Goal: Contribute content: Contribute content

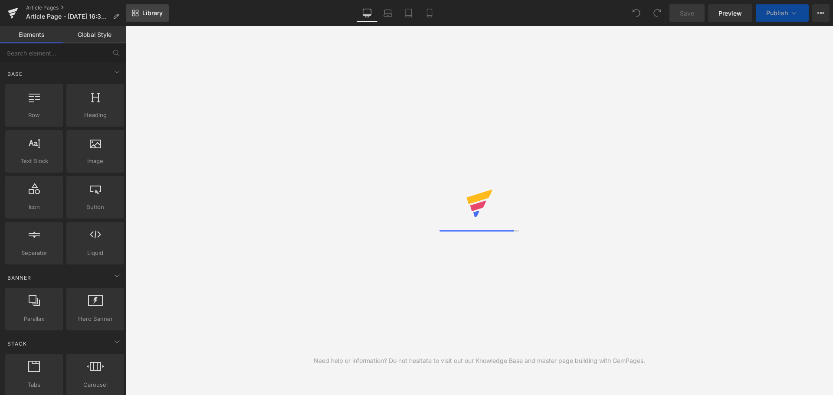
click at [150, 17] on link "Library" at bounding box center [147, 12] width 43 height 17
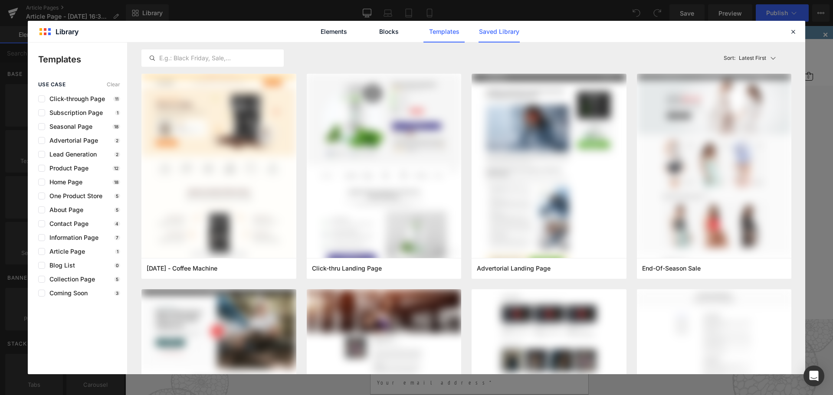
click at [502, 39] on link "Saved Library" at bounding box center [498, 32] width 41 height 22
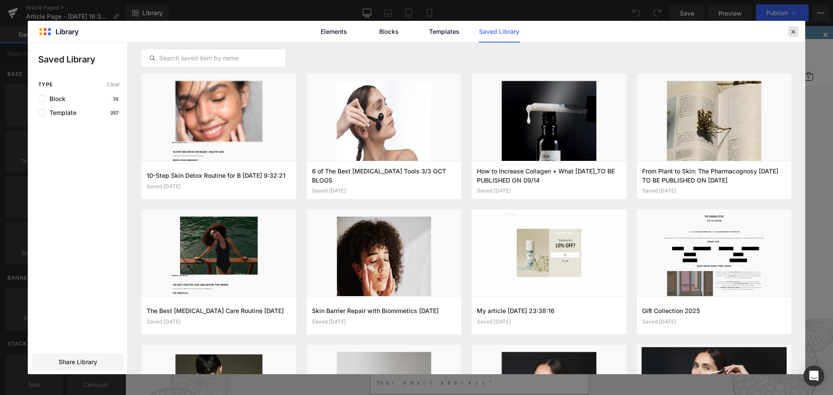
click at [794, 36] on div at bounding box center [792, 31] width 10 height 10
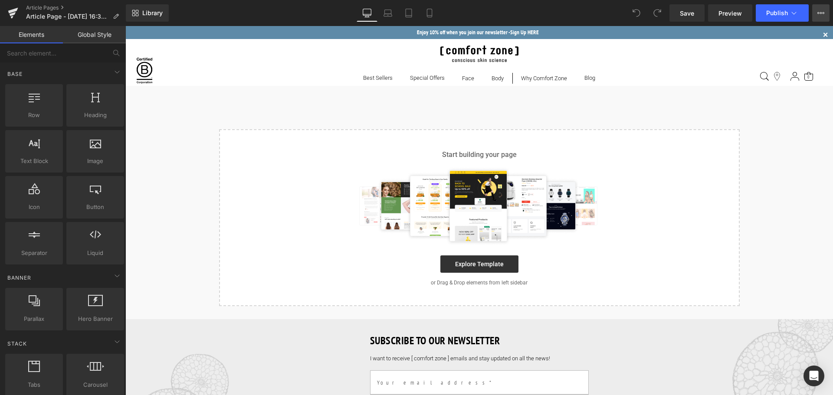
click at [818, 15] on icon at bounding box center [820, 13] width 7 height 7
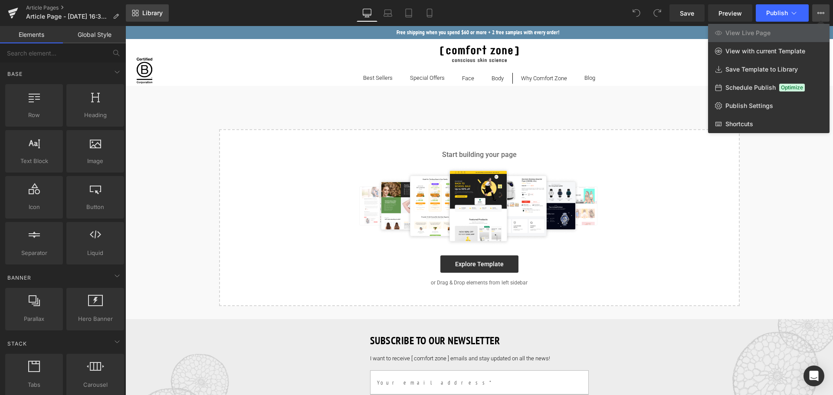
click at [142, 12] on span "Library" at bounding box center [152, 13] width 20 height 8
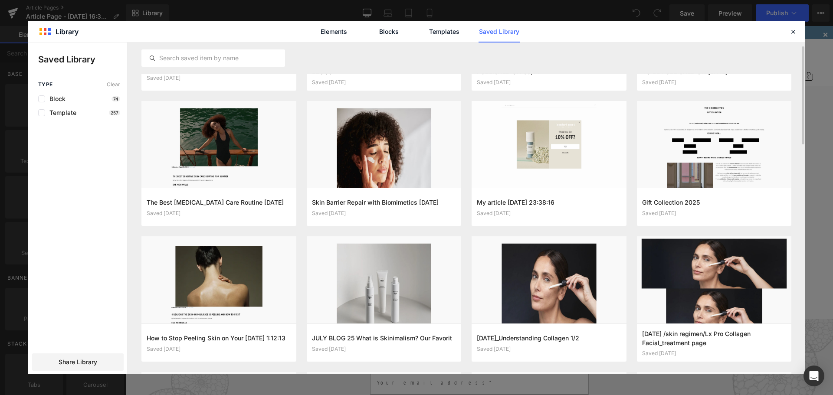
scroll to position [87, 0]
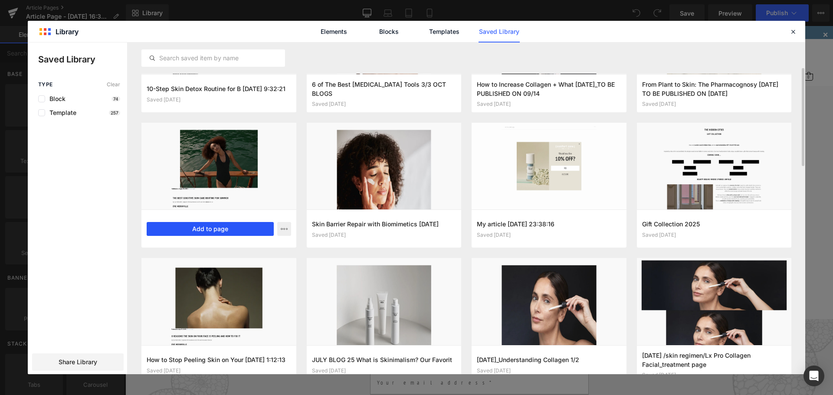
click at [206, 224] on button "Add to page" at bounding box center [210, 229] width 127 height 14
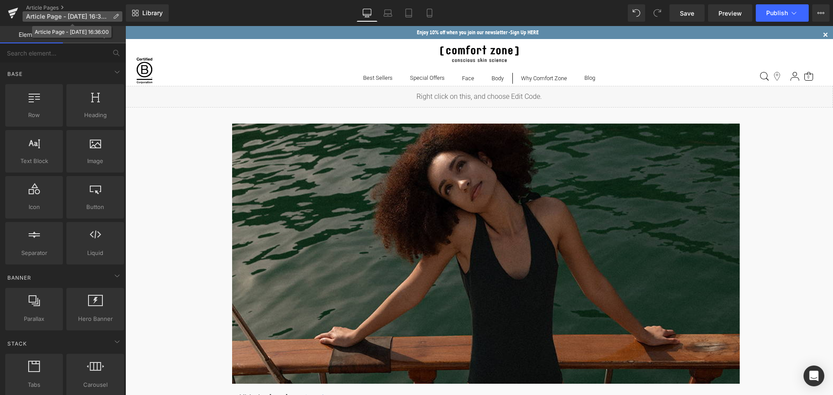
click at [114, 13] on icon at bounding box center [116, 16] width 6 height 6
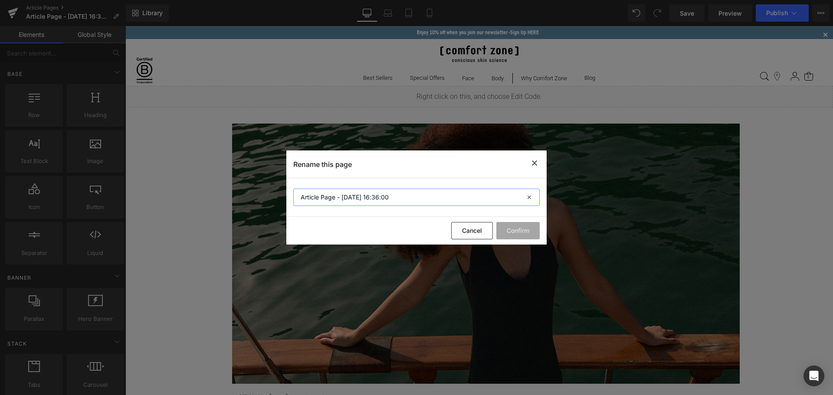
click at [402, 199] on input "Article Page - [DATE] 16:36:00" at bounding box center [416, 197] width 246 height 17
paste input "The Best [MEDICAL_DATA] Care Routine for Summer"
type input "The Best [MEDICAL_DATA] Care Routine for Summer"
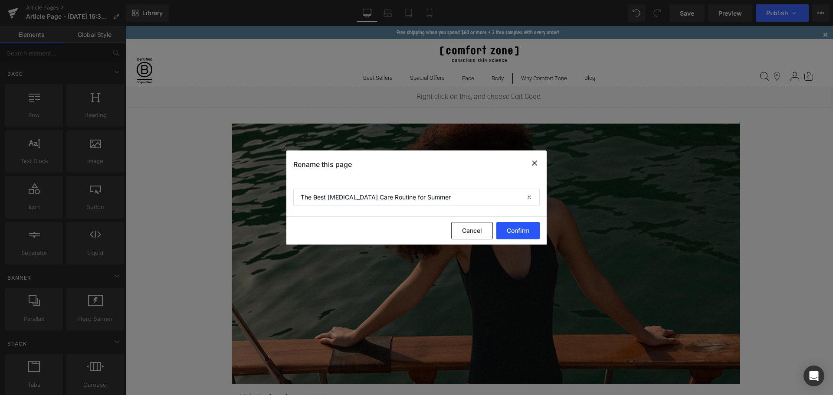
click at [525, 232] on button "Confirm" at bounding box center [517, 230] width 43 height 17
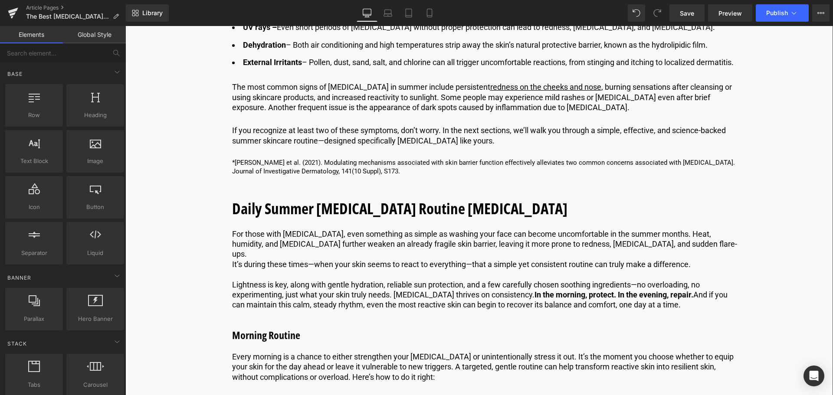
scroll to position [650, 0]
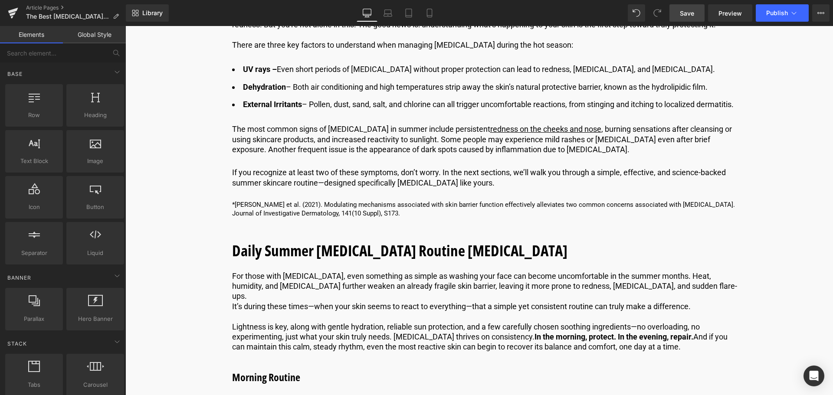
click at [683, 10] on span "Save" at bounding box center [687, 13] width 14 height 9
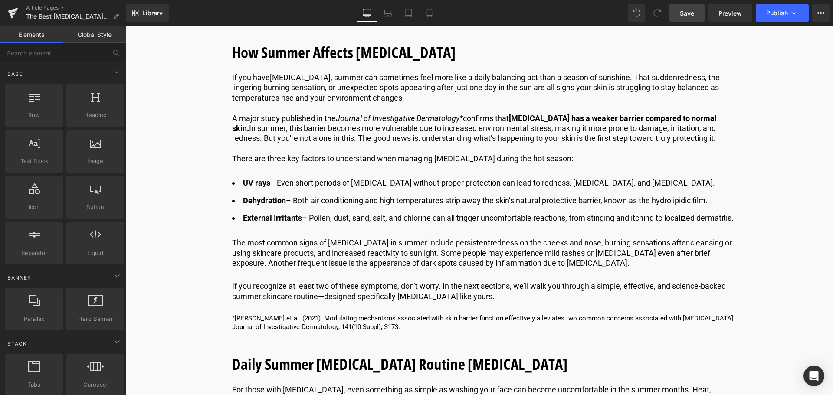
scroll to position [520, 0]
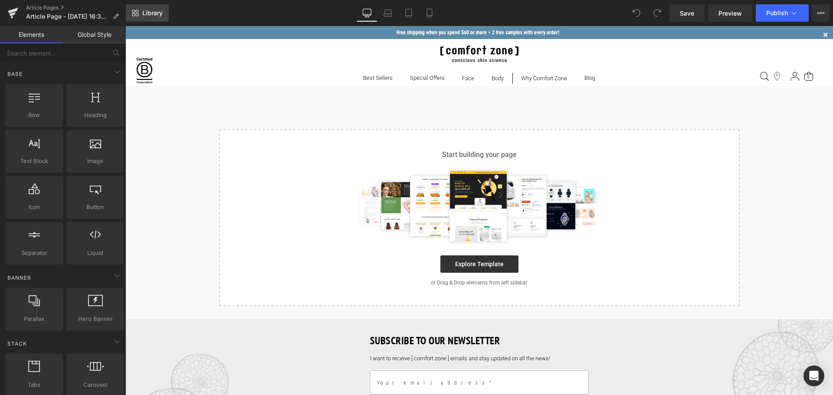
click at [149, 11] on span "Library" at bounding box center [152, 13] width 20 height 8
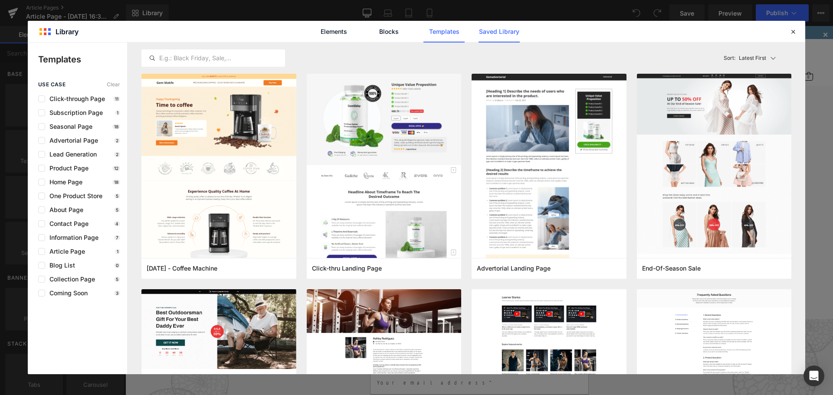
click at [503, 34] on link "Saved Library" at bounding box center [498, 32] width 41 height 22
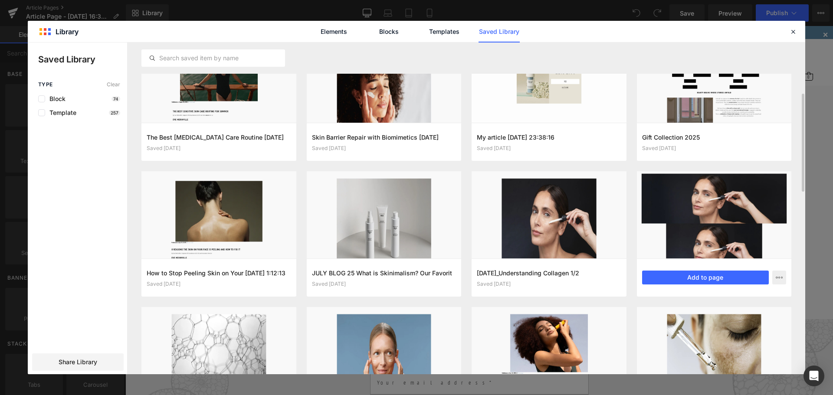
scroll to position [195, 0]
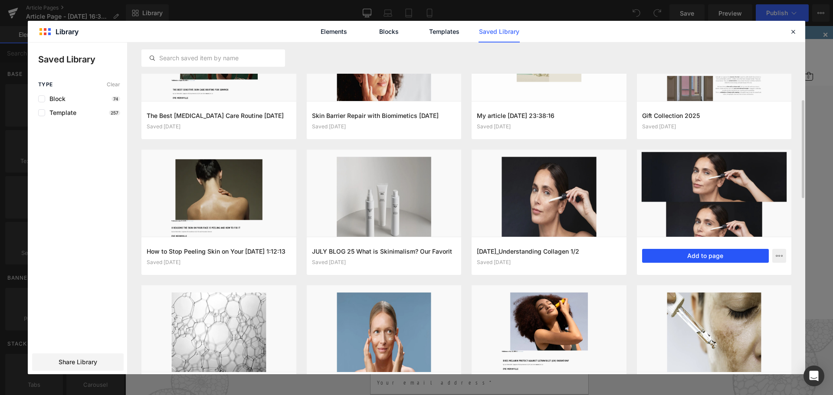
click at [706, 255] on button "Add to page" at bounding box center [705, 256] width 127 height 14
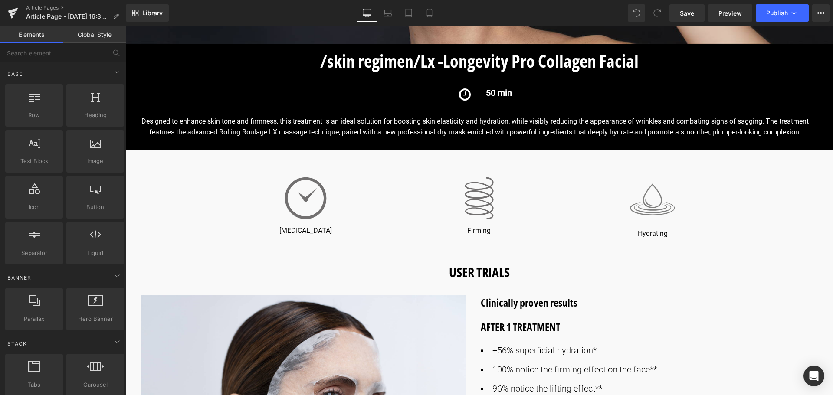
scroll to position [304, 0]
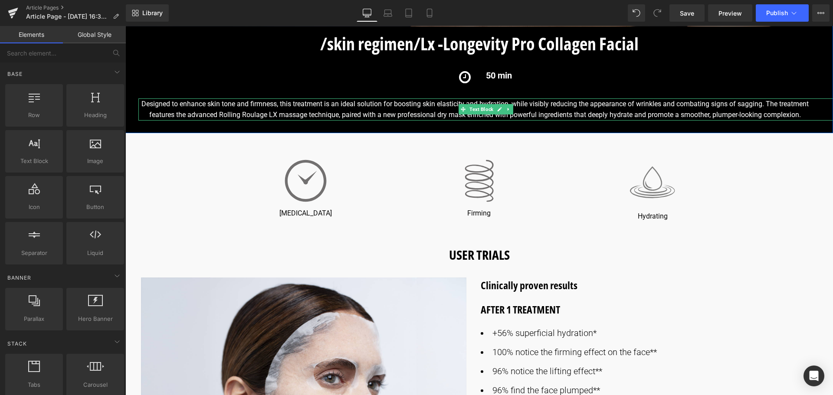
click at [310, 111] on div "Designed to enhance skin tone and firmness, this treatment is an ideal solution…" at bounding box center [485, 109] width 694 height 22
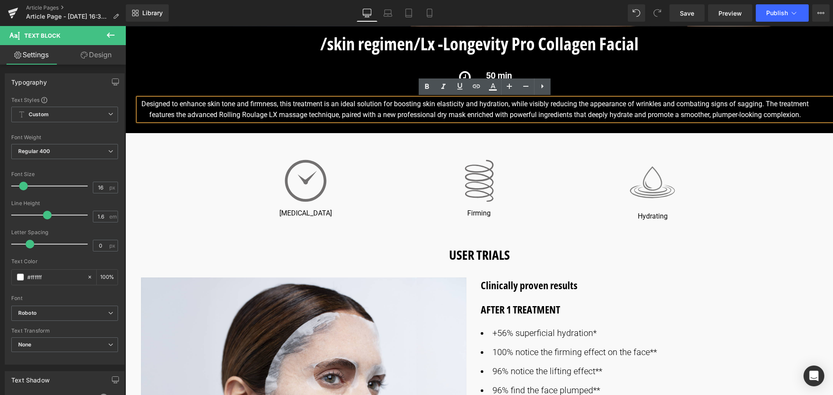
click at [239, 108] on div "Designed to enhance skin tone and firmness, this treatment is an ideal solution…" at bounding box center [485, 109] width 694 height 22
click at [302, 108] on div "Designed to enhance skin tone and firmness, this treatment is an ideal solution…" at bounding box center [485, 109] width 694 height 22
click at [252, 107] on div "Designed to enhance skin tone and firmness, this treatment is an ideal solution…" at bounding box center [485, 109] width 694 height 22
click at [294, 107] on div "Designed to enhance skin tone and firmness, this treatment is an ideal solution…" at bounding box center [485, 109] width 694 height 22
click at [673, 111] on div "Designed to enhance skin tone and firmness, this treatment is an ideal solution…" at bounding box center [485, 109] width 694 height 22
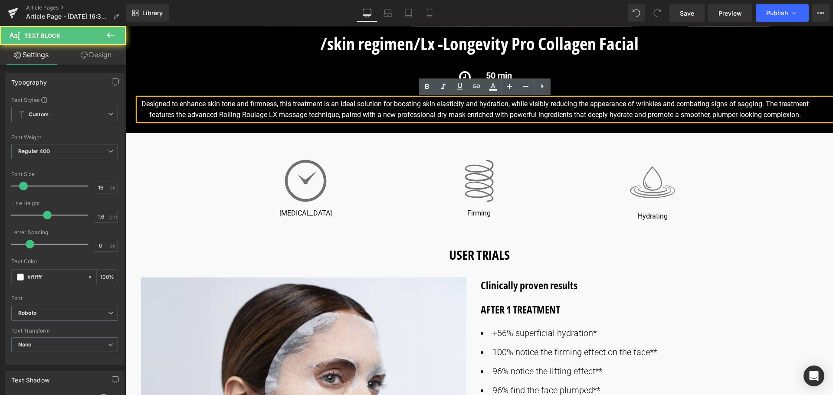
click at [247, 115] on div "Designed to enhance skin tone and firmness, this treatment is an ideal solution…" at bounding box center [485, 109] width 694 height 22
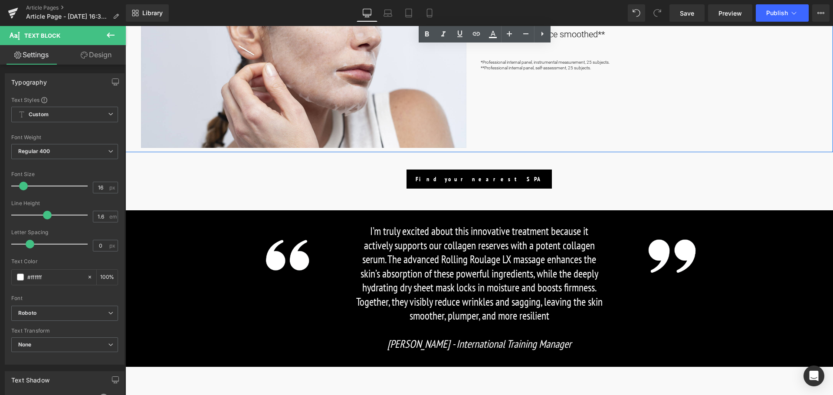
scroll to position [694, 0]
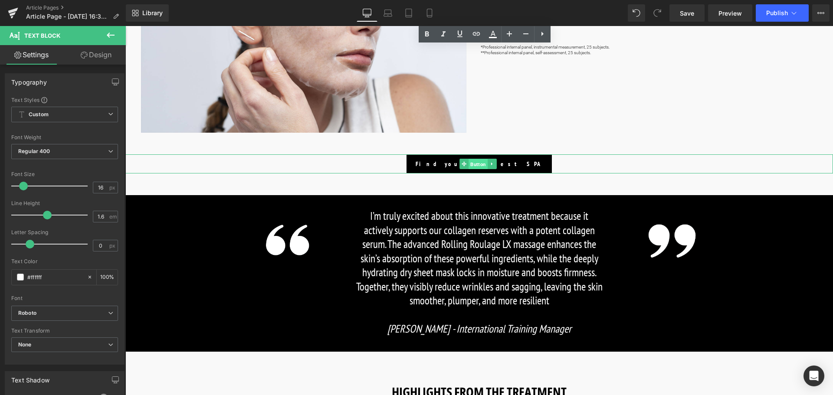
click at [477, 166] on span "Button" at bounding box center [477, 164] width 19 height 10
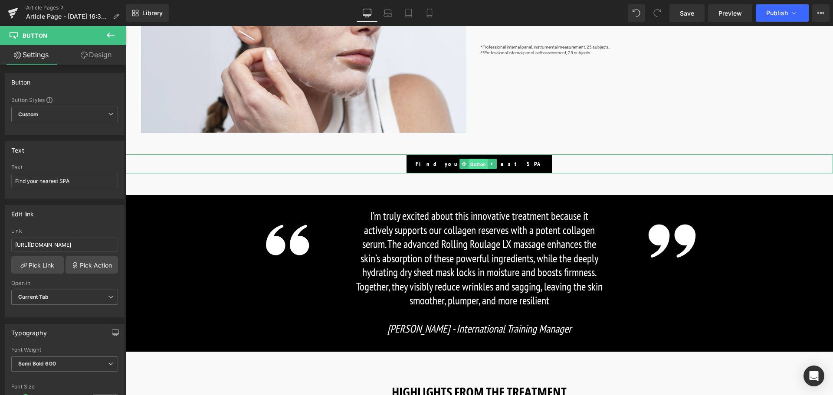
click at [478, 164] on span "Button" at bounding box center [477, 164] width 19 height 10
click at [38, 262] on link "Pick Link" at bounding box center [37, 264] width 52 height 17
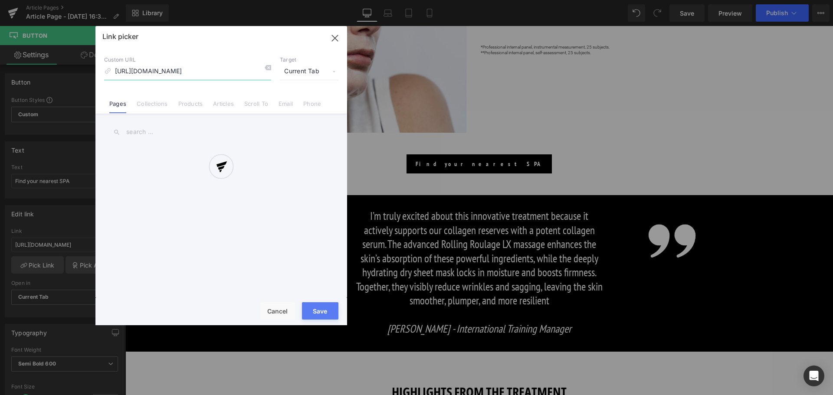
scroll to position [0, 440]
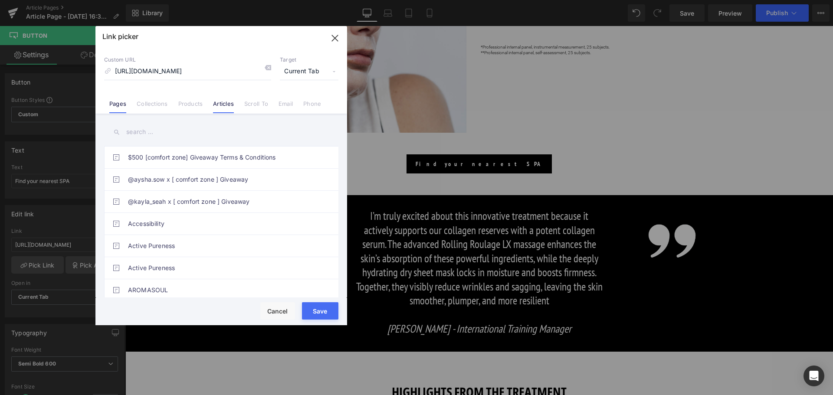
click at [226, 108] on link "Articles" at bounding box center [223, 106] width 21 height 13
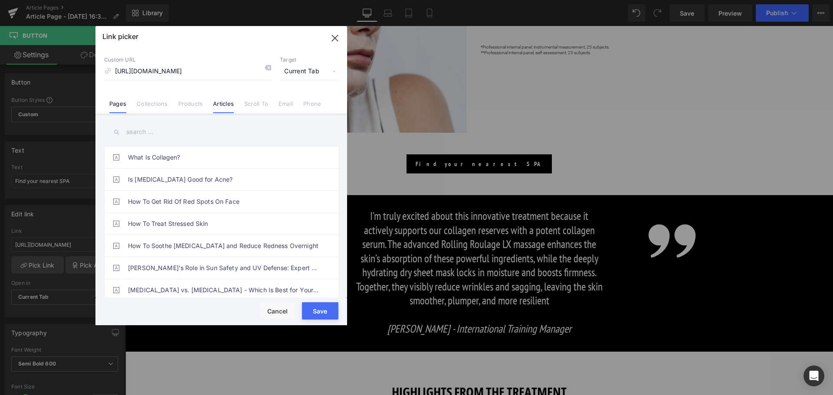
click at [124, 107] on link "Pages" at bounding box center [117, 106] width 17 height 13
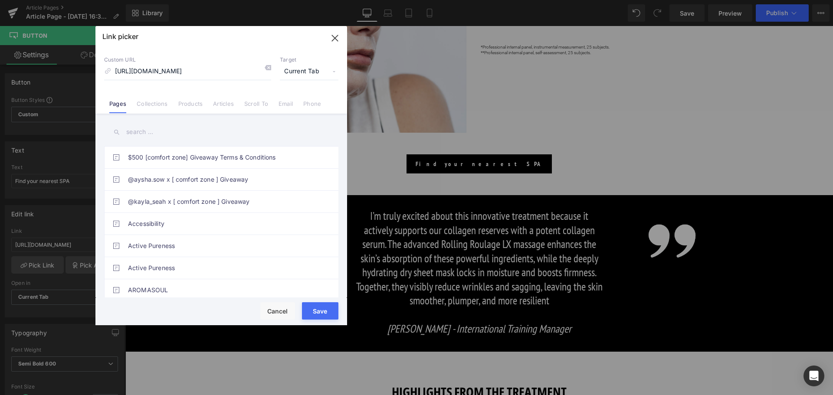
click at [171, 129] on input "text" at bounding box center [221, 132] width 234 height 20
click at [176, 71] on input "https://world.comfortzoneskin.com/pages/spa-locator?_gl=1*17ps2ce*_up*MQ..&gcli…" at bounding box center [187, 71] width 167 height 16
click at [151, 71] on input "https://world.comfortzoneskin.com/pages/spa-locator?_gl=1*17ps2ce*_up*MQ..&gcli…" at bounding box center [187, 71] width 167 height 16
type input "https://us.comfortzoneskin.com/pages/spa-locator?_gl=1*17ps2ce*_up*MQ..&gclid=C…"
click at [325, 310] on button "Save" at bounding box center [320, 310] width 36 height 17
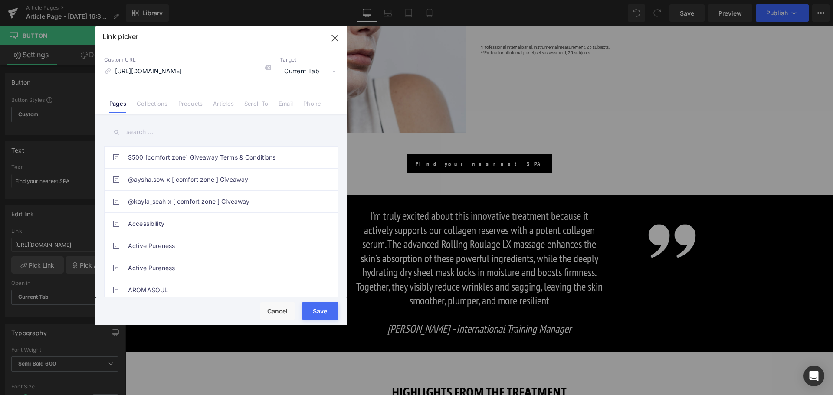
type input "https://us.comfortzoneskin.com/pages/spa-locator?_gl=1*17ps2ce*_up*MQ..&gclid=C…"
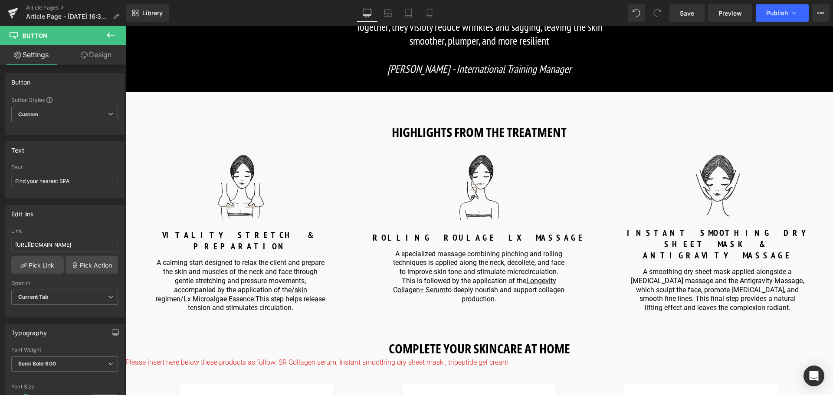
scroll to position [954, 0]
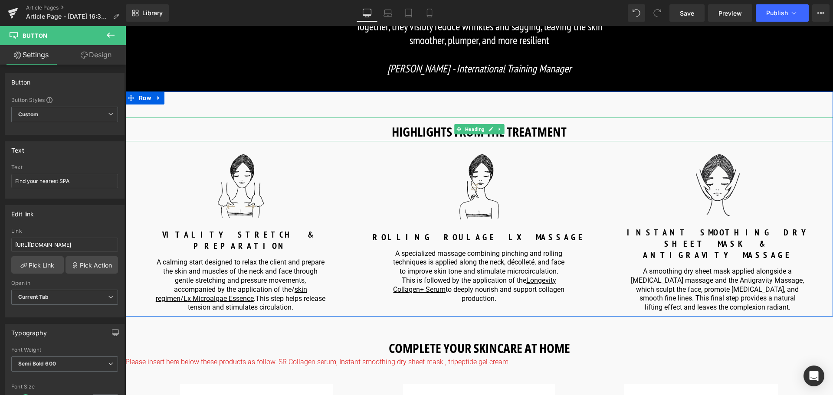
click at [489, 135] on strong "HIGHLIGHTS FROM THE TREATMENT" at bounding box center [479, 132] width 175 height 18
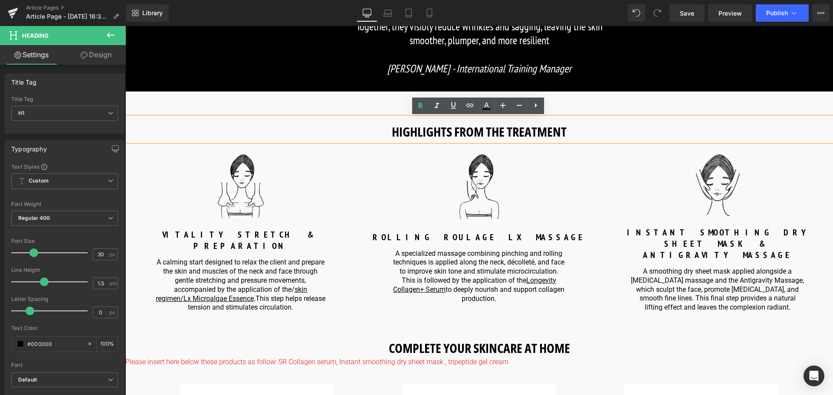
click at [483, 130] on strong "HIGHLIGHTS FROM THE TREATMENT" at bounding box center [479, 132] width 175 height 18
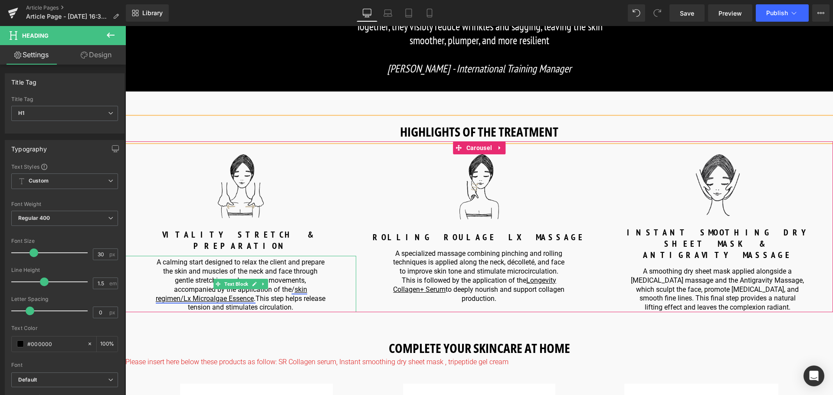
click at [222, 290] on u "skin regimen/Lx Microalgae Essence" at bounding box center [231, 293] width 151 height 17
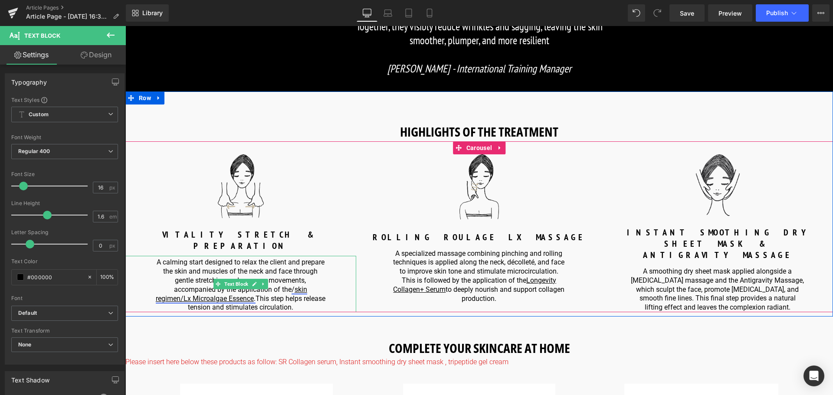
click at [249, 287] on u "skin regimen/Lx Microalgae Essence" at bounding box center [231, 293] width 151 height 17
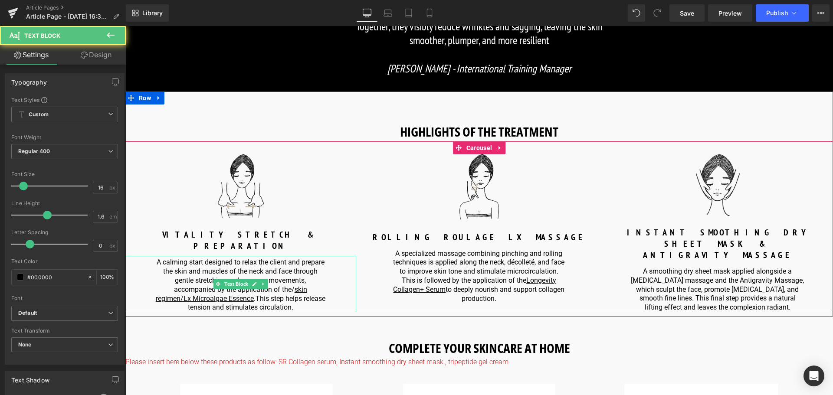
click at [258, 293] on p "A calming start designed to relax the client and prepare the skin and muscles o…" at bounding box center [241, 285] width 174 height 54
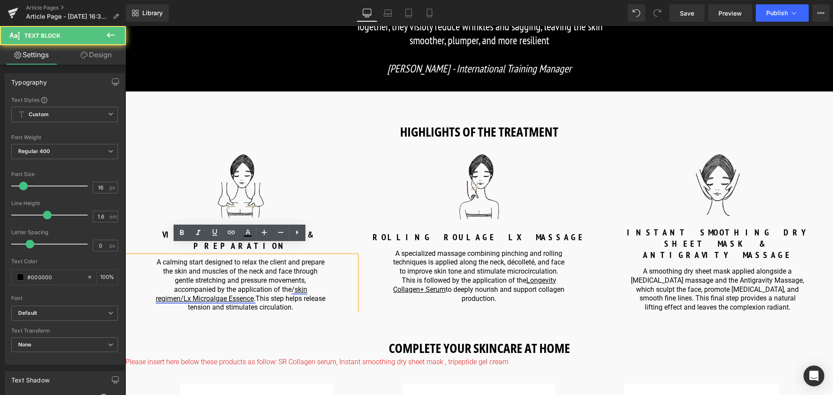
click at [244, 289] on u "skin regimen/Lx Microalgae Essence" at bounding box center [231, 293] width 151 height 17
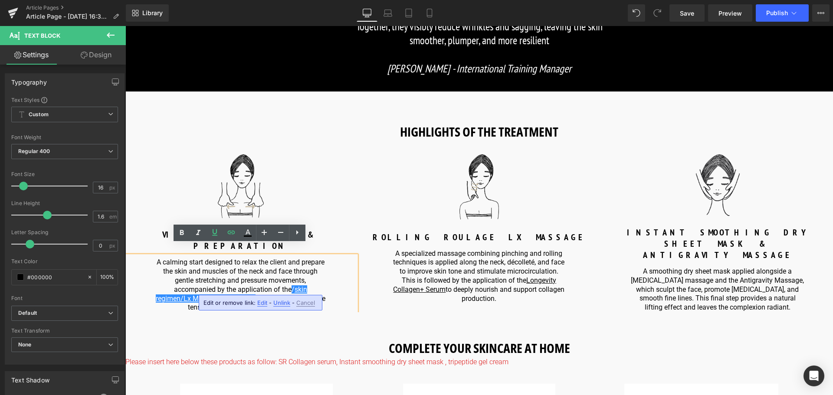
click at [260, 303] on span "Edit" at bounding box center [262, 302] width 10 height 7
click at [172, 305] on input "https://world.comfortzoneskin.com/products/skin-regimen-lx-microalgae-essence" at bounding box center [191, 306] width 134 height 22
type input "https://us.comfortzoneskin.com/products/skin-regimen-lx-microalgae-essence"
click at [264, 306] on icon "button" at bounding box center [267, 305] width 8 height 5
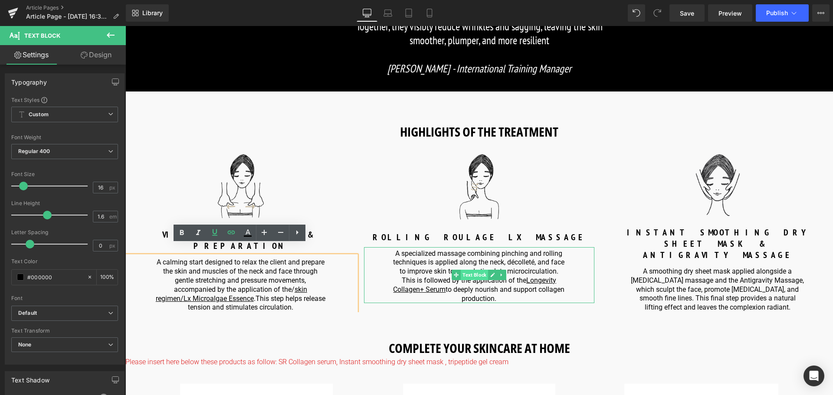
click at [474, 275] on span "Text Block" at bounding box center [474, 275] width 27 height 10
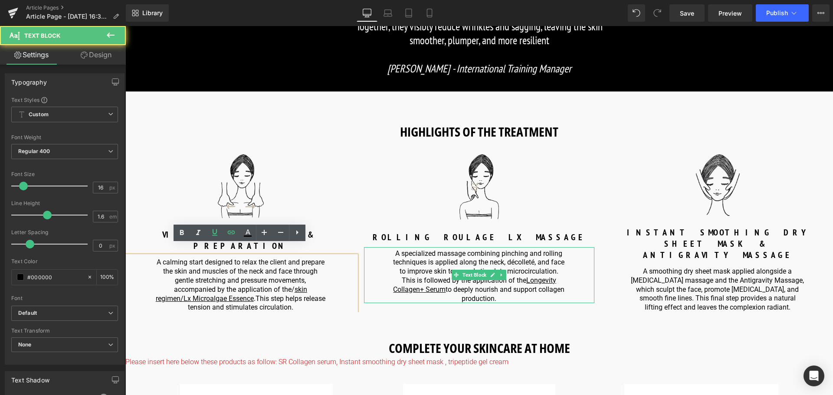
click at [496, 291] on p "A specialized massage combining pinching and rolling techniques is applied alon…" at bounding box center [479, 276] width 174 height 54
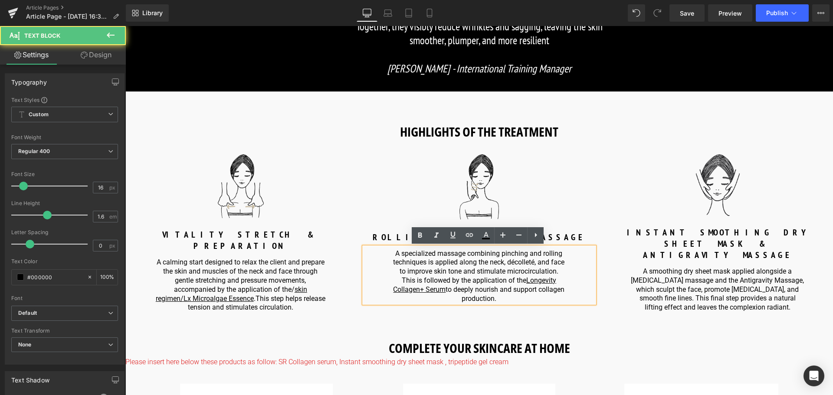
click at [535, 282] on u "Longevity Collagen+ Serum" at bounding box center [474, 284] width 163 height 17
click at [540, 282] on u "Longevity Collagen+ Serum" at bounding box center [474, 284] width 163 height 17
click at [494, 296] on p "A specialized massage combining pinching and rolling techniques is applied alon…" at bounding box center [479, 276] width 174 height 54
click at [447, 288] on u "Longevity Collagen+ Serum" at bounding box center [474, 284] width 163 height 17
click at [485, 281] on p "A specialized massage combining pinching and rolling techniques is applied alon…" at bounding box center [479, 276] width 174 height 54
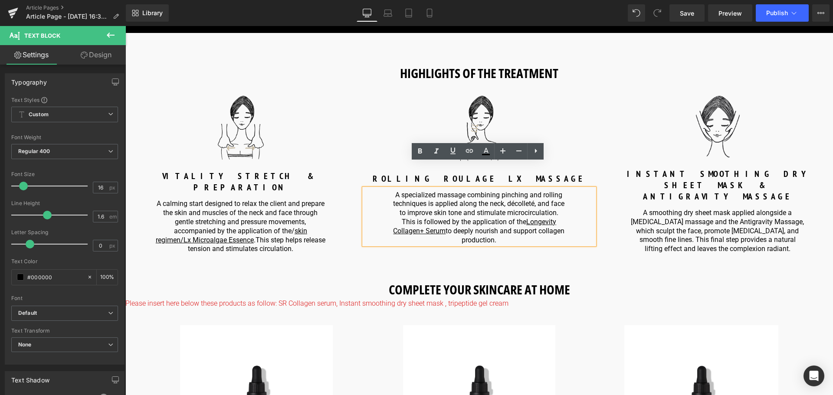
scroll to position [997, 0]
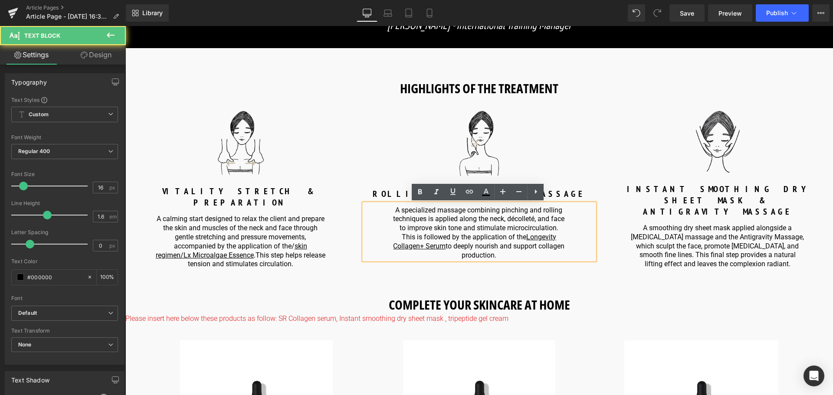
click at [477, 241] on p "A specialized massage combining pinching and rolling techniques is applied alon…" at bounding box center [479, 233] width 174 height 54
click at [453, 246] on u "Longevity Collagen+ Serum" at bounding box center [474, 241] width 163 height 17
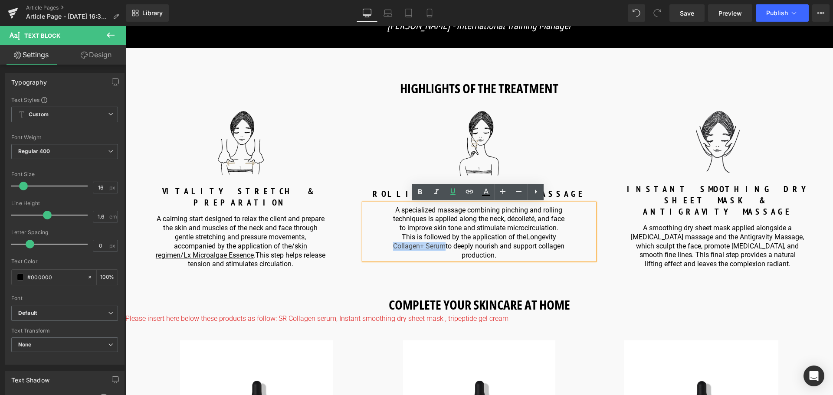
drag, startPoint x: 456, startPoint y: 246, endPoint x: 404, endPoint y: 244, distance: 51.7
click at [404, 244] on u "Longevity Collagen+ Serum" at bounding box center [474, 241] width 163 height 17
click at [455, 250] on u "Longevity Collagen+ Serum" at bounding box center [474, 241] width 163 height 17
drag, startPoint x: 457, startPoint y: 245, endPoint x: 525, endPoint y: 235, distance: 69.2
click at [525, 235] on p "A specialized massage combining pinching and rolling techniques is applied alon…" at bounding box center [479, 233] width 174 height 54
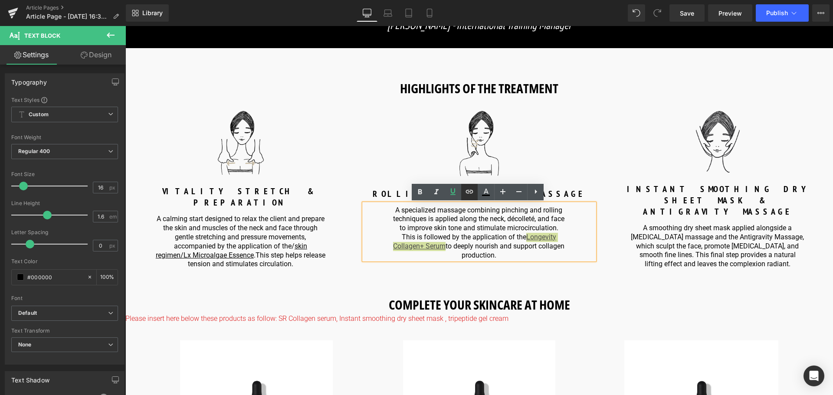
click at [469, 199] on link at bounding box center [469, 192] width 16 height 16
click at [452, 265] on input "text" at bounding box center [430, 265] width 134 height 22
paste input "https://us.comfortzoneskin.com/products/skin-regimen-lx-longevity-collagen-serum"
type input "https://us.comfortzoneskin.com/products/skin-regimen-lx-longevity-collagen-serum"
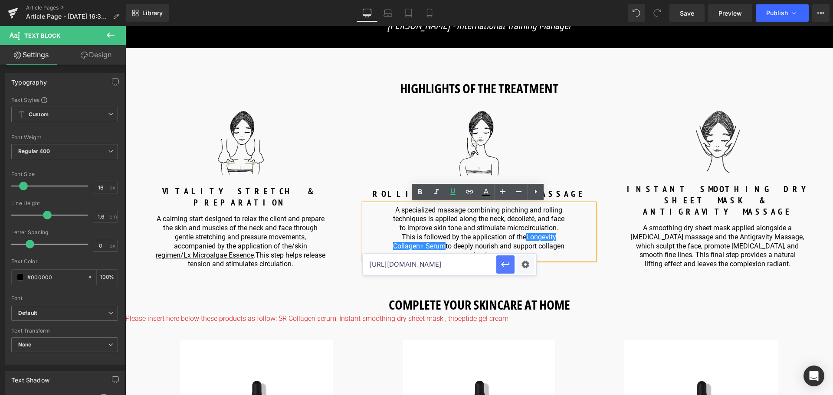
click at [509, 264] on icon "button" at bounding box center [505, 264] width 8 height 5
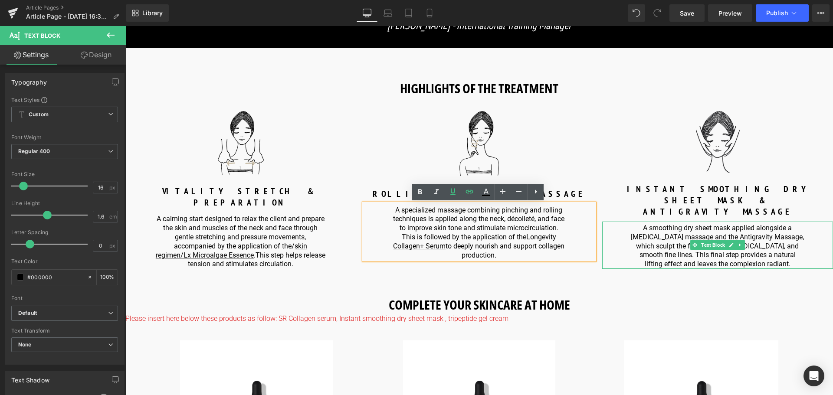
click at [778, 244] on p "A smoothing dry sheet mask applied alongside a Gua Sha massage and the Antigrav…" at bounding box center [717, 246] width 174 height 45
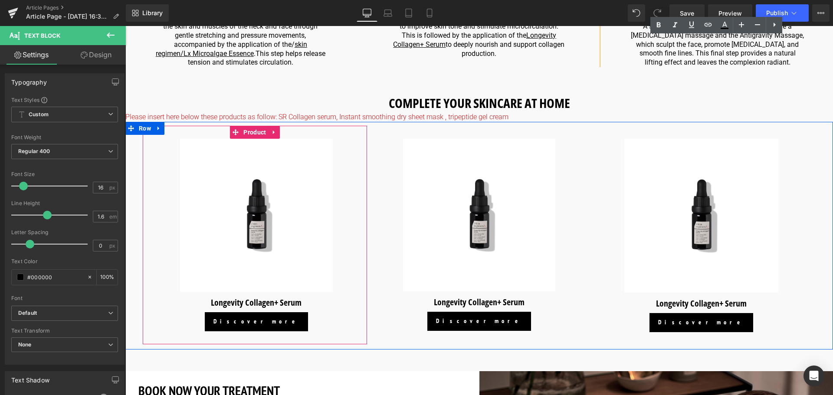
scroll to position [1214, 0]
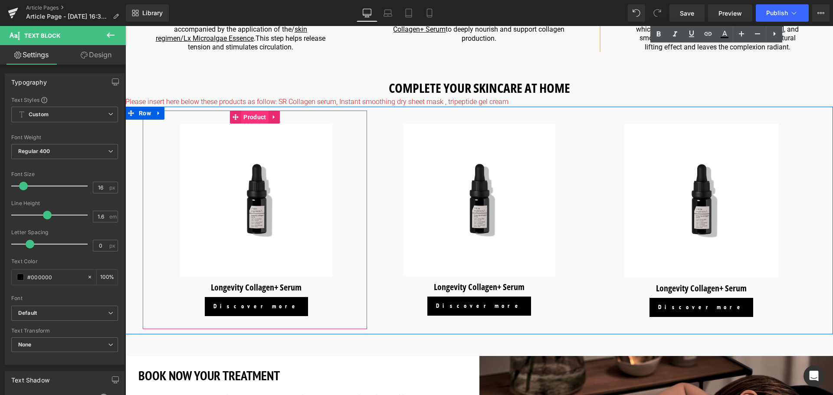
click at [252, 111] on span "Product" at bounding box center [254, 117] width 27 height 13
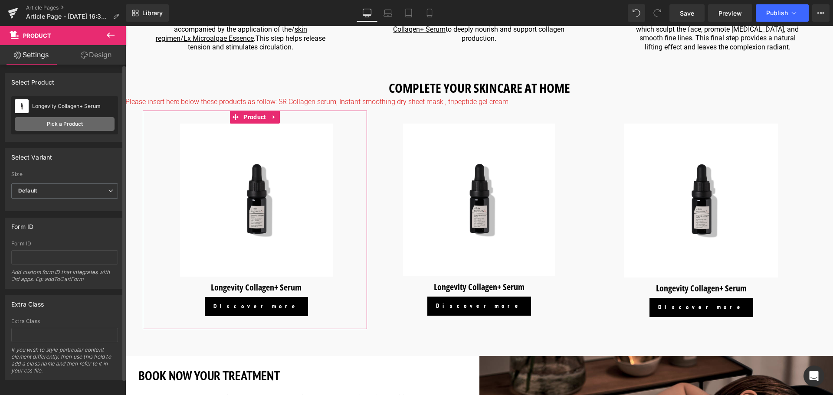
click at [66, 124] on link "Pick a Product" at bounding box center [65, 124] width 100 height 14
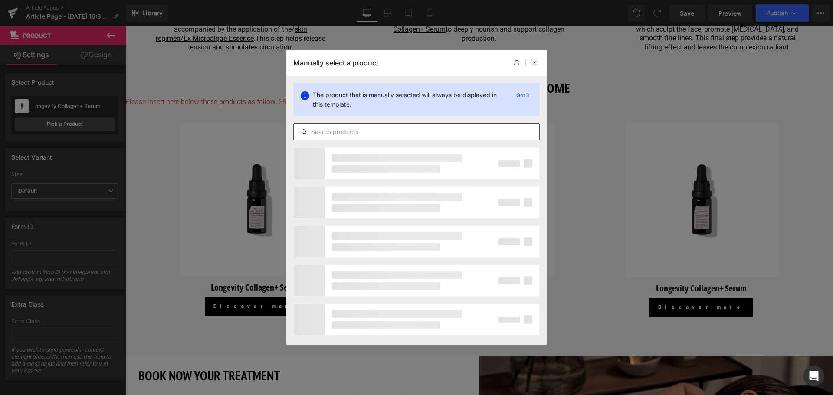
click at [403, 134] on input "text" at bounding box center [416, 132] width 245 height 10
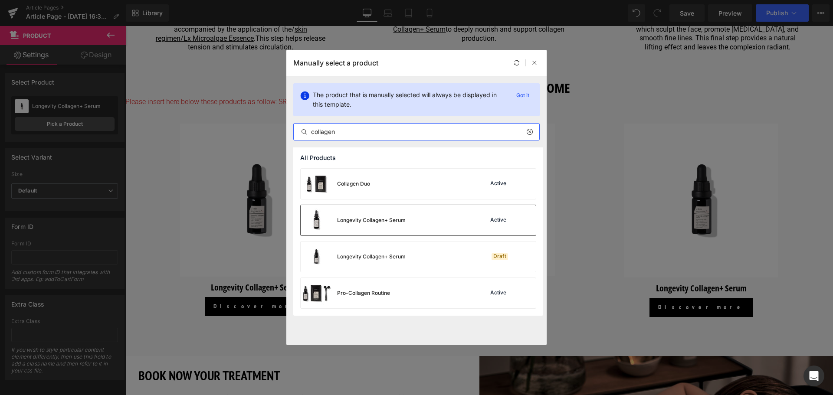
type input "collagen"
click at [379, 223] on div "Longevity Collagen+ Serum" at bounding box center [371, 220] width 69 height 8
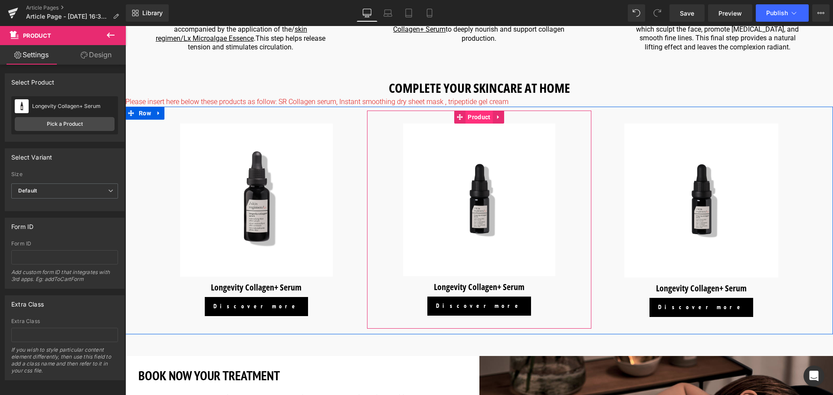
click at [482, 111] on span "Product" at bounding box center [478, 117] width 27 height 13
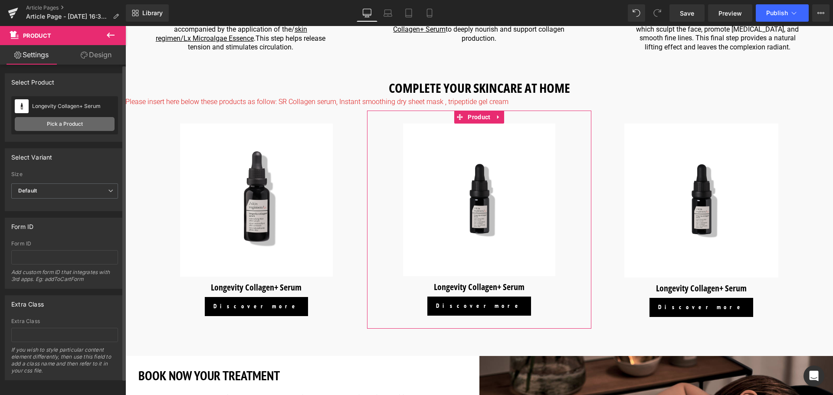
click at [72, 121] on link "Pick a Product" at bounding box center [65, 124] width 100 height 14
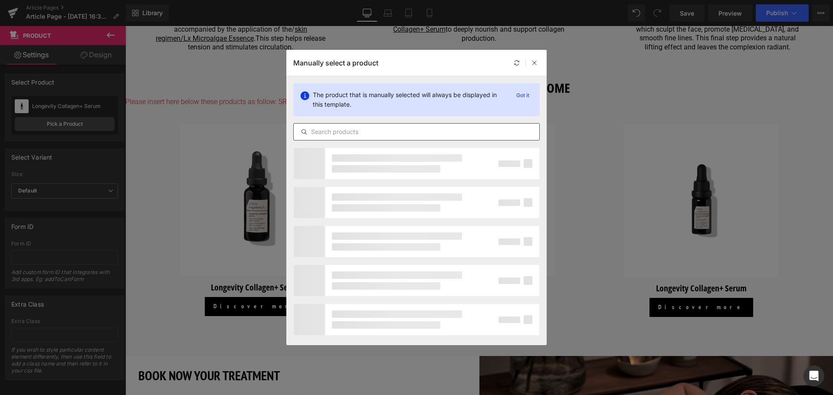
click at [358, 131] on input "text" at bounding box center [416, 132] width 245 height 10
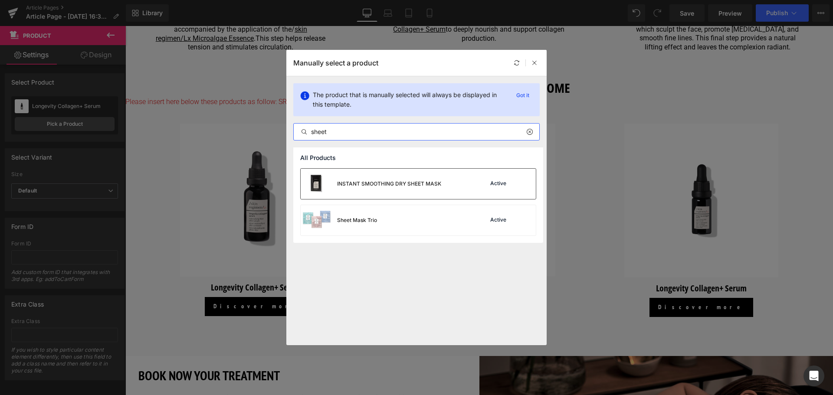
type input "sheet"
click at [368, 173] on div "INSTANT SMOOTHING DRY SHEET MASK" at bounding box center [371, 184] width 141 height 30
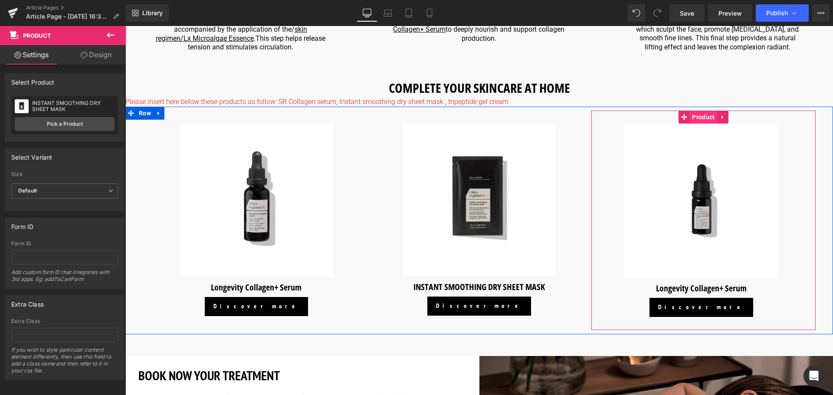
click at [699, 111] on span "Product" at bounding box center [702, 117] width 27 height 13
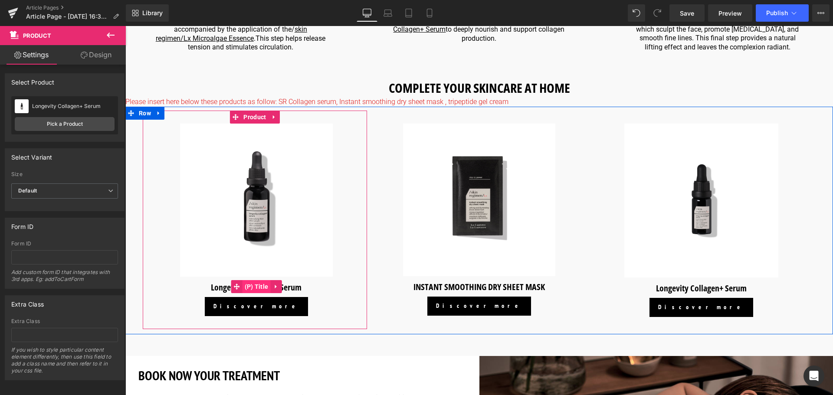
click at [247, 280] on span "(P) Title" at bounding box center [256, 286] width 28 height 13
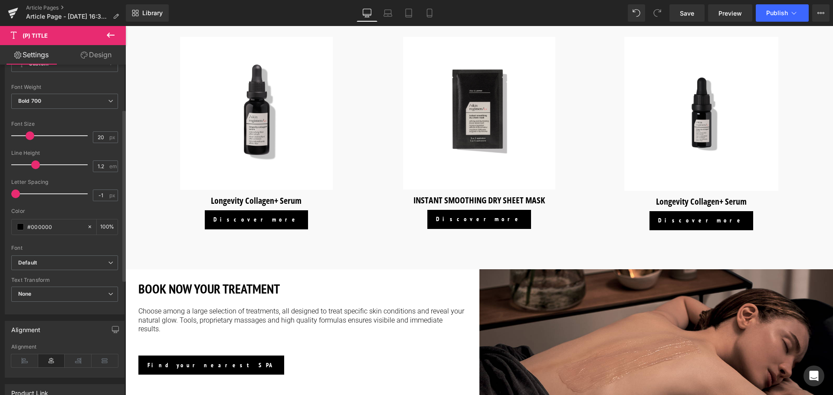
scroll to position [173, 0]
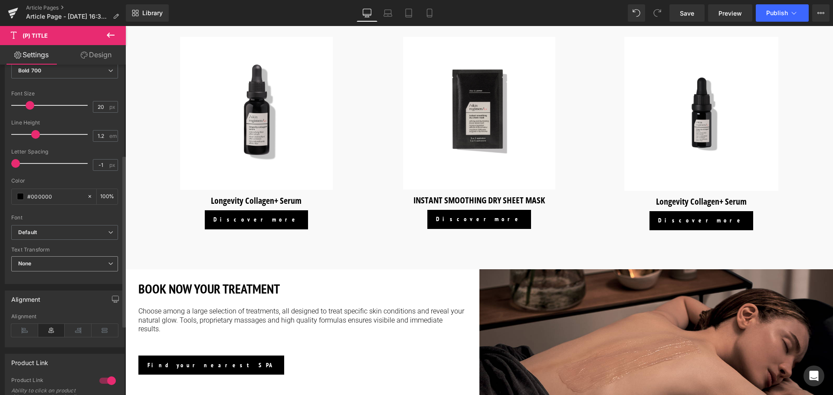
click at [99, 259] on span "None" at bounding box center [64, 263] width 107 height 15
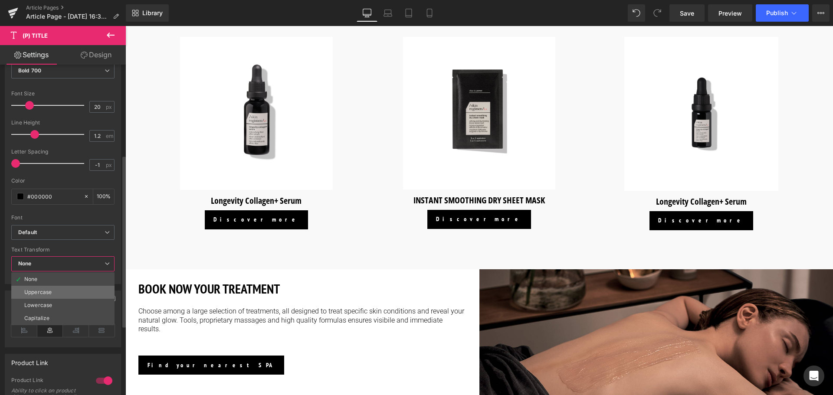
click at [74, 291] on li "Uppercase" at bounding box center [62, 292] width 103 height 13
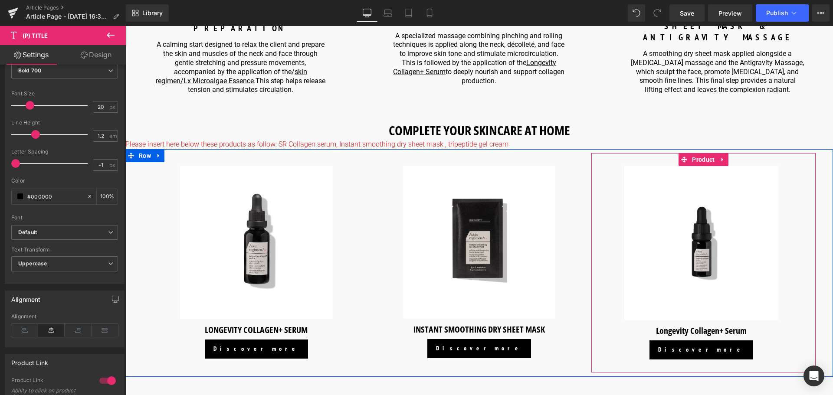
scroll to position [1171, 0]
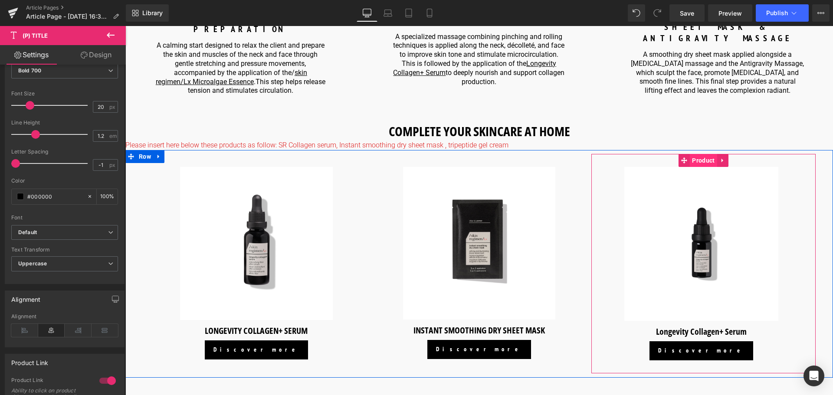
click at [700, 154] on span "Product" at bounding box center [702, 160] width 27 height 13
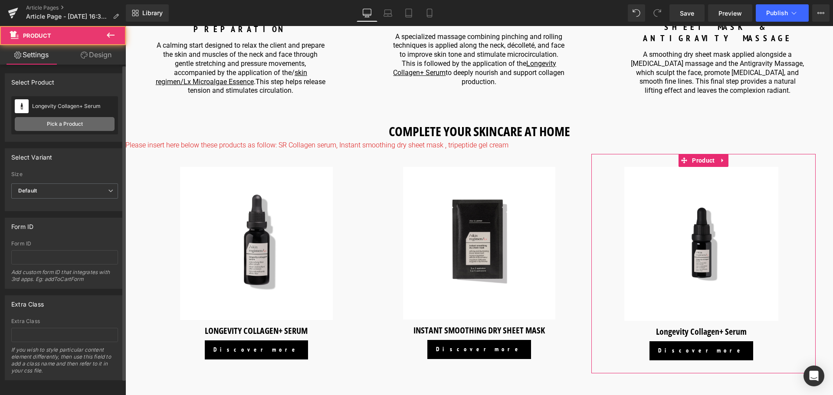
click at [60, 126] on link "Pick a Product" at bounding box center [65, 124] width 100 height 14
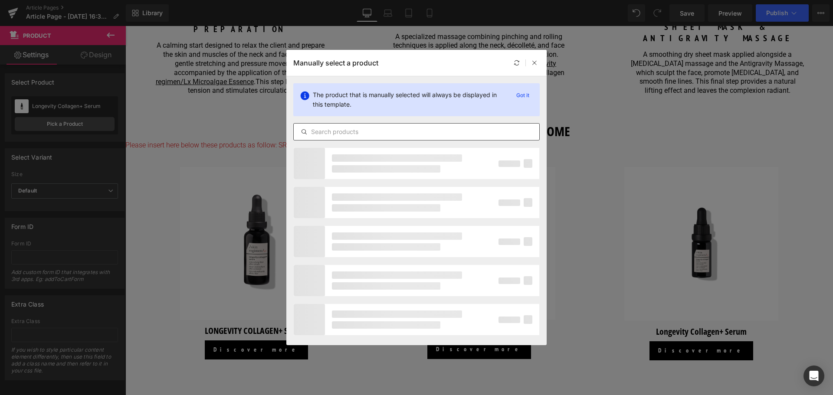
click at [362, 130] on input "text" at bounding box center [416, 132] width 245 height 10
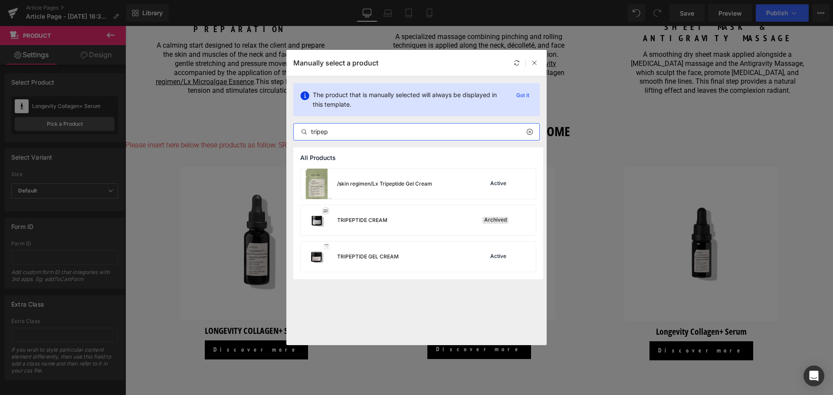
click at [378, 135] on input "tripep" at bounding box center [416, 132] width 245 height 10
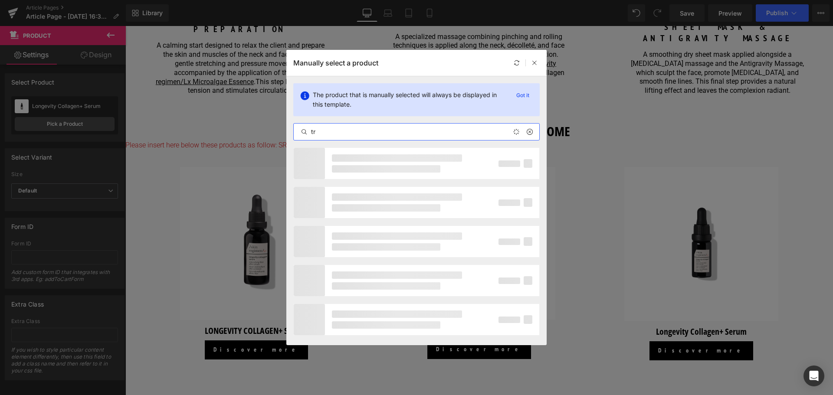
type input "t"
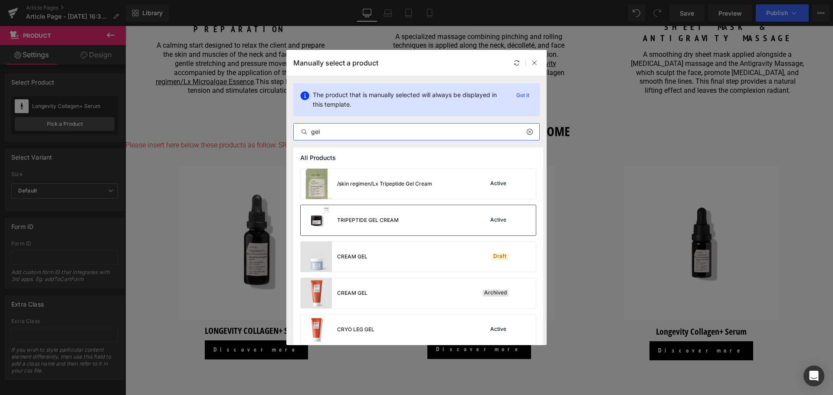
type input "gel"
click at [380, 210] on div "TRIPEPTIDE GEL CREAM" at bounding box center [350, 220] width 98 height 30
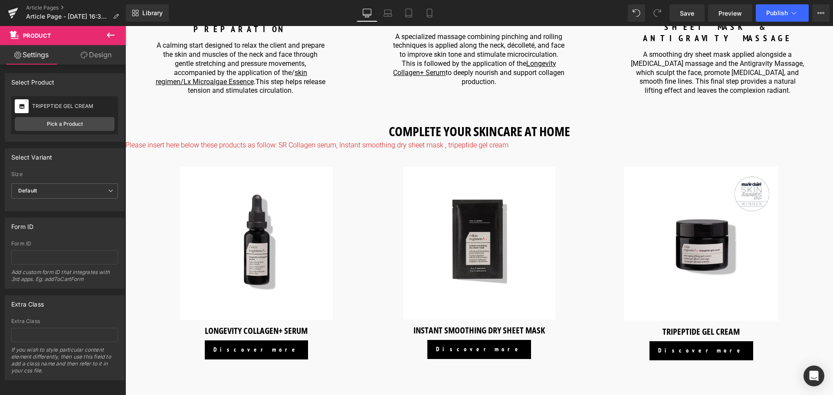
click at [113, 37] on icon at bounding box center [110, 35] width 10 height 10
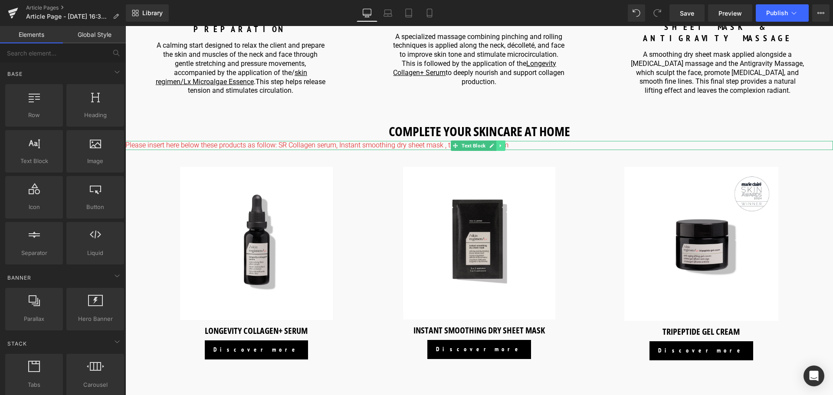
click at [499, 143] on icon at bounding box center [500, 145] width 5 height 5
click at [506, 143] on icon at bounding box center [505, 145] width 5 height 5
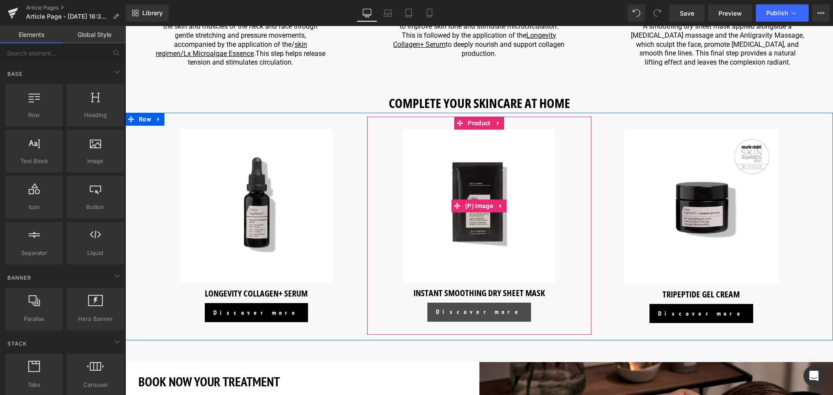
scroll to position [1214, 0]
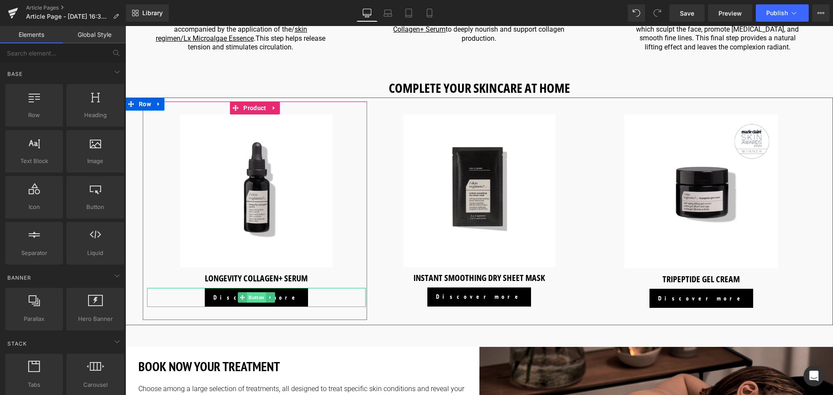
click at [252, 292] on span "Button" at bounding box center [256, 297] width 19 height 10
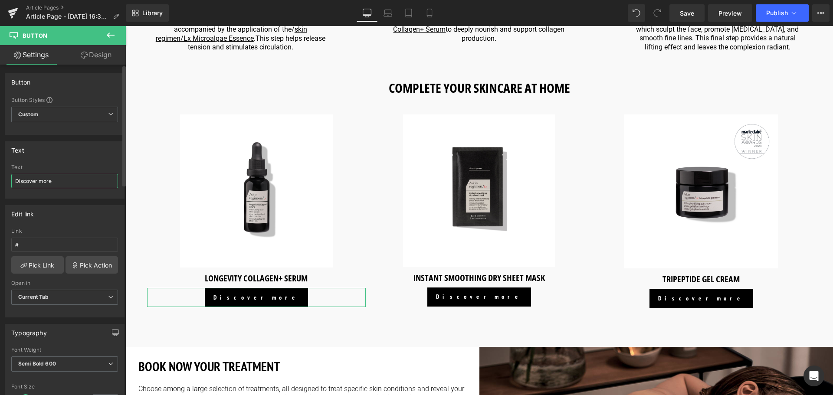
drag, startPoint x: 79, startPoint y: 178, endPoint x: 0, endPoint y: 169, distance: 79.9
click at [0, 169] on div "Text Discover more Text Discover more" at bounding box center [65, 167] width 130 height 64
type input "SHOP NOW"
click at [32, 182] on input "SHOP NOW" at bounding box center [64, 181] width 107 height 14
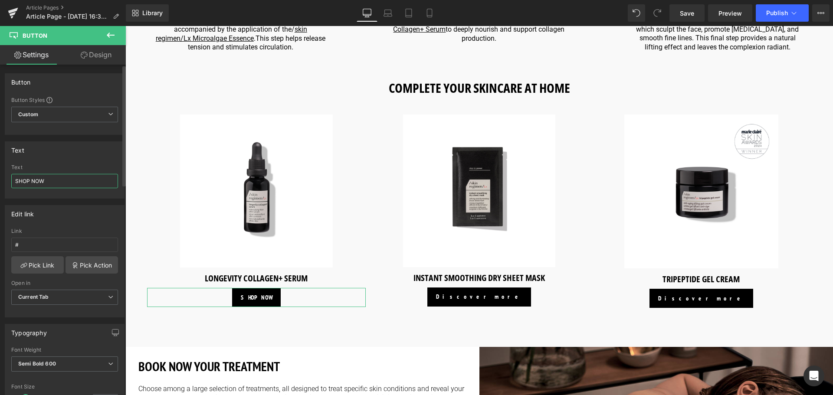
click at [32, 182] on input "SHOP NOW" at bounding box center [64, 181] width 107 height 14
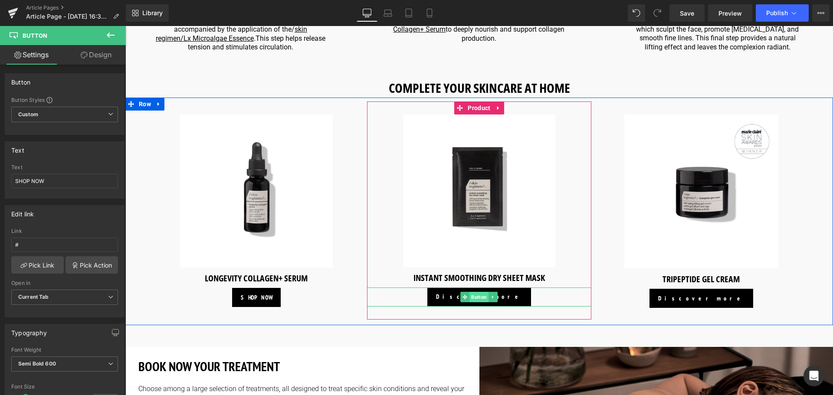
click at [477, 292] on span "Button" at bounding box center [479, 297] width 19 height 10
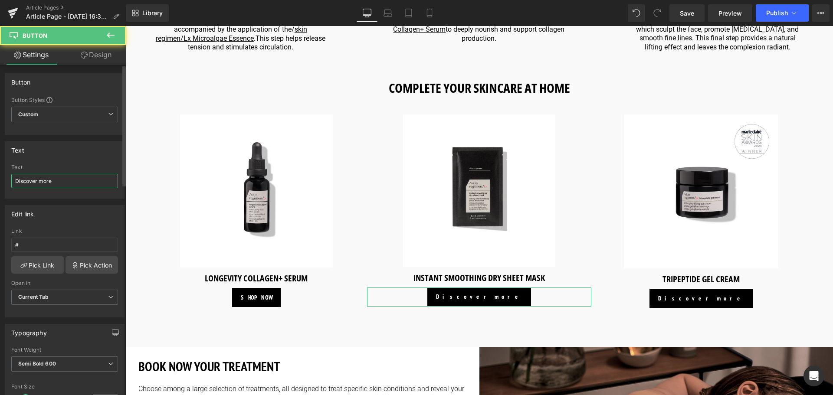
click at [72, 175] on input "Discover more" at bounding box center [64, 181] width 107 height 14
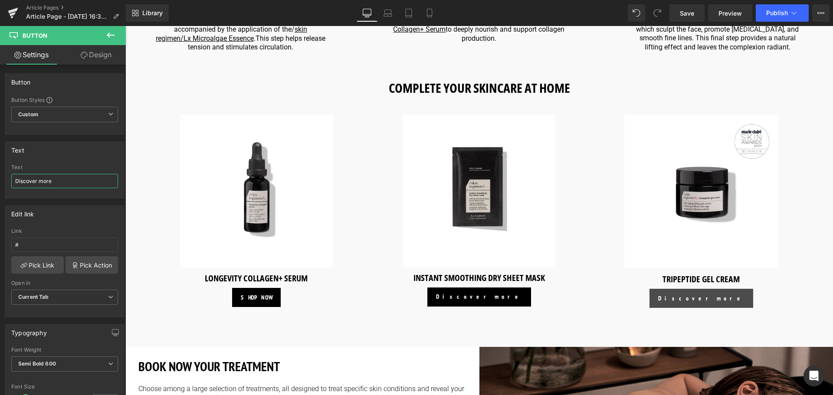
paste input "SHOP NOW"
type input "SHOP NOW"
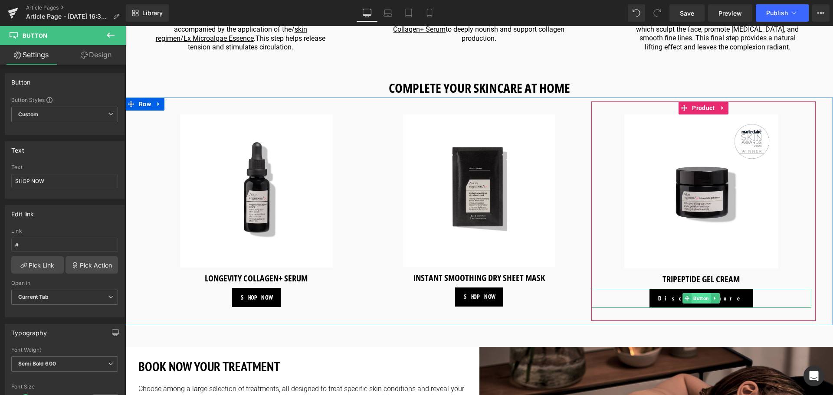
click at [699, 293] on span "Button" at bounding box center [701, 298] width 19 height 10
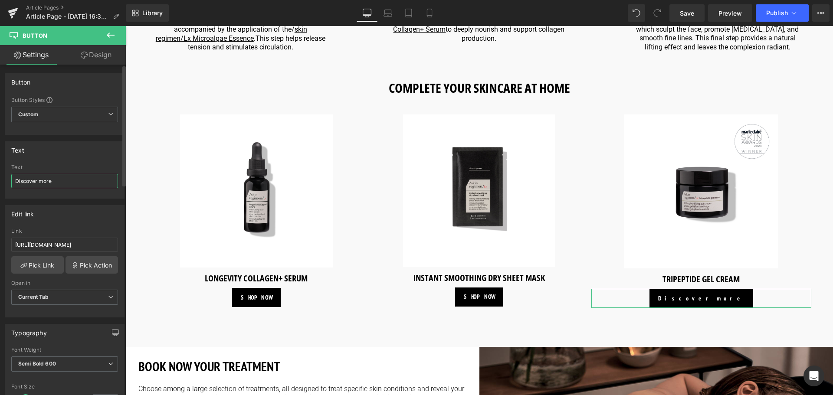
click at [75, 178] on input "Discover more" at bounding box center [64, 181] width 107 height 14
paste input "SHOP NOW"
type input "SHOP NOW"
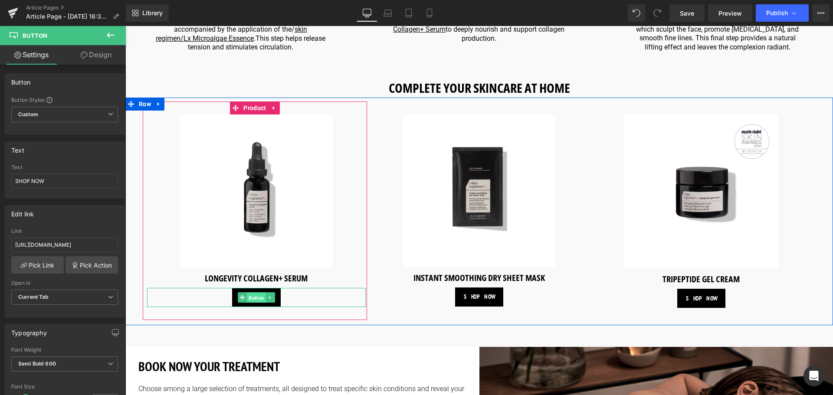
click at [252, 293] on span "Button" at bounding box center [256, 298] width 19 height 10
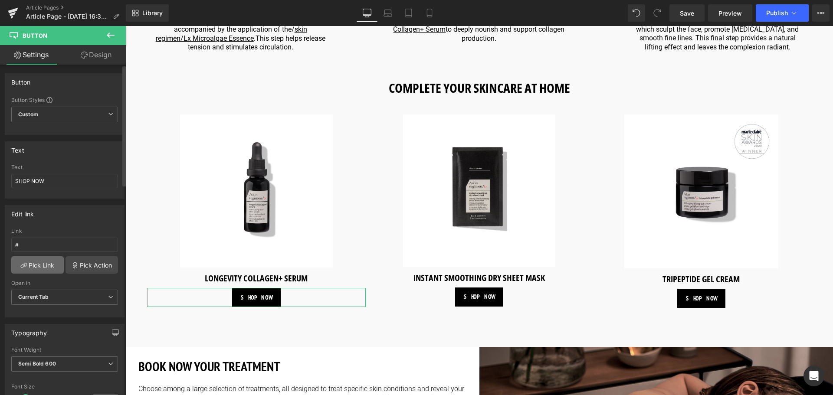
click at [33, 263] on link "Pick Link" at bounding box center [37, 264] width 52 height 17
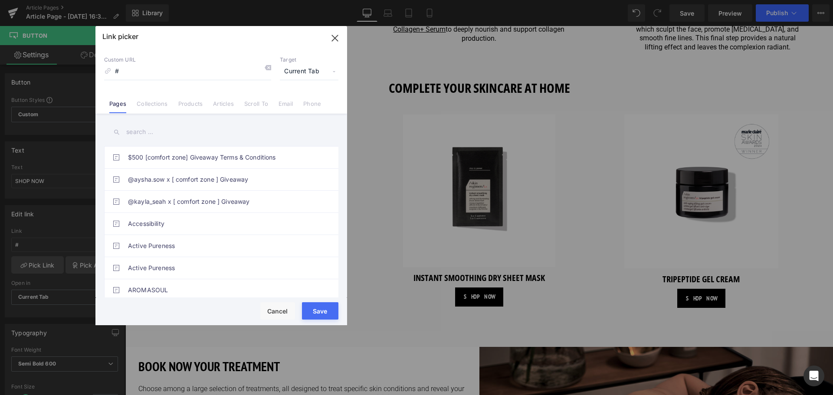
click at [188, 105] on link "Products" at bounding box center [190, 106] width 25 height 13
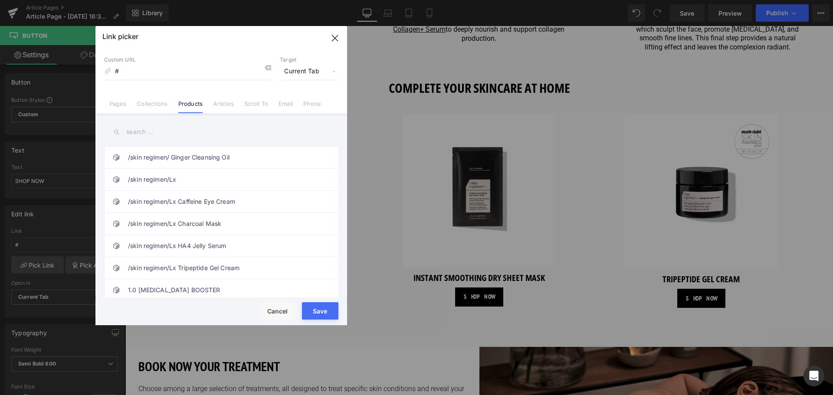
click at [169, 135] on input "text" at bounding box center [221, 132] width 234 height 20
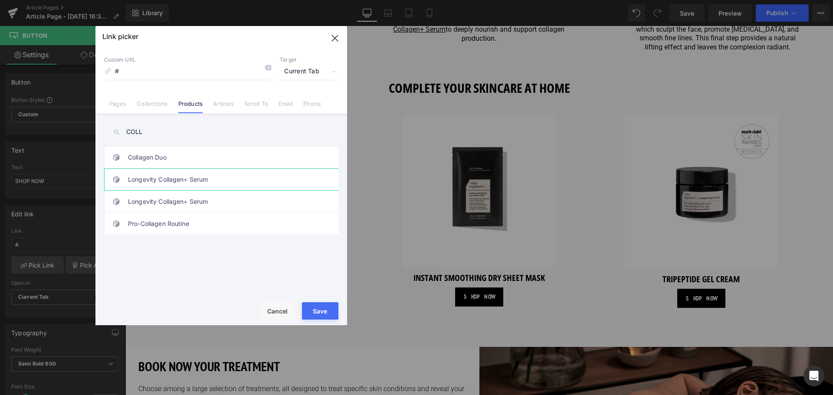
type input "COLL"
click at [175, 179] on link "Longevity Collagen+ Serum" at bounding box center [223, 180] width 191 height 22
type input "/products/skin-regimen-lx-longevity-collagen-serum"
click at [222, 73] on input "/products/skin-regimen-lx-longevity-collagen-serum" at bounding box center [187, 71] width 167 height 16
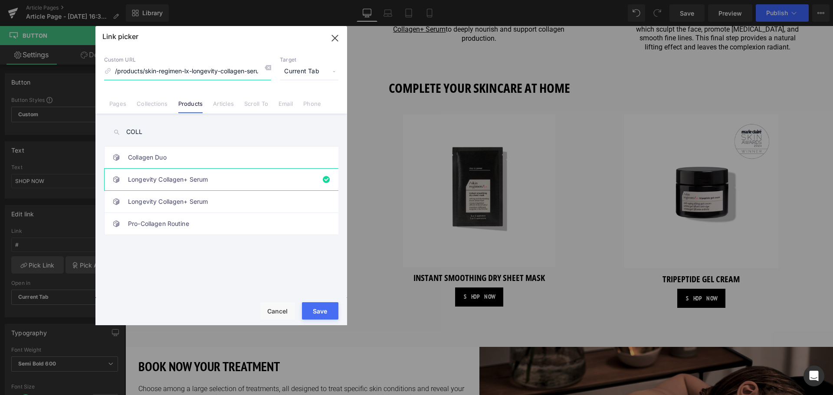
click at [240, 66] on input "/products/skin-regimen-lx-longevity-collagen-serum" at bounding box center [187, 71] width 167 height 16
click at [244, 64] on input "/products/skin-regimen-lx-longevity-collagen-serum" at bounding box center [187, 71] width 167 height 16
click at [251, 72] on input "/products/skin-regimen-lx-longevity-collagen-serum" at bounding box center [187, 71] width 167 height 16
click at [253, 71] on input "/products/skin-regimen-lx-longevity-collagen-serum" at bounding box center [187, 71] width 167 height 16
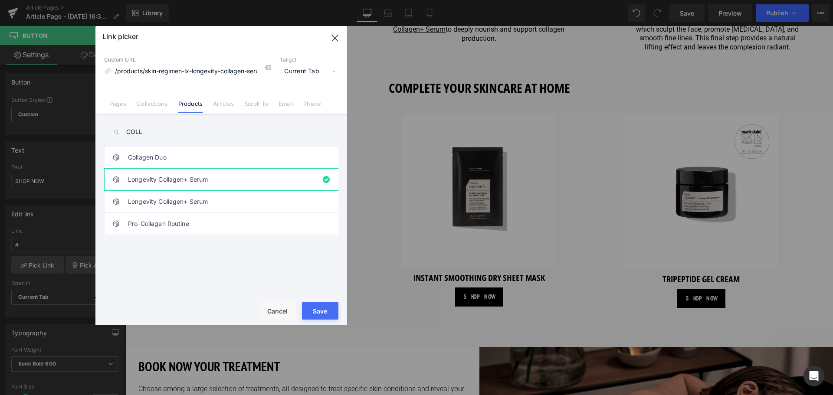
click at [253, 71] on input "/products/skin-regimen-lx-longevity-collagen-serum" at bounding box center [187, 71] width 167 height 16
click at [195, 176] on link "Longevity Collagen+ Serum" at bounding box center [223, 180] width 191 height 22
click at [315, 307] on button "Save" at bounding box center [320, 310] width 36 height 17
type input "/products/skin-regimen-lx-longevity-collagen-serum"
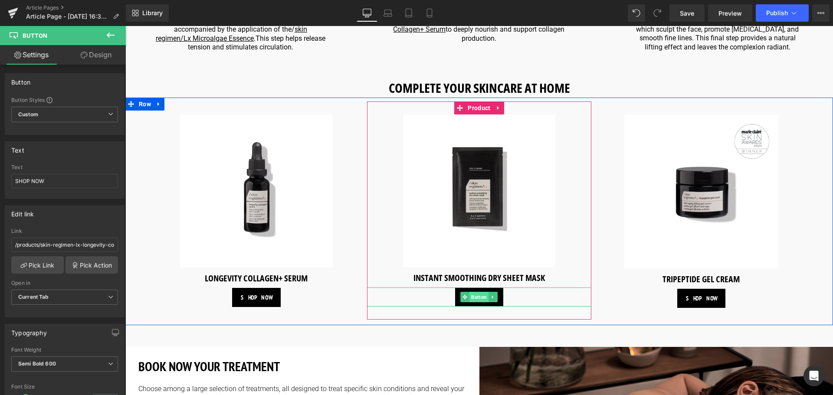
click at [474, 292] on span "Button" at bounding box center [479, 297] width 19 height 10
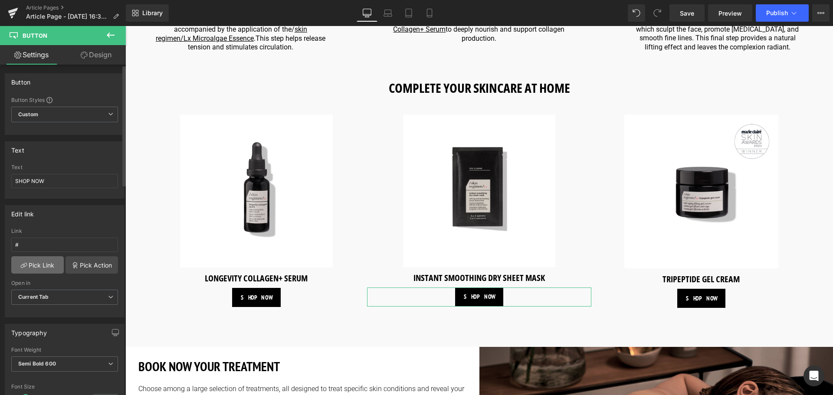
click at [46, 261] on link "Pick Link" at bounding box center [37, 264] width 52 height 17
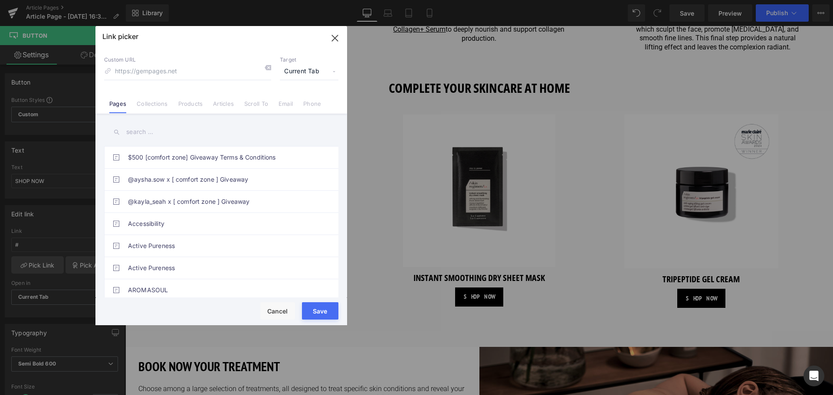
click at [142, 127] on input "text" at bounding box center [221, 132] width 234 height 20
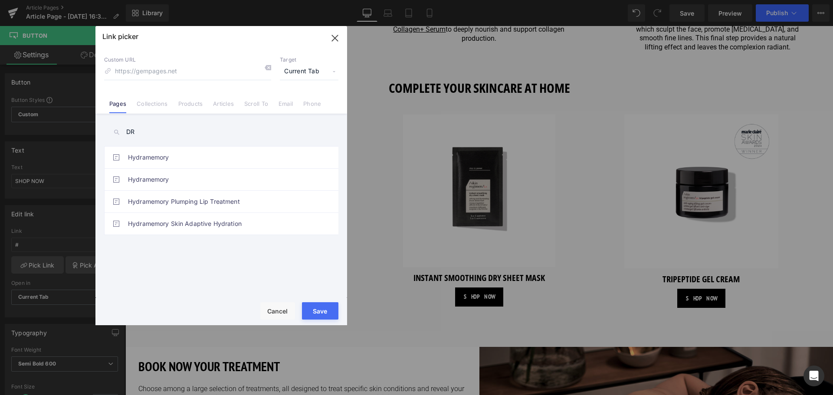
type input "D"
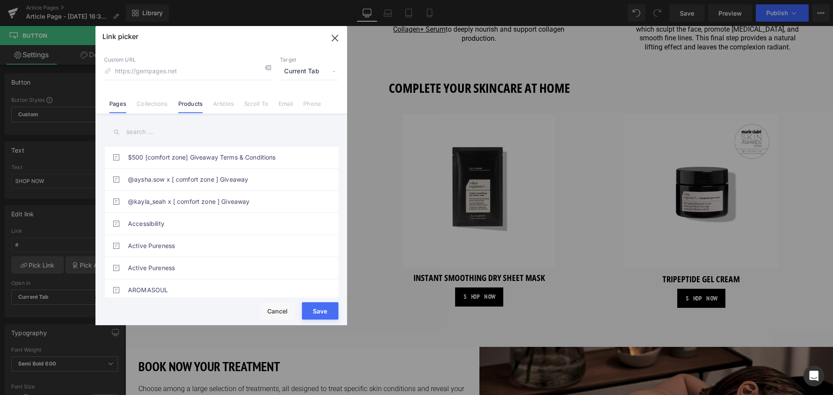
click at [186, 106] on link "Products" at bounding box center [190, 106] width 25 height 13
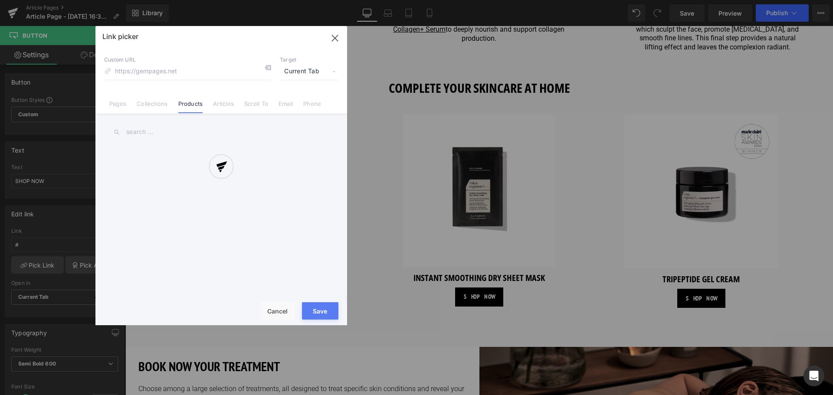
click at [173, 132] on div at bounding box center [221, 175] width 252 height 299
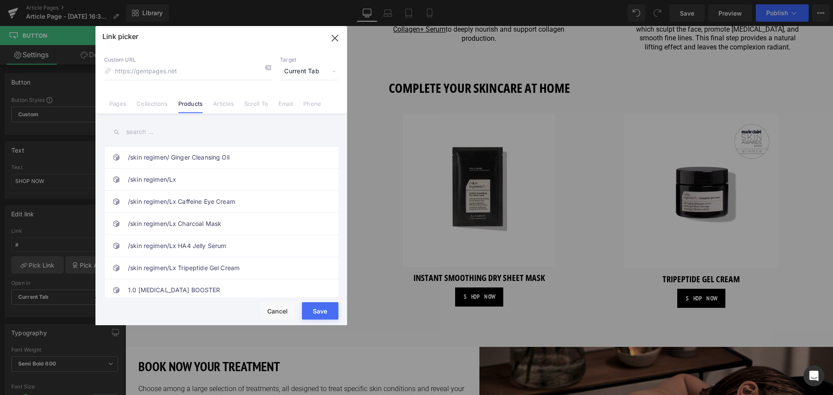
click at [154, 129] on input "text" at bounding box center [221, 132] width 234 height 20
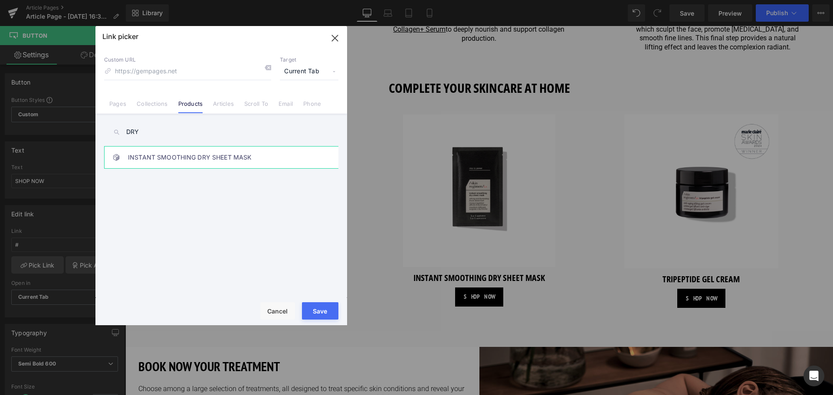
type input "DRY"
click at [157, 153] on link "INSTANT SMOOTHING DRY SHEET MASK" at bounding box center [223, 158] width 191 height 22
type input "/products/skin-regimen-lx-instant-smoothing-dry-sheet-mask"
click at [317, 312] on button "Save" at bounding box center [320, 310] width 36 height 17
type input "/products/skin-regimen-lx-instant-smoothing-dry-sheet-mask"
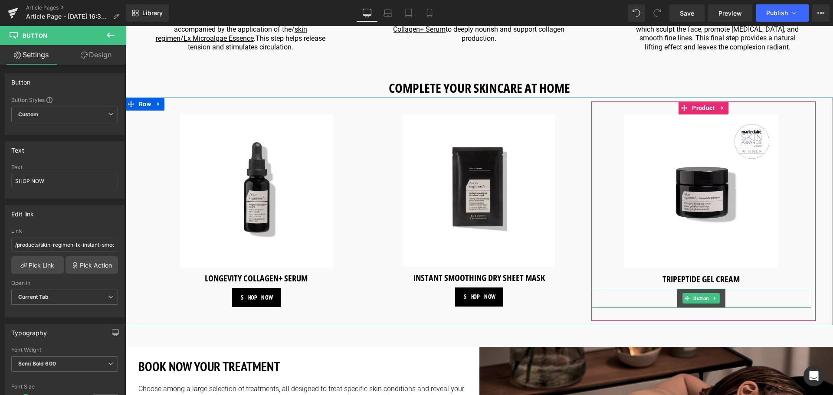
click at [699, 293] on span "Button" at bounding box center [701, 298] width 19 height 10
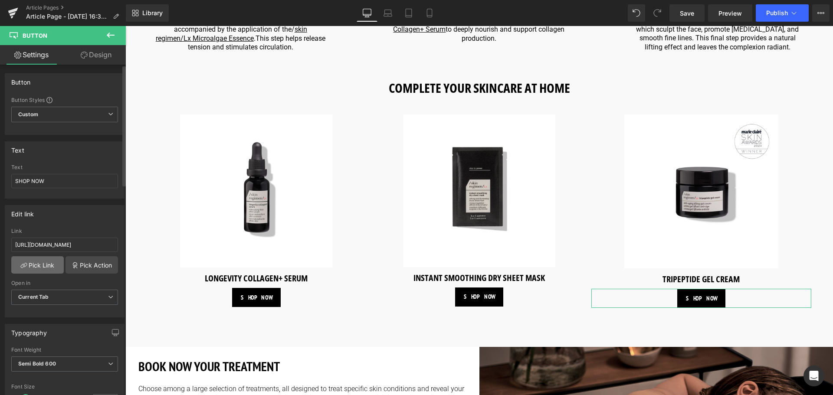
click at [47, 271] on link "Pick Link" at bounding box center [37, 264] width 52 height 17
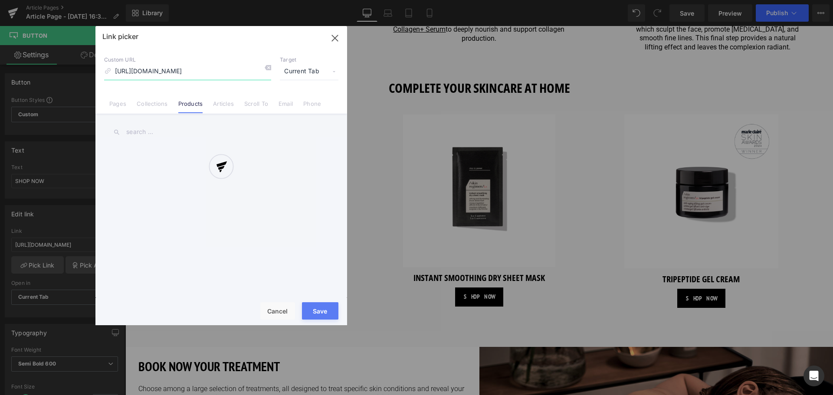
scroll to position [0, 87]
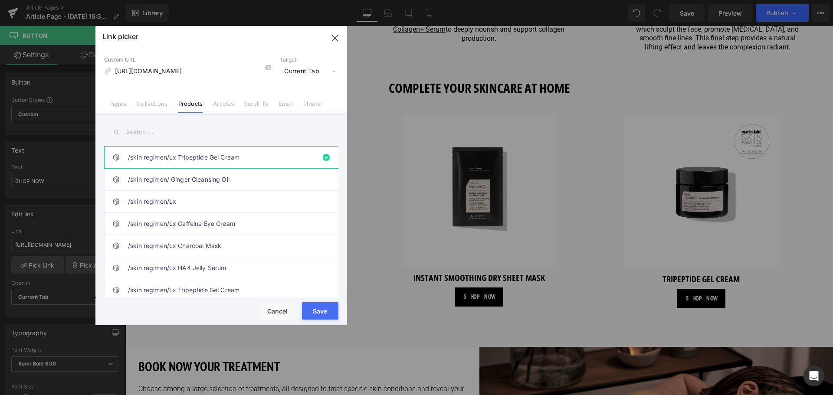
click at [328, 313] on button "Save" at bounding box center [320, 310] width 36 height 17
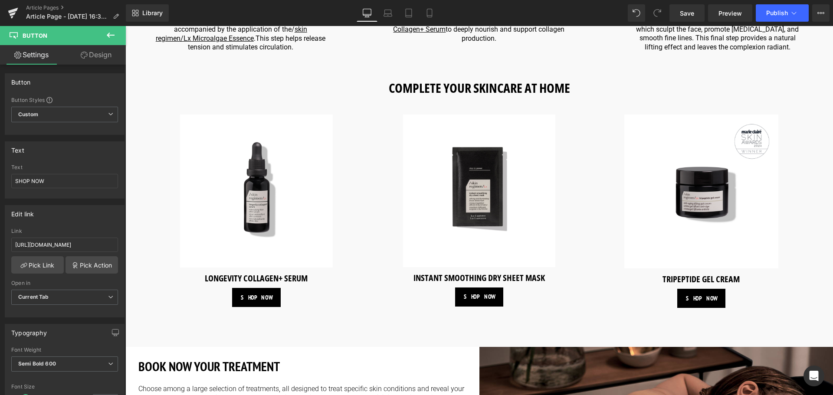
click at [115, 38] on icon at bounding box center [110, 35] width 10 height 10
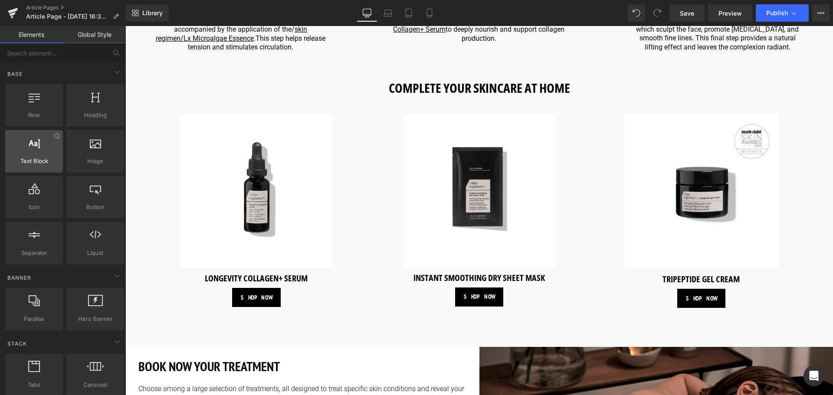
click at [44, 153] on div at bounding box center [34, 147] width 52 height 20
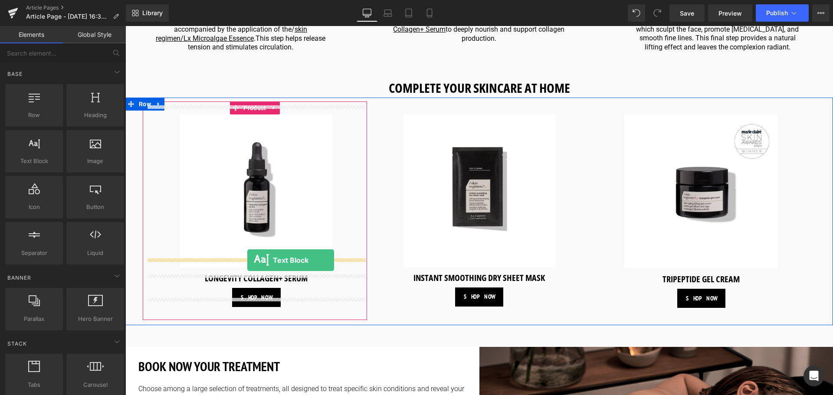
drag, startPoint x: 163, startPoint y: 181, endPoint x: 247, endPoint y: 260, distance: 115.7
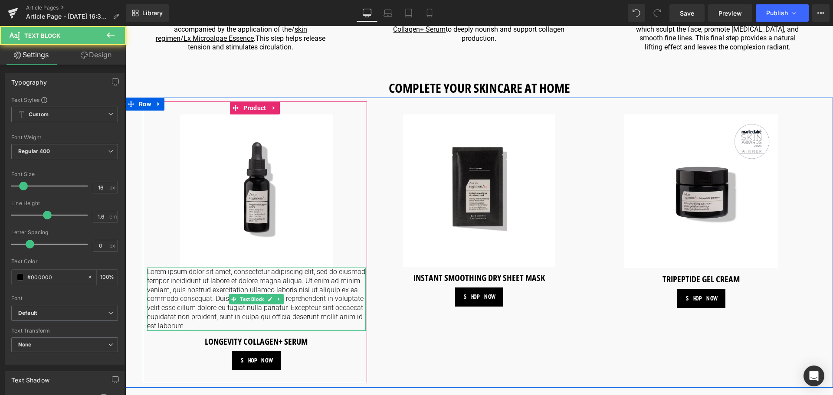
click at [222, 318] on p "Lorem ipsum dolor sit amet, consectetur adipiscing elit, sed do eiusmod tempor …" at bounding box center [256, 299] width 219 height 63
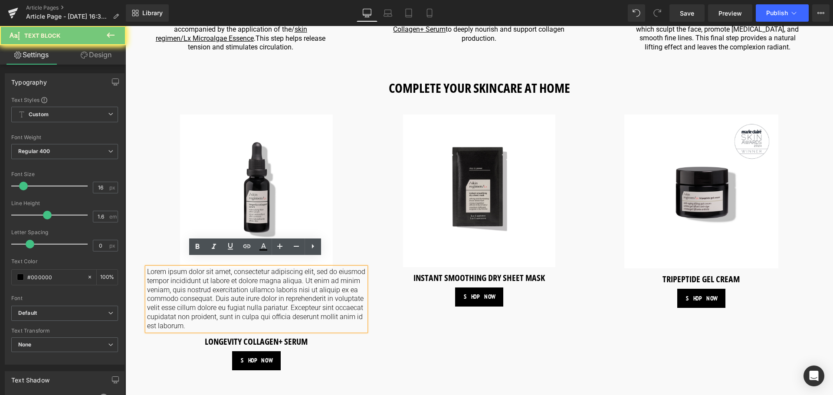
click at [222, 318] on p "Lorem ipsum dolor sit amet, consectetur adipiscing elit, sed do eiusmod tempor …" at bounding box center [256, 299] width 219 height 63
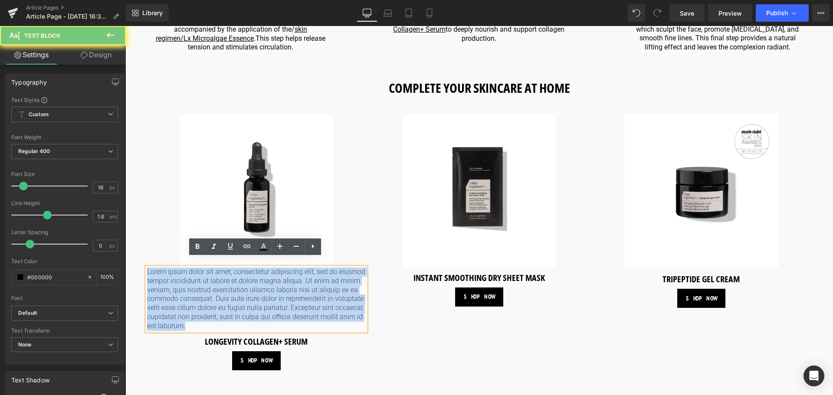
click at [222, 318] on p "Lorem ipsum dolor sit amet, consectetur adipiscing elit, sed do eiusmod tempor …" at bounding box center [256, 299] width 219 height 63
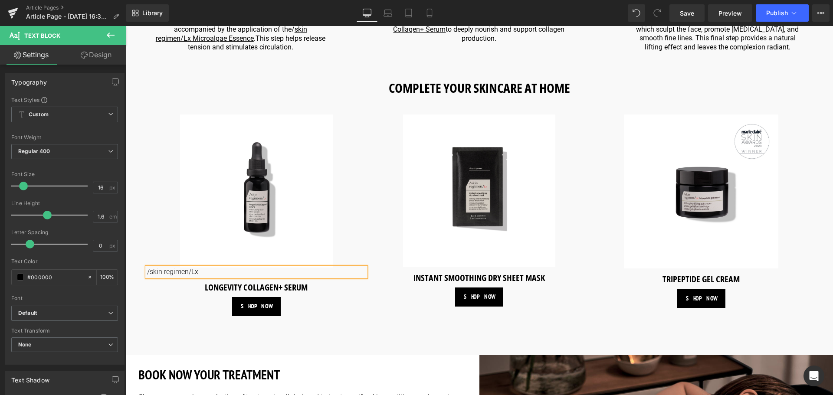
click at [179, 309] on div "Sale Off (P) Image /skin regimen/Lx Text Block Longevity Collagen+ Serum (P) Ti…" at bounding box center [255, 215] width 224 height 228
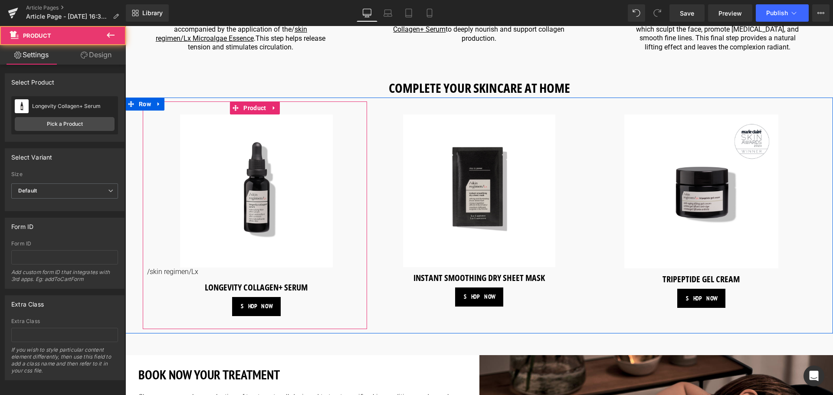
click at [182, 268] on p "/skin regimen/Lx" at bounding box center [256, 272] width 219 height 9
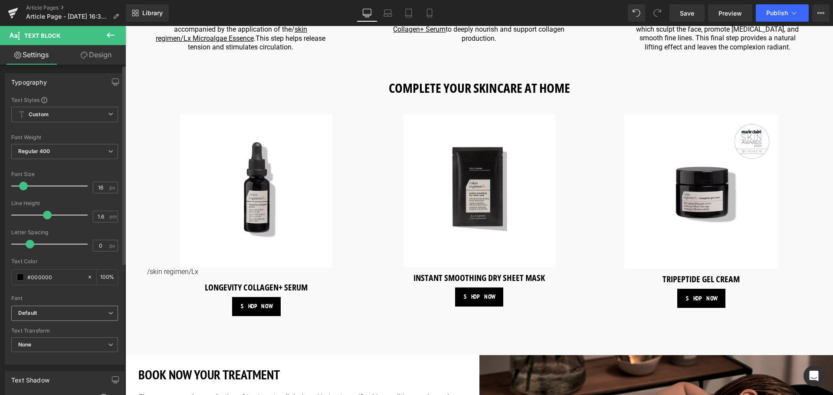
click at [78, 314] on b "Default" at bounding box center [63, 313] width 90 height 7
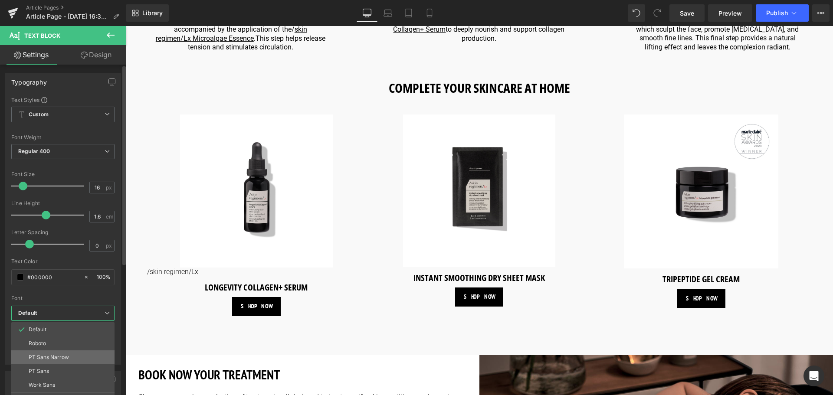
click at [72, 355] on li "PT Sans Narrow" at bounding box center [62, 357] width 103 height 14
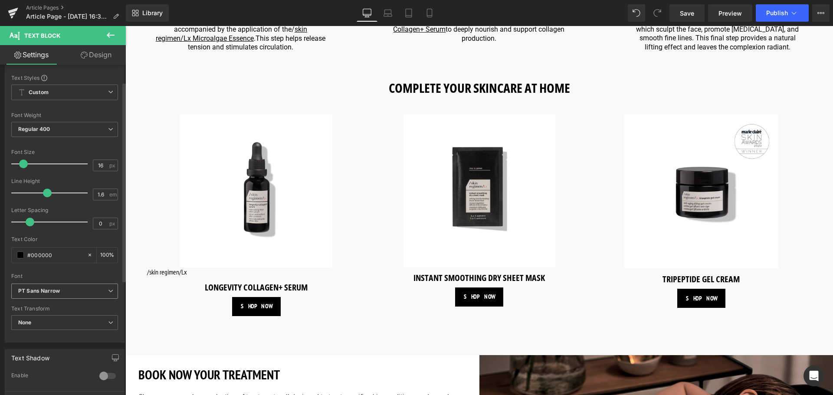
scroll to position [43, 0]
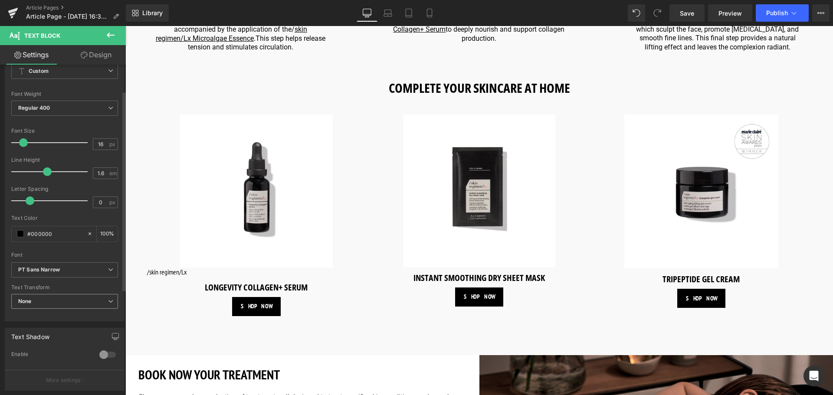
click at [95, 304] on span "None" at bounding box center [64, 301] width 107 height 15
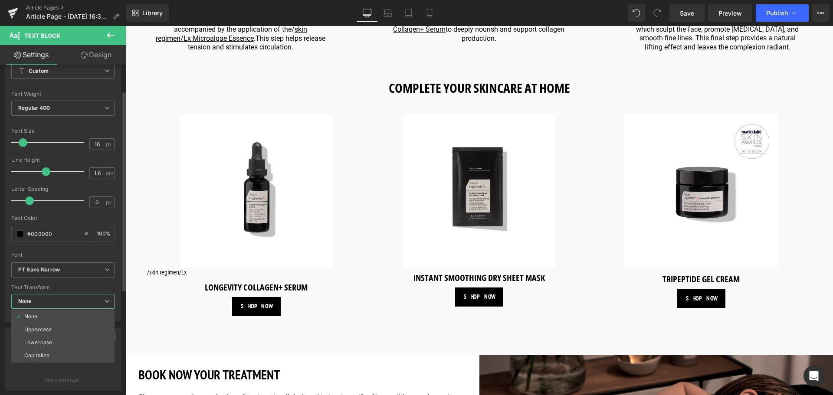
click at [93, 287] on div "Text Transform" at bounding box center [62, 287] width 103 height 6
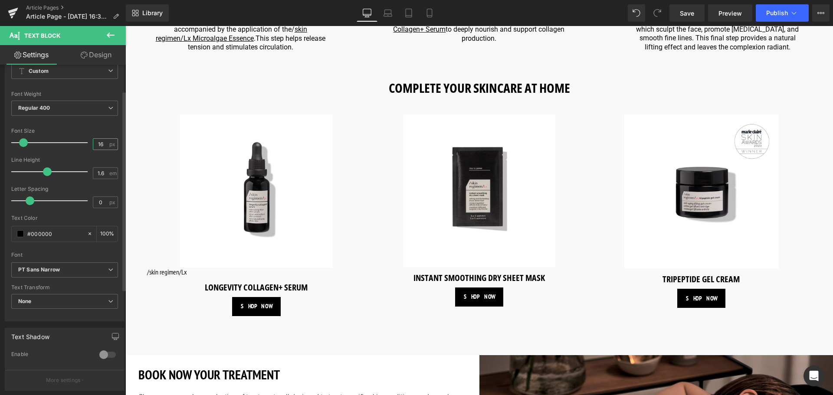
click at [99, 147] on input "16" at bounding box center [100, 144] width 15 height 11
type input "1"
type input "2"
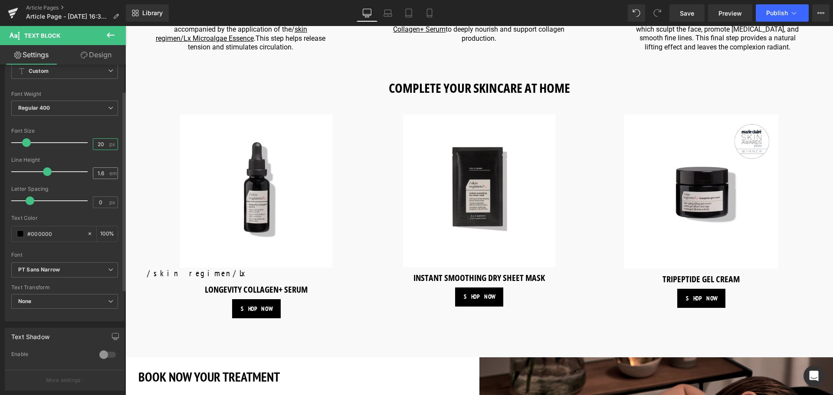
type input "20"
click at [101, 175] on input "1.6" at bounding box center [100, 173] width 15 height 11
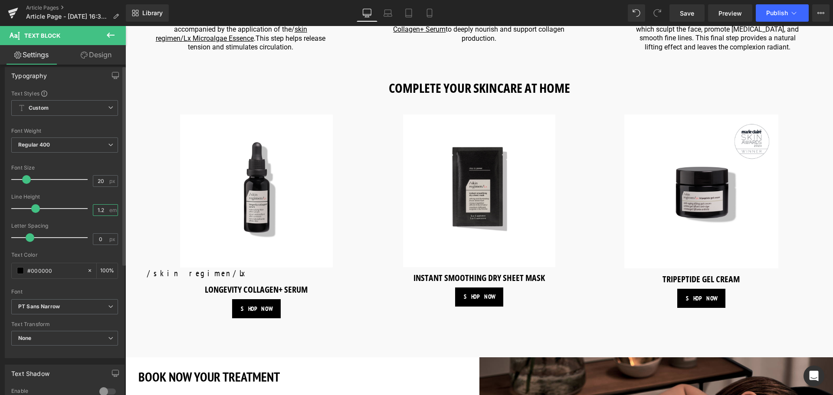
scroll to position [1, 0]
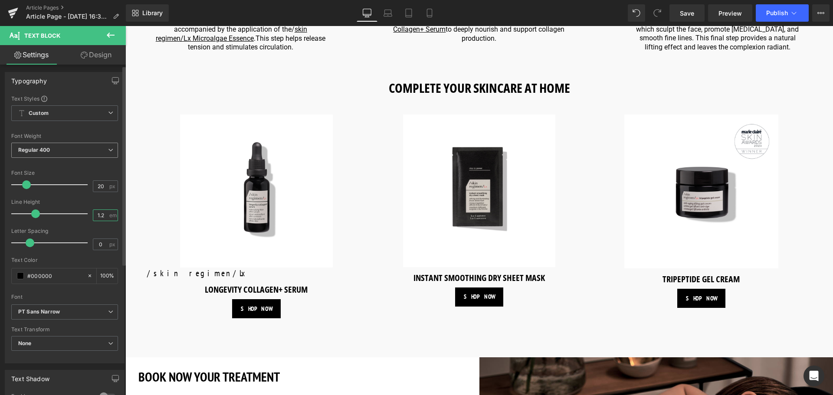
type input "1.2"
click at [95, 153] on span "Regular 400" at bounding box center [64, 150] width 107 height 15
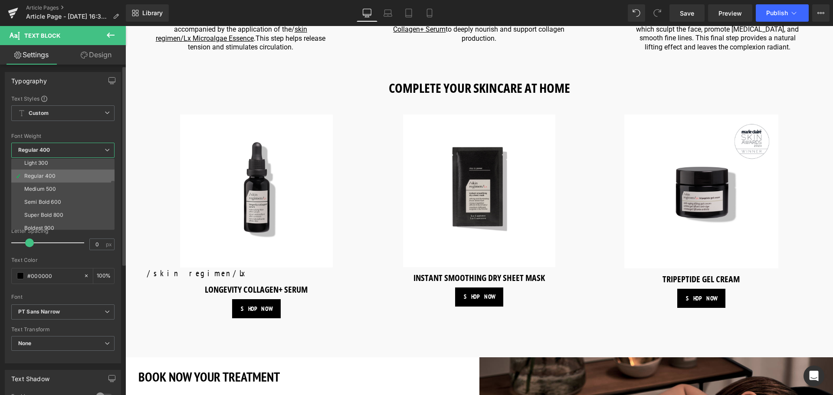
scroll to position [43, 0]
click at [49, 221] on li "Bold 700" at bounding box center [64, 225] width 107 height 13
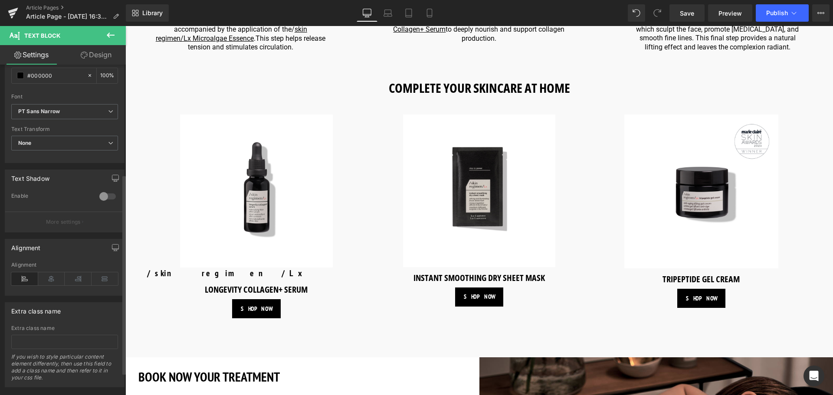
scroll to position [218, 0]
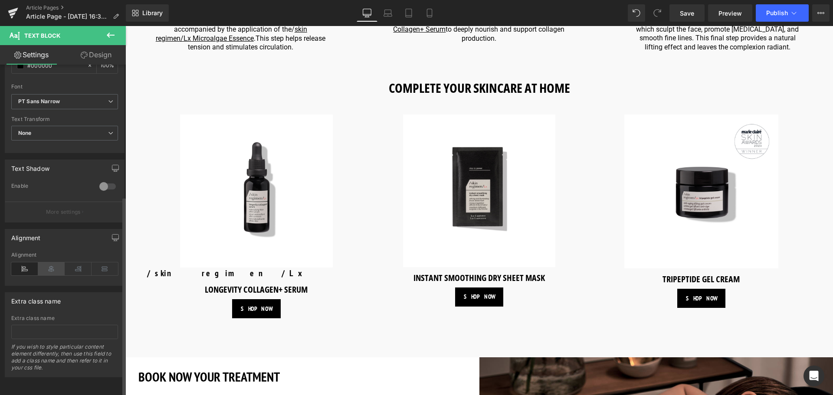
click at [52, 265] on icon at bounding box center [51, 268] width 27 height 13
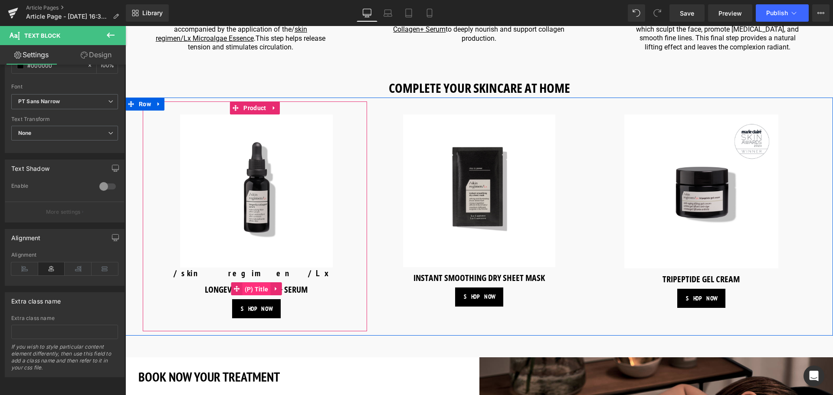
click at [254, 283] on span "(P) Title" at bounding box center [256, 289] width 28 height 13
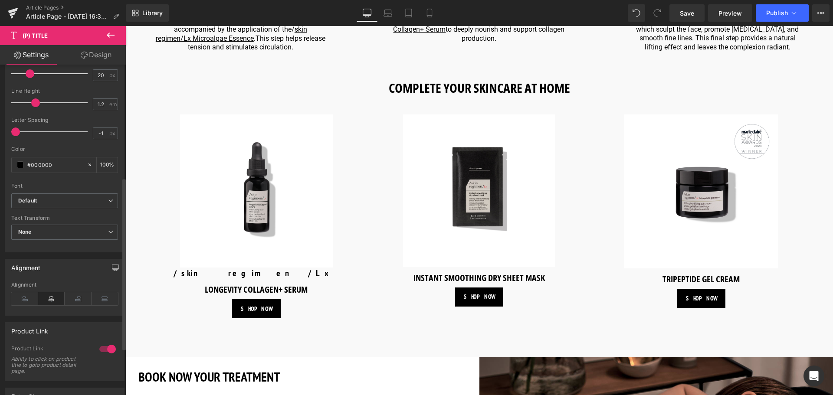
scroll to position [217, 0]
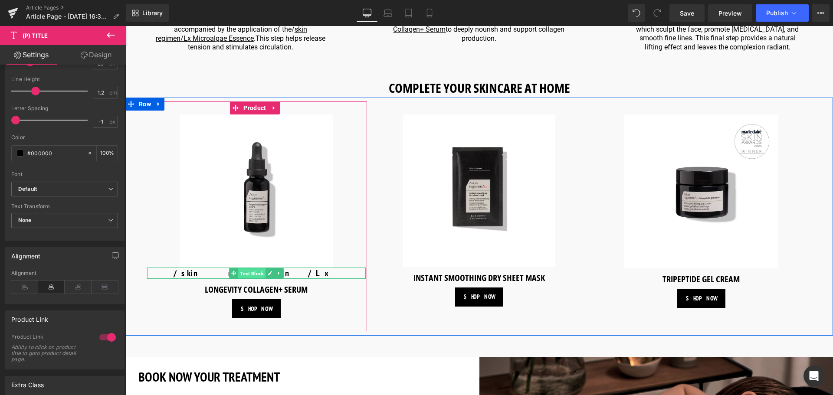
click at [247, 268] on span "Text Block" at bounding box center [251, 273] width 27 height 10
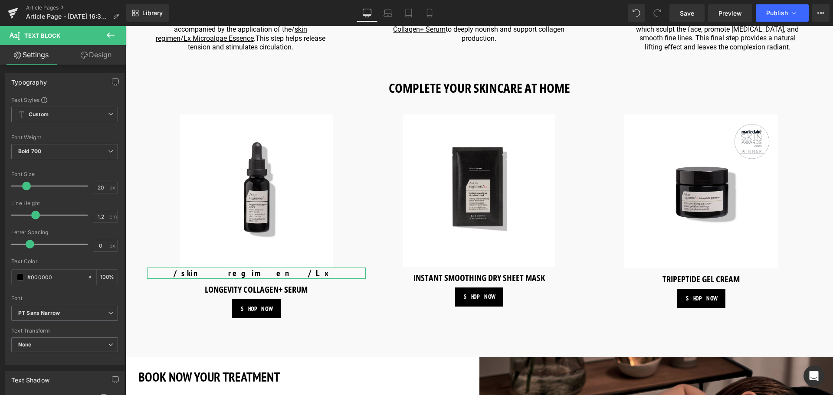
click at [94, 58] on link "Design" at bounding box center [96, 55] width 63 height 20
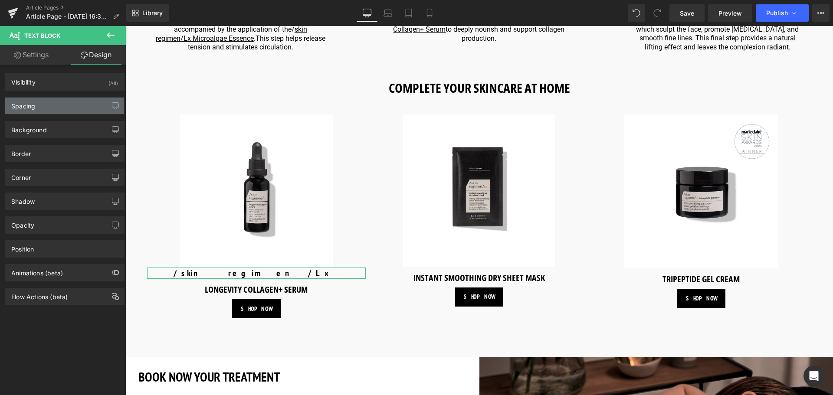
click at [96, 107] on div "Spacing" at bounding box center [64, 106] width 119 height 16
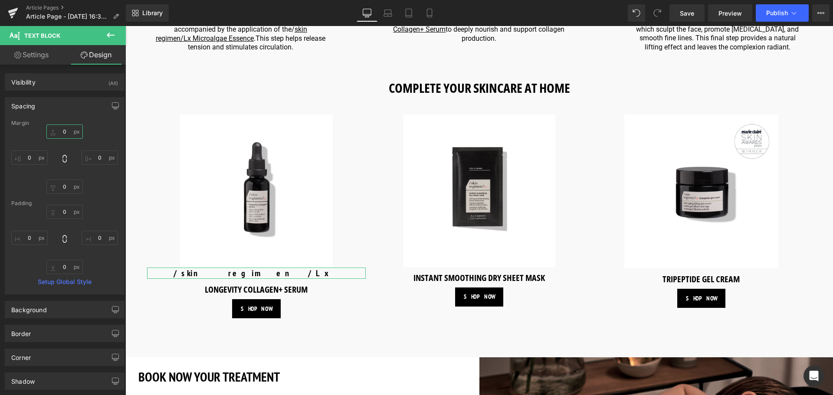
click at [68, 133] on input "0" at bounding box center [64, 131] width 36 height 14
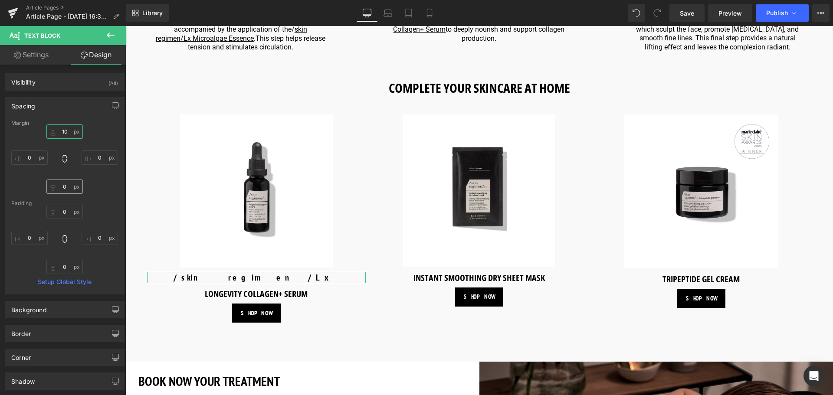
type input "10"
click at [68, 190] on input "0" at bounding box center [64, 187] width 36 height 14
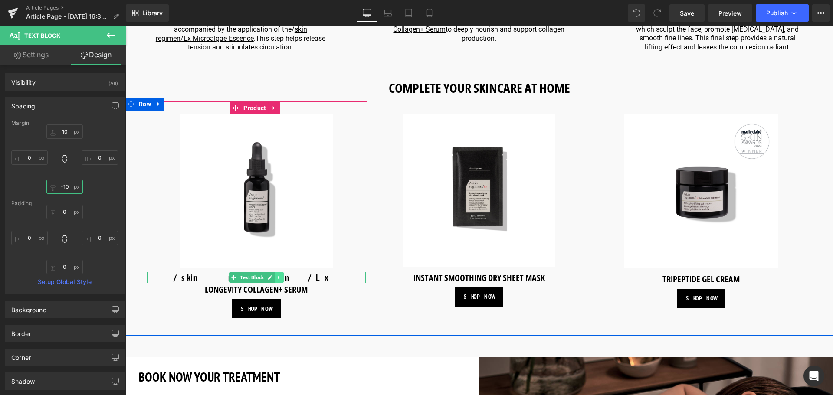
type input "-10"
click at [281, 272] on link at bounding box center [278, 277] width 9 height 10
click at [274, 275] on icon at bounding box center [274, 277] width 5 height 5
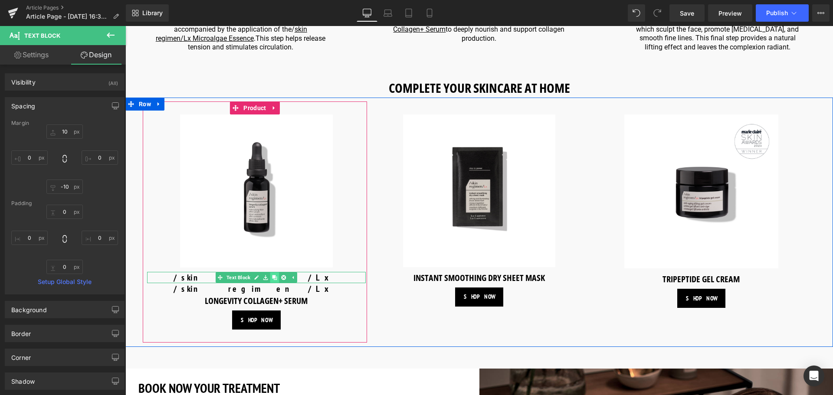
click at [274, 275] on icon at bounding box center [274, 277] width 5 height 5
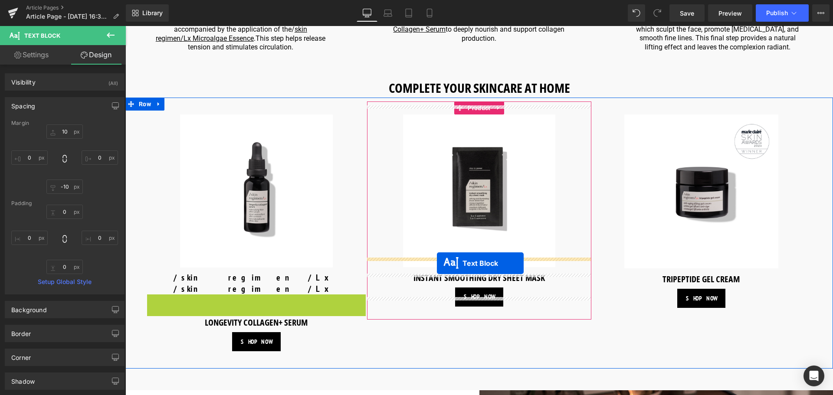
drag, startPoint x: 232, startPoint y: 291, endPoint x: 438, endPoint y: 261, distance: 208.0
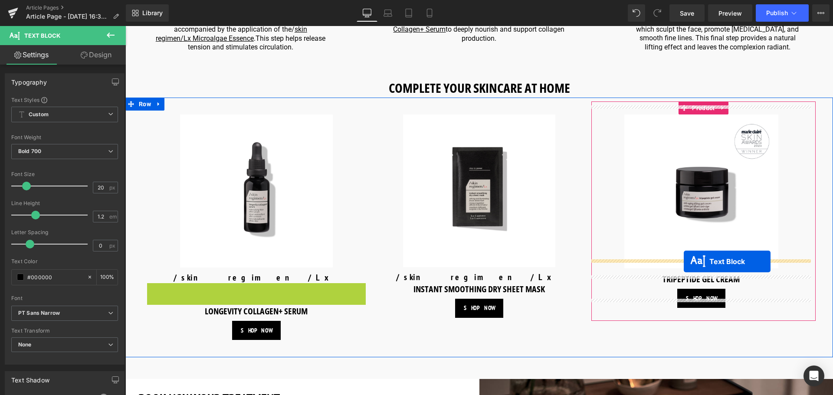
drag, startPoint x: 229, startPoint y: 281, endPoint x: 683, endPoint y: 261, distance: 454.4
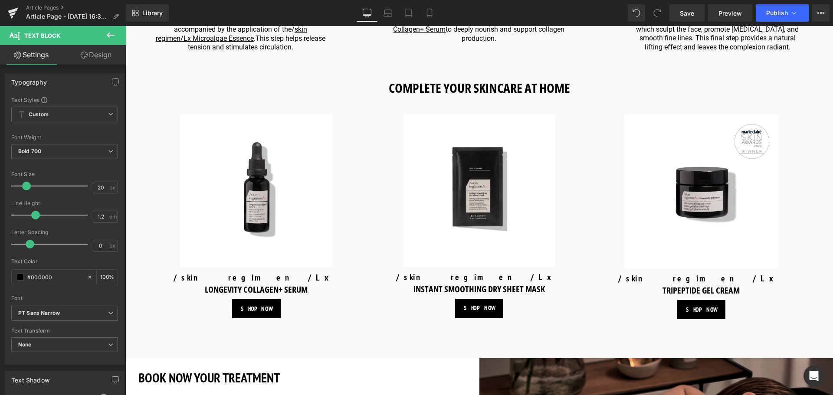
click at [119, 36] on button at bounding box center [110, 35] width 30 height 19
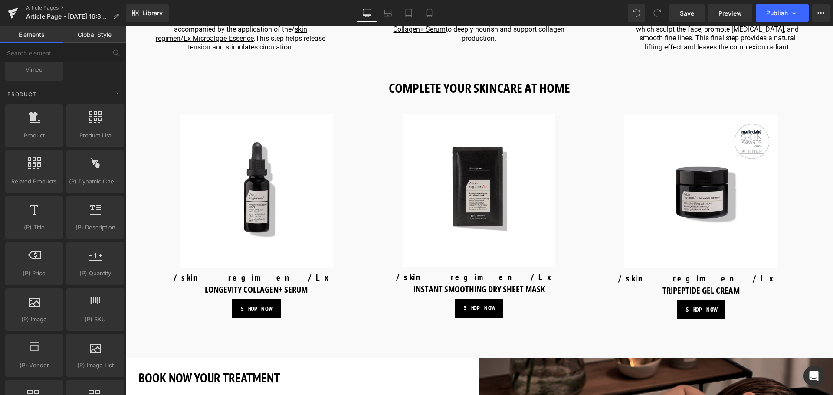
scroll to position [694, 0]
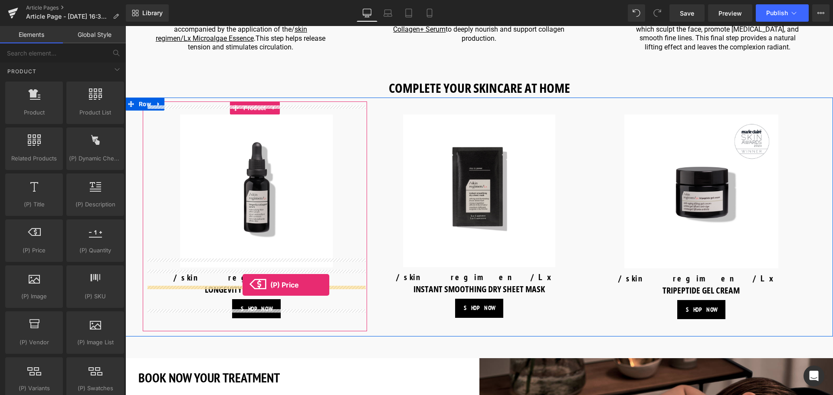
drag, startPoint x: 167, startPoint y: 263, endPoint x: 242, endPoint y: 285, distance: 78.5
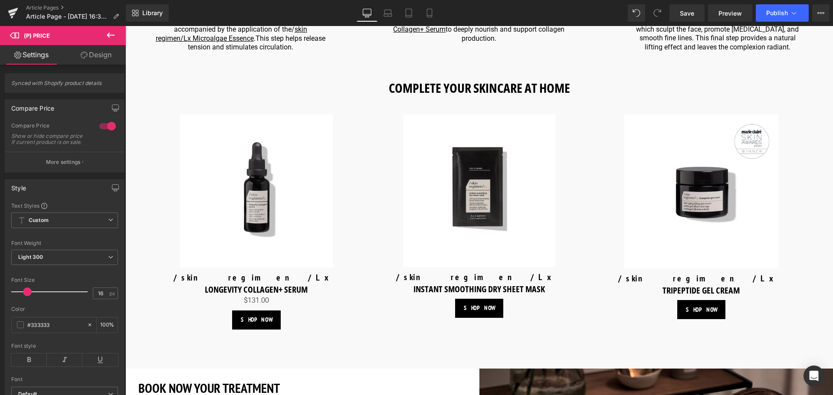
click at [108, 55] on link "Design" at bounding box center [96, 55] width 63 height 20
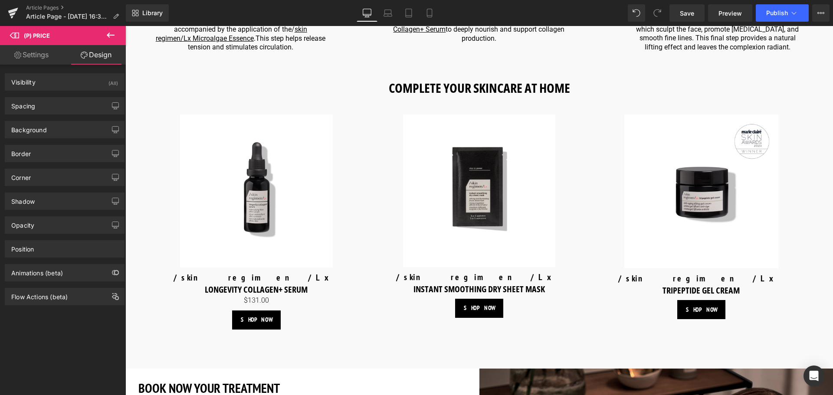
click at [108, 29] on button at bounding box center [110, 35] width 30 height 19
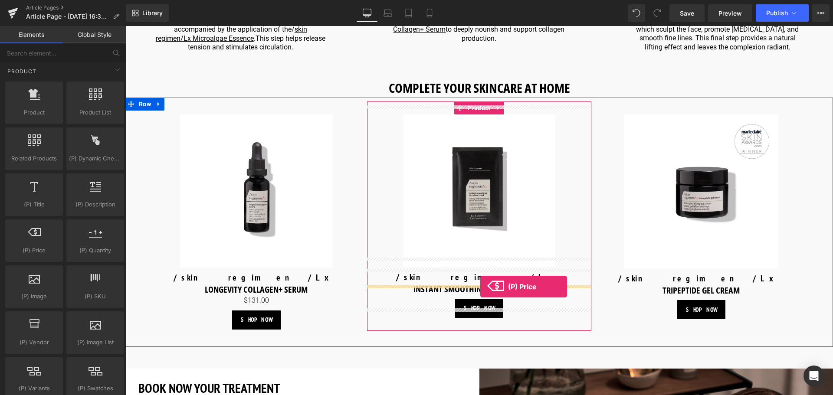
drag, startPoint x: 160, startPoint y: 271, endPoint x: 480, endPoint y: 287, distance: 320.0
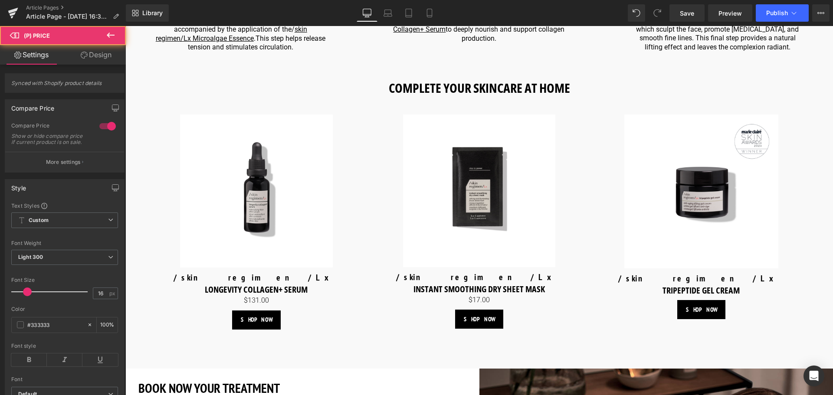
click at [111, 38] on icon at bounding box center [110, 35] width 10 height 10
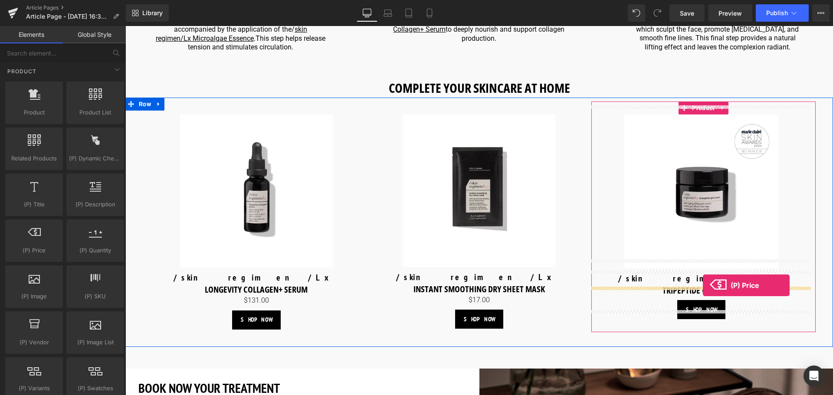
drag, startPoint x: 164, startPoint y: 263, endPoint x: 703, endPoint y: 285, distance: 539.1
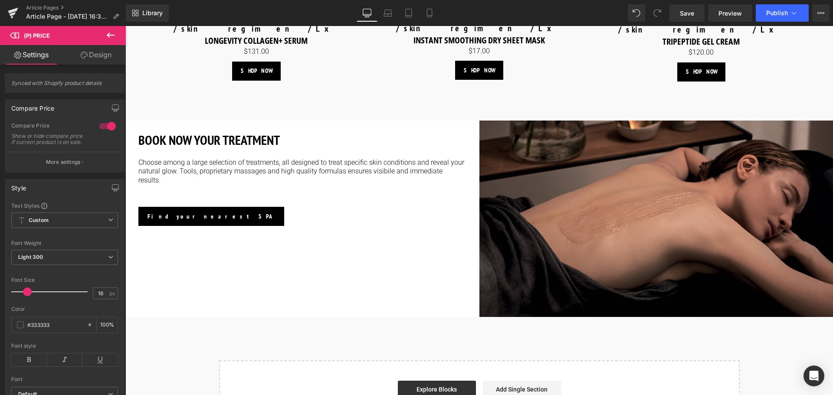
scroll to position [1431, 0]
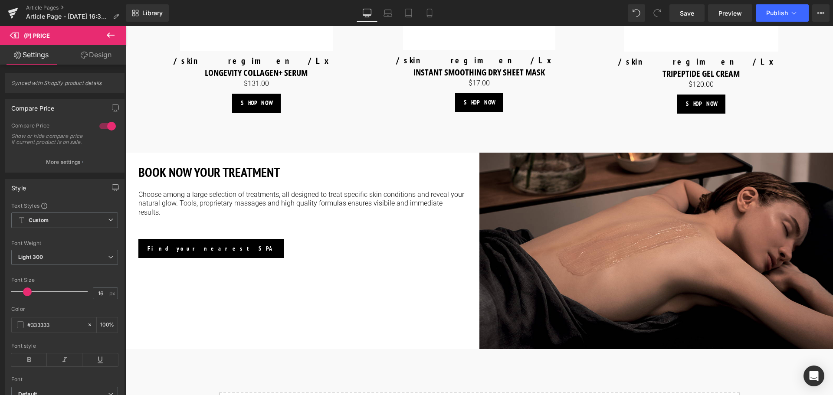
click at [205, 163] on strong "BOOK NOW YOUR TREATMENT" at bounding box center [208, 171] width 141 height 17
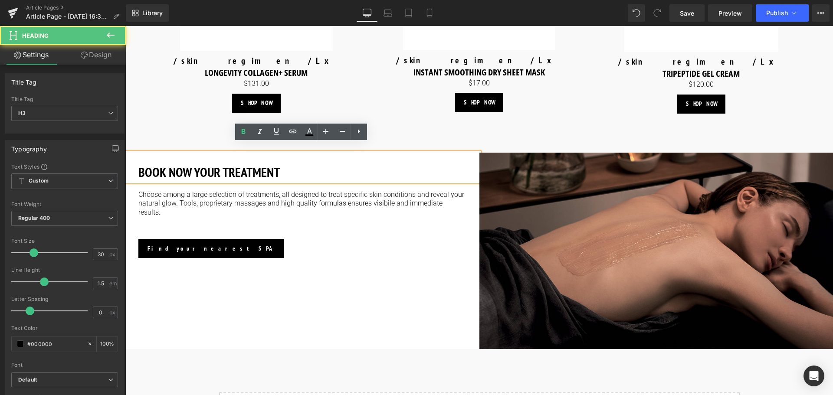
click at [194, 163] on strong "BOOK NOW YOUR TREATMENT" at bounding box center [208, 171] width 141 height 17
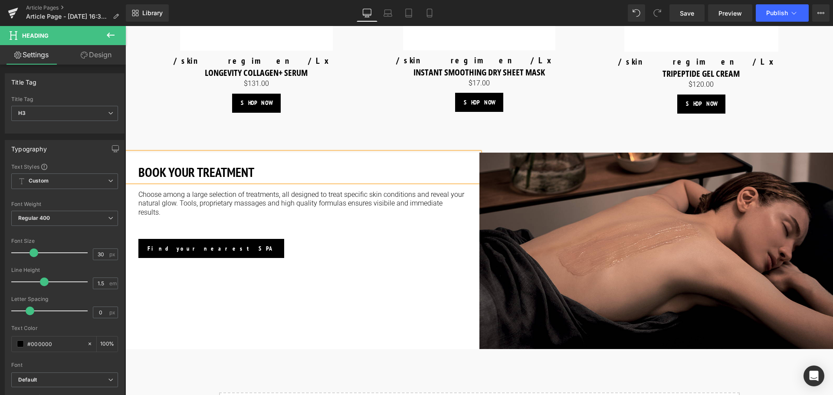
click at [265, 163] on h3 "BOOK YOUR TREATMENT" at bounding box center [302, 172] width 328 height 20
click at [168, 190] on p "Choose among a large selection of treatments, all designed to treat specific sk…" at bounding box center [302, 203] width 328 height 27
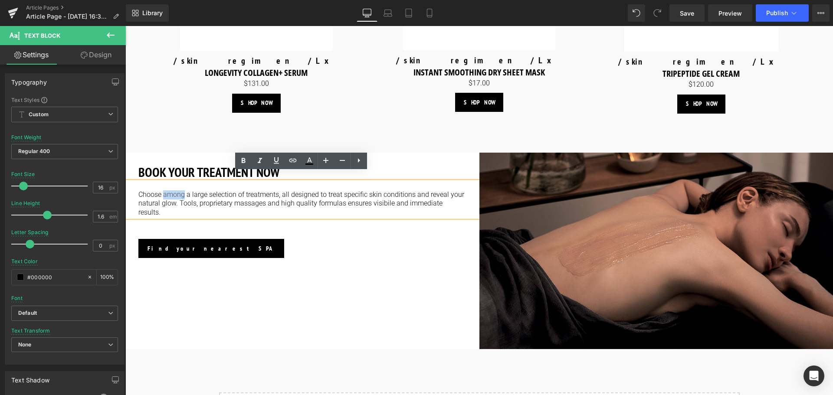
drag, startPoint x: 184, startPoint y: 185, endPoint x: 163, endPoint y: 188, distance: 20.7
click at [163, 190] on p "Choose among a large selection of treatments, all designed to treat specific sk…" at bounding box center [302, 203] width 328 height 27
click at [264, 196] on p "Choose from a large selection of treatments, all designed to treat specific ski…" at bounding box center [302, 203] width 328 height 27
click at [369, 194] on p "Choose from a large selection of treatments, all designed to treat specific ski…" at bounding box center [302, 203] width 328 height 27
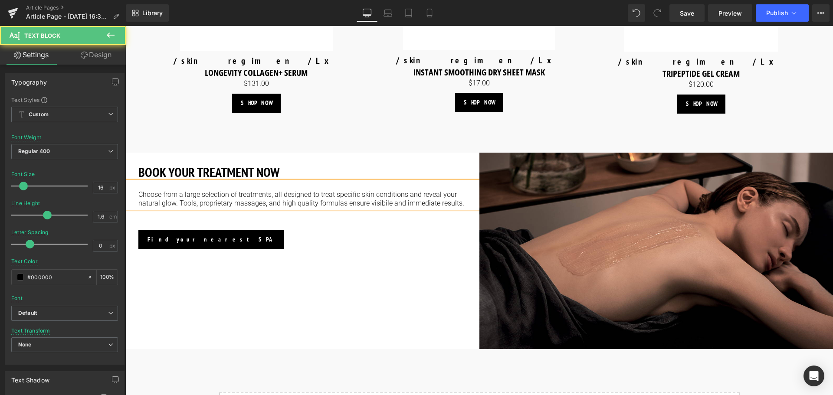
click at [382, 196] on p "Choose from a large selection of treatments, all designed to treat specific ski…" at bounding box center [302, 199] width 328 height 18
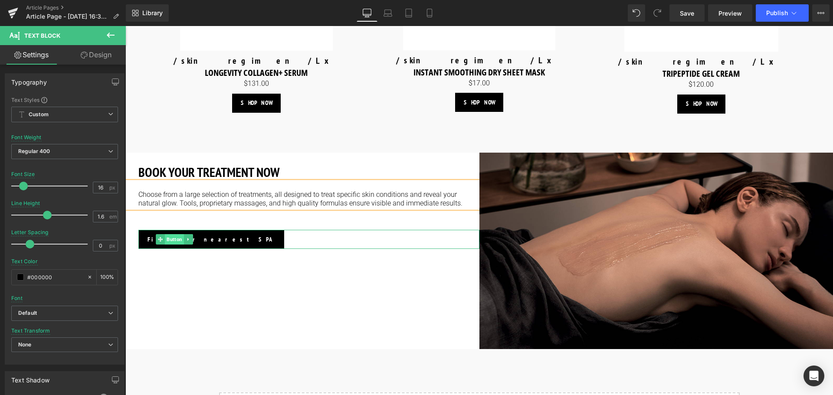
click at [170, 234] on span "Button" at bounding box center [174, 239] width 19 height 10
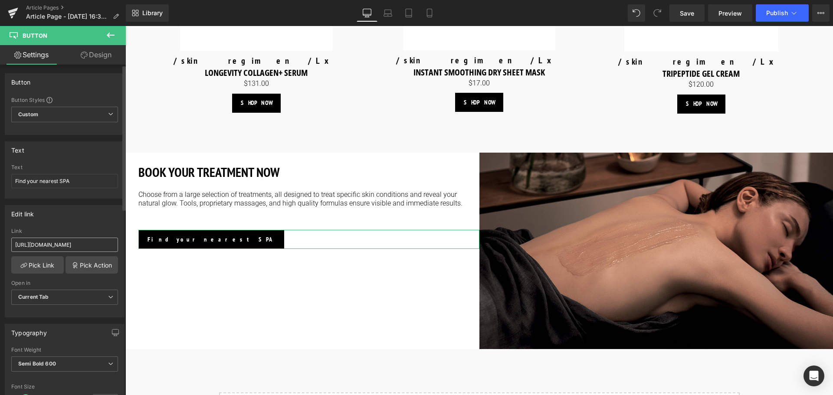
click at [46, 243] on input "https://world.comfortzoneskin.com/pages/spa-locator?_gl=1*17ps2ce*_up*MQ..&gcli…" at bounding box center [64, 245] width 107 height 14
type input "https://us.comfortzoneskin.com/pages/spa-locator?_gl=1*17ps2ce*_up*MQ..&gclid=C…"
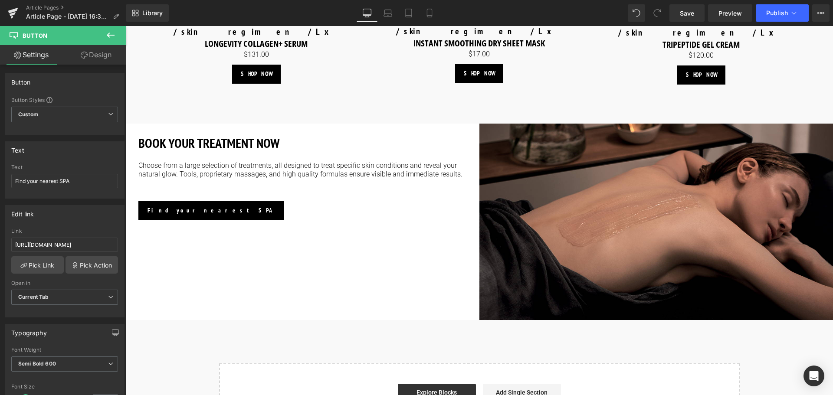
scroll to position [1460, 0]
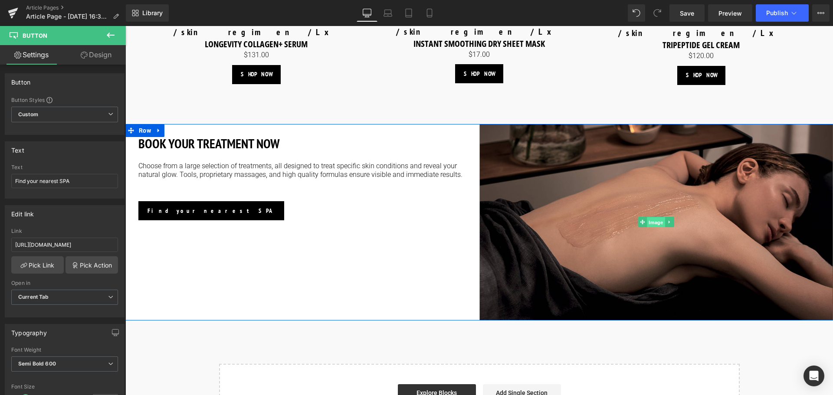
click at [652, 217] on span "Image" at bounding box center [656, 222] width 18 height 10
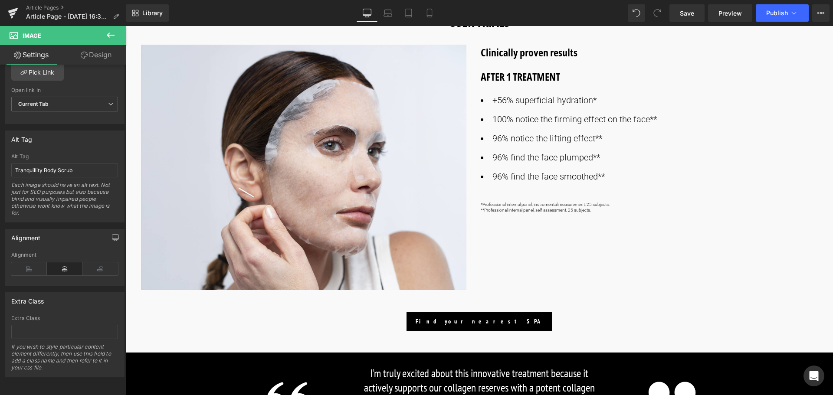
scroll to position [506, 0]
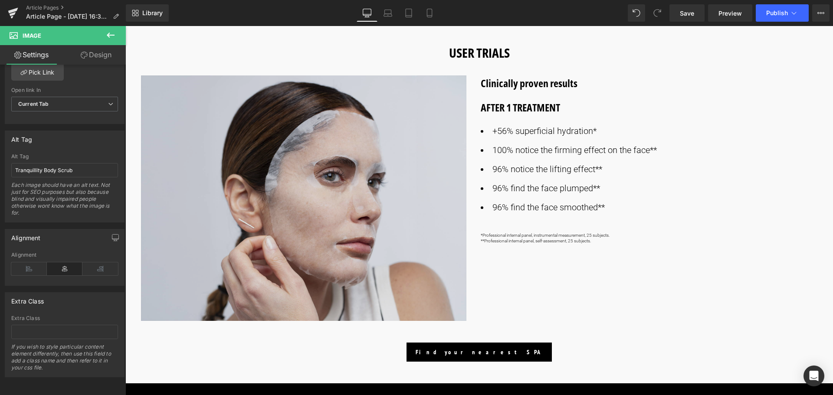
click at [298, 182] on img at bounding box center [304, 197] width 327 height 245
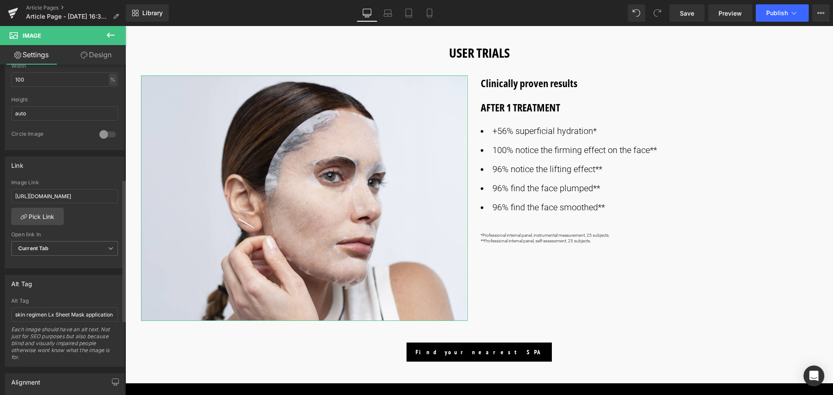
scroll to position [304, 0]
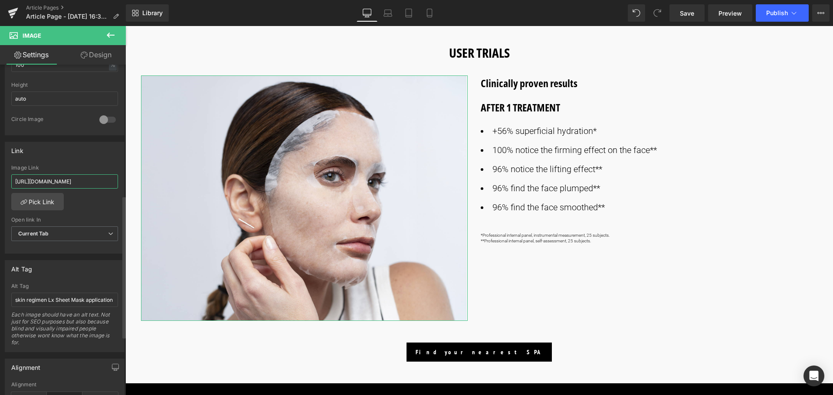
click at [43, 179] on input "https://world.comfortzoneskin.com/pages/skin-regimen-lx" at bounding box center [64, 181] width 107 height 14
click at [46, 181] on input "https://world.comfortzoneskin.com/pages/skin-regimen-lx" at bounding box center [64, 181] width 107 height 14
type input "https://us.comfortzoneskin.com/pages/skin-regimen-lx"
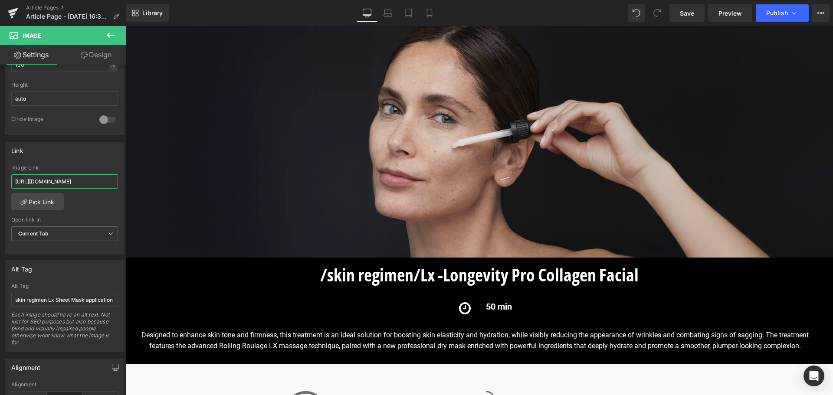
scroll to position [72, 0]
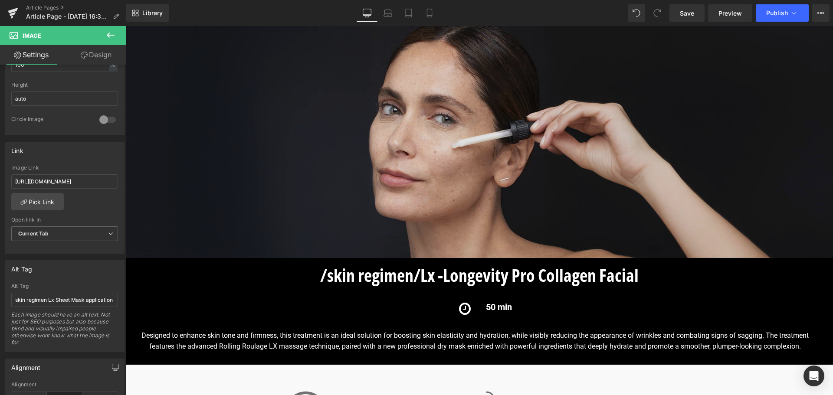
click at [402, 155] on img at bounding box center [478, 137] width 707 height 242
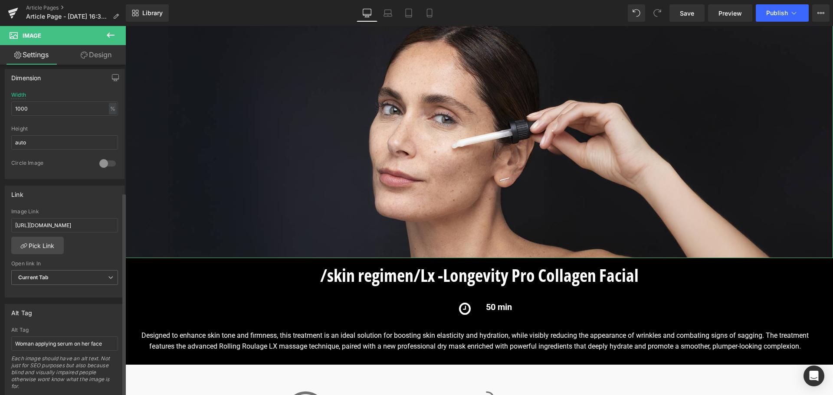
scroll to position [260, 0]
click at [46, 224] on input "https://world.comfortzoneskin.com/pages/skin-regimen-lx" at bounding box center [64, 225] width 107 height 14
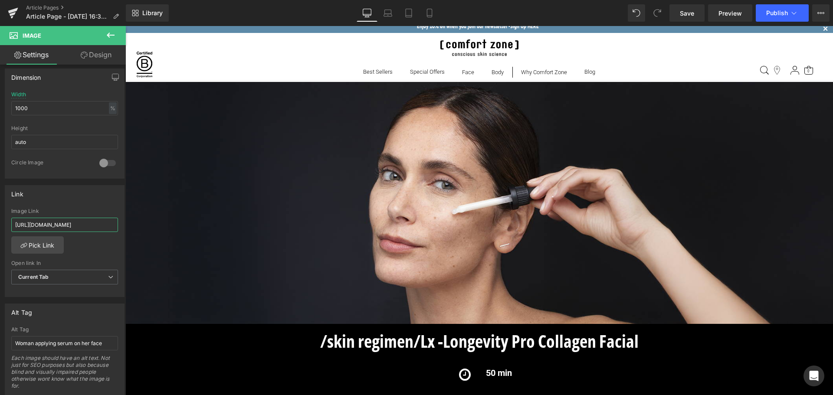
scroll to position [0, 0]
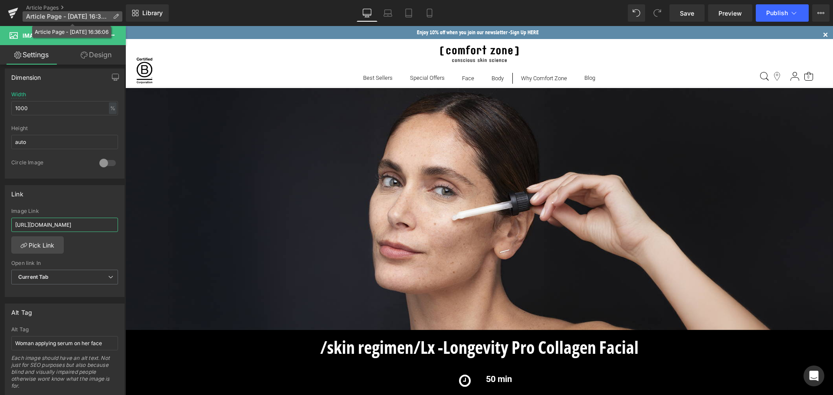
type input "https://us.comfortzoneskin.com/pages/skin-regimen-lx"
click at [112, 17] on p "Article Page - Oct 14, 16:36:06" at bounding box center [73, 16] width 100 height 10
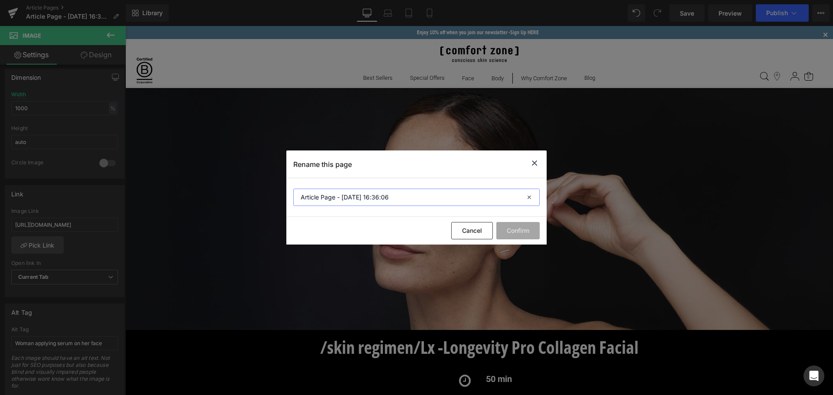
drag, startPoint x: 399, startPoint y: 199, endPoint x: 266, endPoint y: 190, distance: 133.5
click at [266, 190] on div "Rename this page Article Page - Oct 14, 16:36:06 Cancel Confirm" at bounding box center [416, 197] width 833 height 395
type input "/skin regimen/Lx - Longevity Pro Collagen Facial"
click at [511, 229] on button "Confirm" at bounding box center [517, 230] width 43 height 17
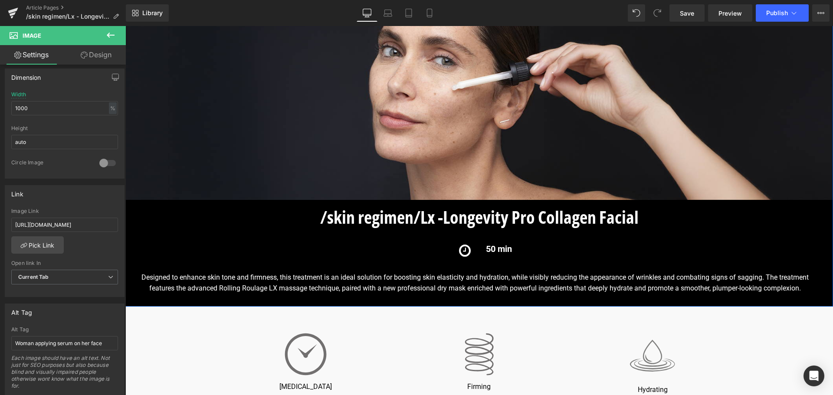
scroll to position [173, 0]
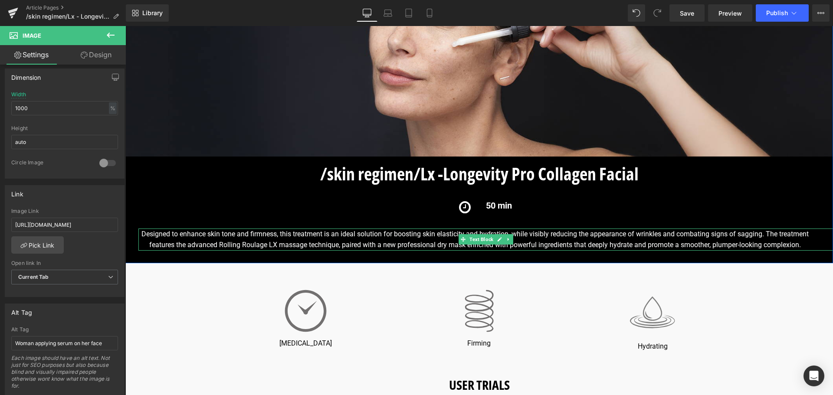
drag, startPoint x: 401, startPoint y: 235, endPoint x: 230, endPoint y: 225, distance: 171.6
click at [401, 235] on div "Designed to enhance skin tone and firmness, this treatment is an ideal solution…" at bounding box center [485, 240] width 694 height 22
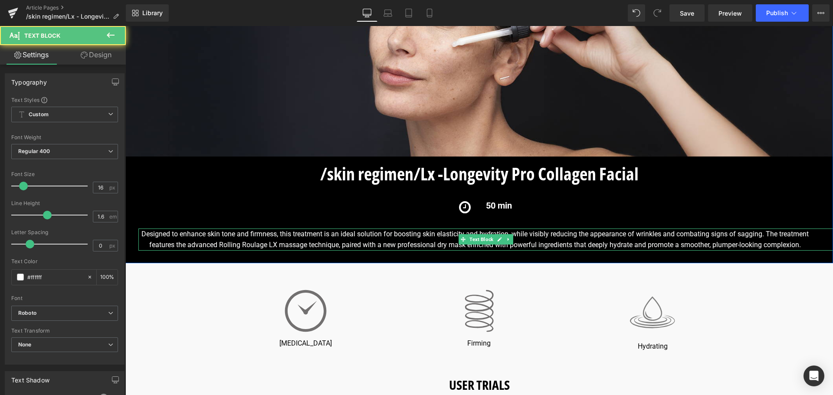
click at [586, 231] on div "Designed to enhance skin tone and firmness, this treatment is an ideal solution…" at bounding box center [485, 240] width 694 height 22
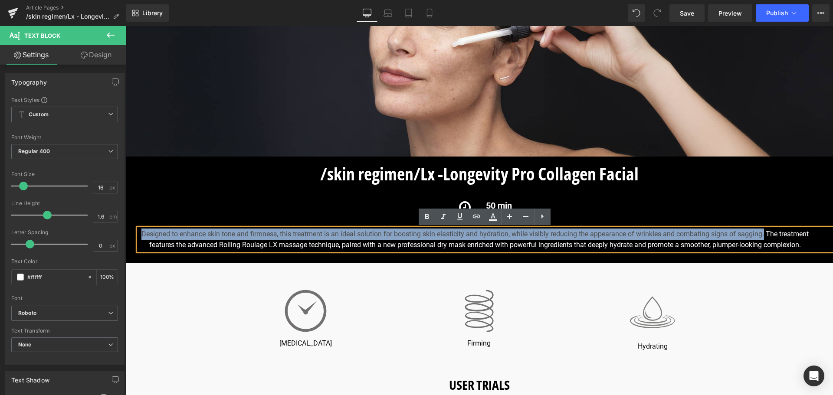
drag, startPoint x: 763, startPoint y: 231, endPoint x: 140, endPoint y: 222, distance: 623.2
click at [140, 222] on div "Image Image /skin regimen/Lx - Longevity Pro Collagen Facial Heading /skin regi…" at bounding box center [478, 83] width 707 height 336
copy div "Designed to enhance skin tone and firmness, this treatment is an ideal solution…"
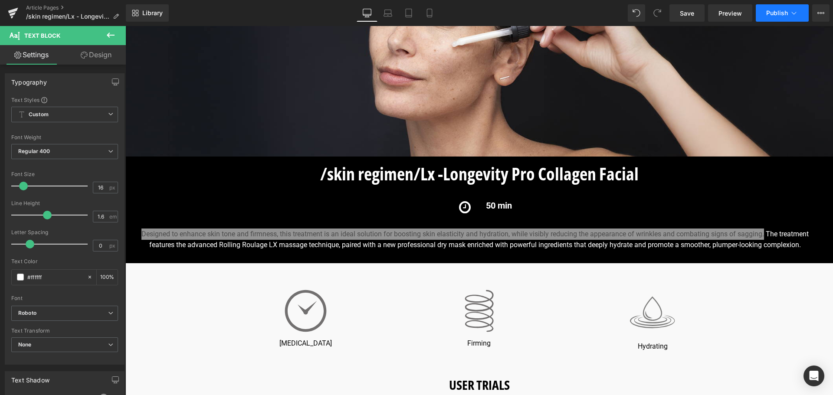
click at [793, 15] on icon at bounding box center [793, 13] width 9 height 9
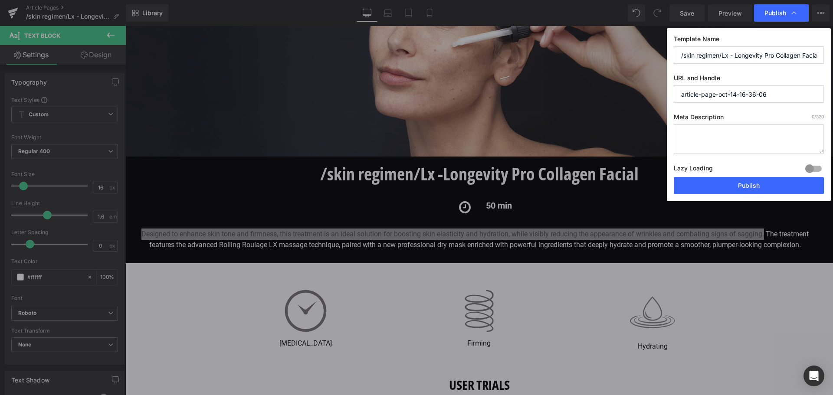
click at [733, 136] on textarea at bounding box center [748, 138] width 150 height 29
paste textarea "Designed to enhance skin tone and firmness, this treatment is an ideal solution…"
type textarea "Designed to enhance skin tone and firmness, this treatment is an ideal solution…"
drag, startPoint x: 774, startPoint y: 94, endPoint x: 635, endPoint y: 91, distance: 139.2
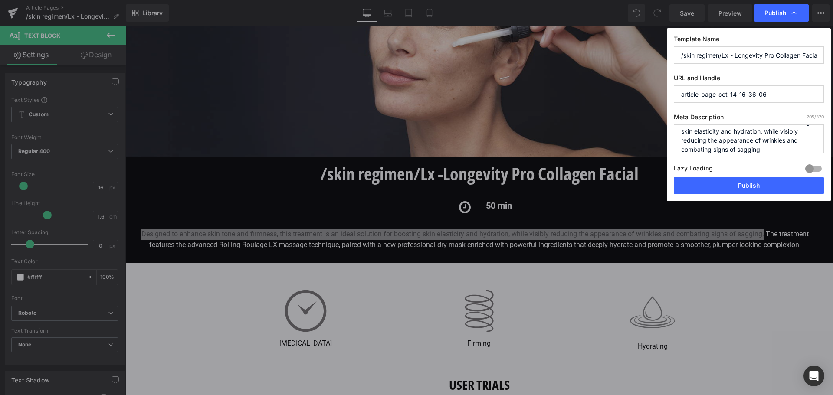
click at [635, 91] on div "Publish Template Name /skin regimen/Lx - Longevity Pro Collagen Facial URL and …" at bounding box center [416, 197] width 833 height 395
click at [708, 90] on input "text" at bounding box center [748, 93] width 150 height 17
paste input "skin-regimen-lx-longevity-detox"
drag, startPoint x: 794, startPoint y: 96, endPoint x: 759, endPoint y: 97, distance: 34.7
click at [759, 97] on input "skin-regimen-lx-longevity-detox" at bounding box center [748, 93] width 150 height 17
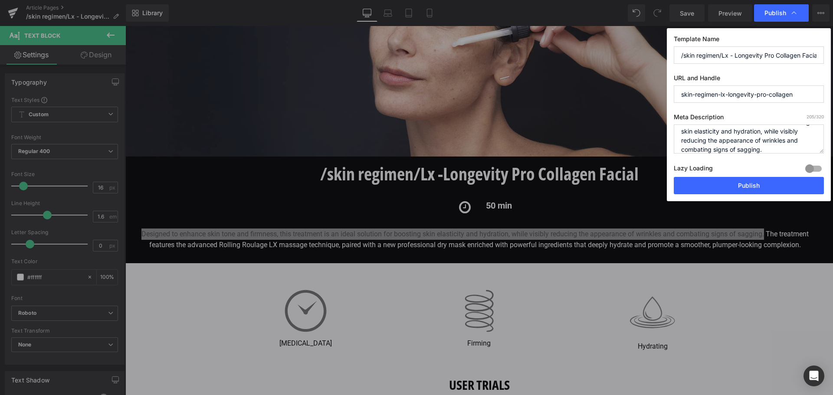
type input "skin-regimen-lx-longevity-pro-collagen"
click at [811, 172] on div at bounding box center [813, 169] width 21 height 14
drag, startPoint x: 760, startPoint y: 183, endPoint x: 432, endPoint y: 86, distance: 341.9
click at [760, 183] on button "Publish" at bounding box center [748, 185] width 150 height 17
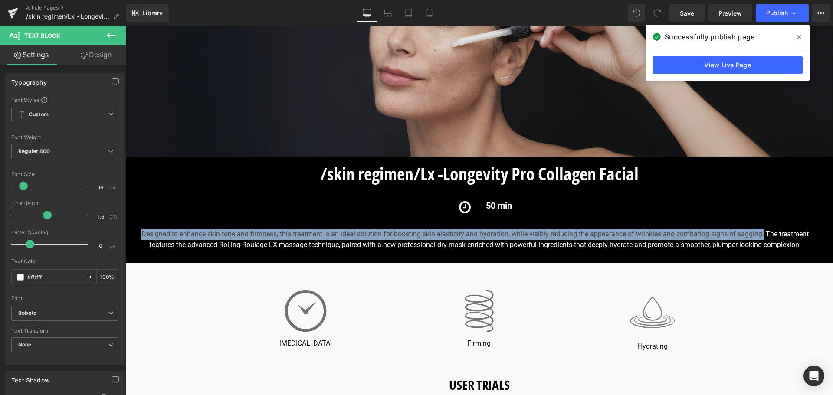
drag, startPoint x: 725, startPoint y: 30, endPoint x: 518, endPoint y: 58, distance: 208.8
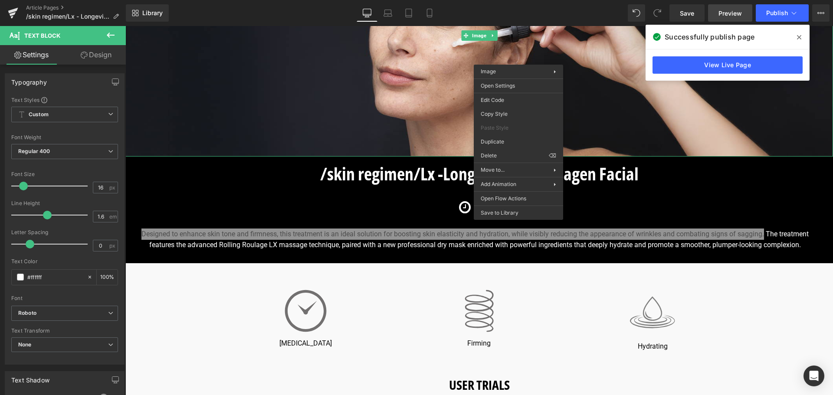
click at [734, 13] on span "Preview" at bounding box center [729, 13] width 23 height 9
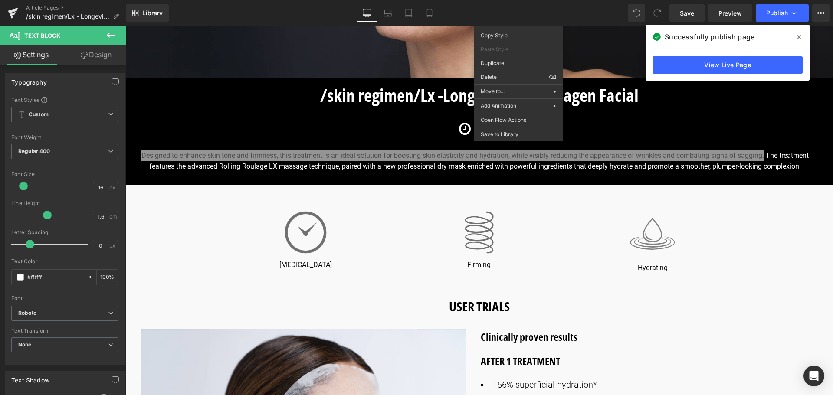
scroll to position [304, 0]
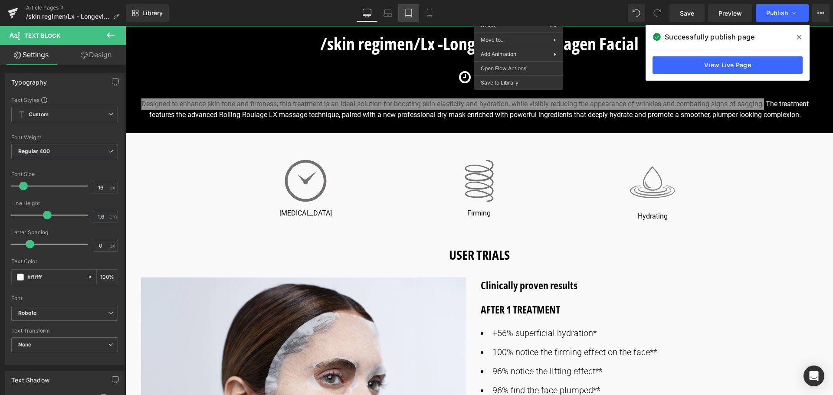
click at [408, 16] on icon at bounding box center [408, 16] width 6 height 0
type input "100"
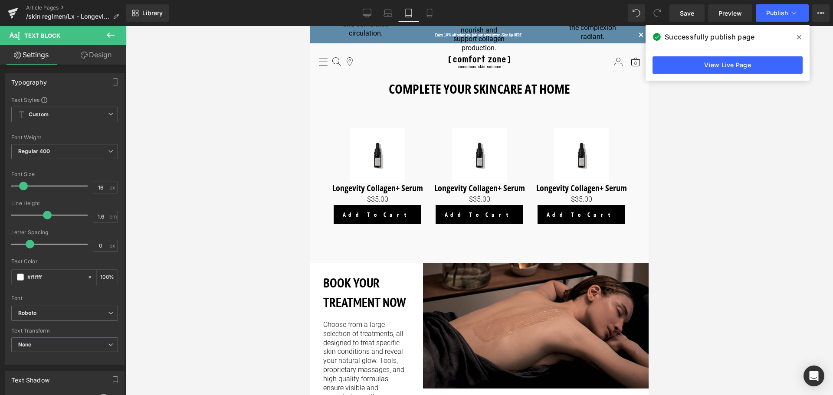
scroll to position [1209, 0]
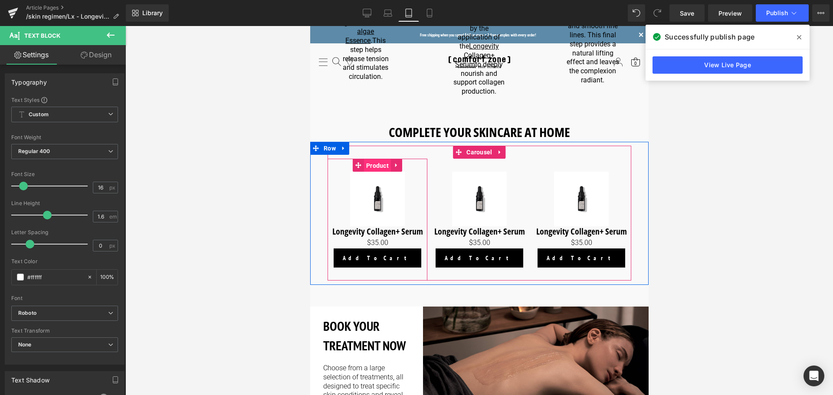
click at [376, 159] on span "Product" at bounding box center [376, 165] width 27 height 13
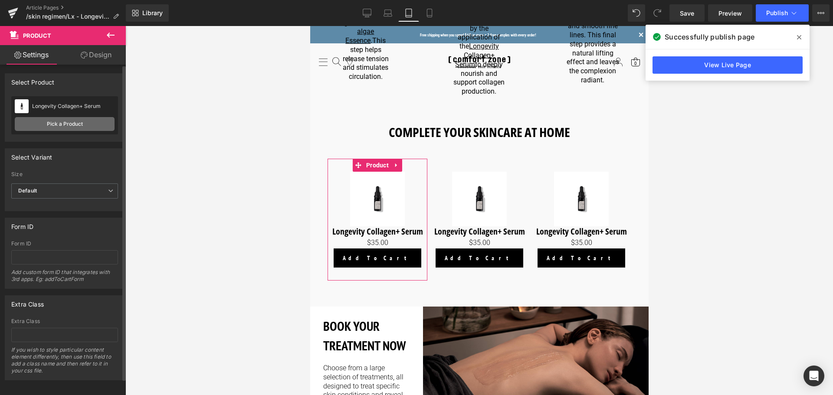
click at [78, 121] on link "Pick a Product" at bounding box center [65, 124] width 100 height 14
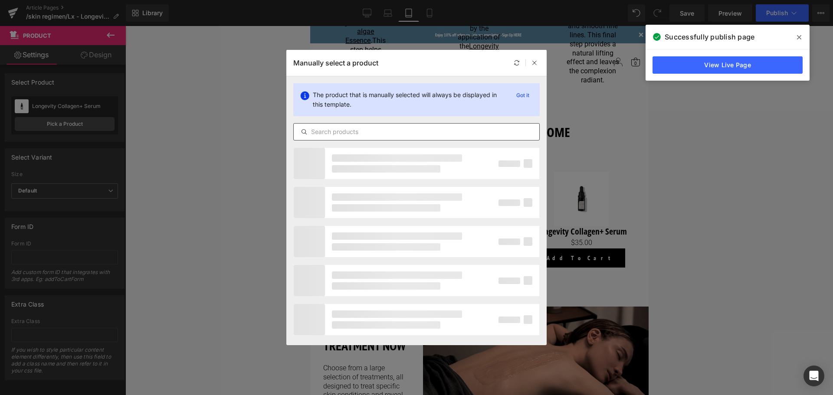
click at [392, 134] on input "text" at bounding box center [416, 132] width 245 height 10
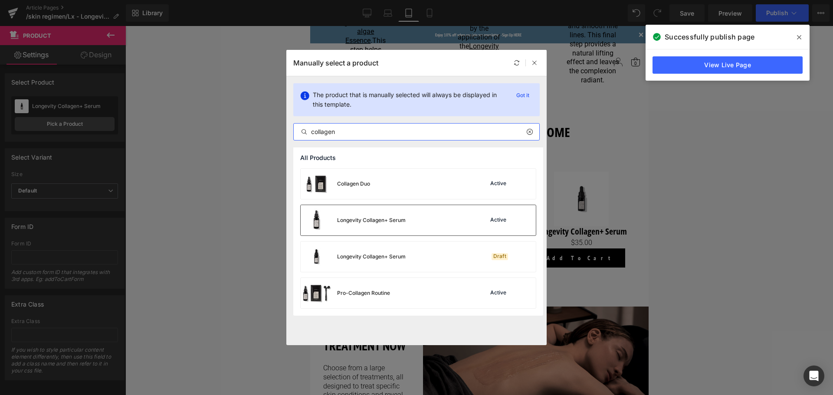
type input "collagen"
click at [385, 225] on div "Longevity Collagen+ Serum" at bounding box center [353, 220] width 105 height 30
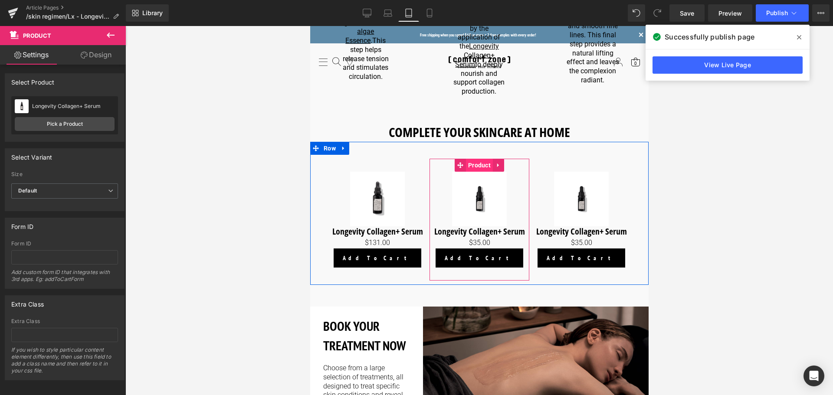
click at [476, 159] on span "Product" at bounding box center [478, 165] width 27 height 13
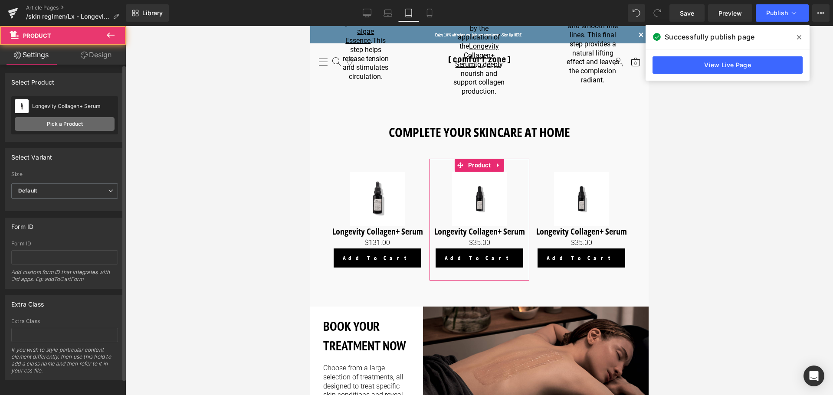
click at [82, 120] on link "Pick a Product" at bounding box center [65, 124] width 100 height 14
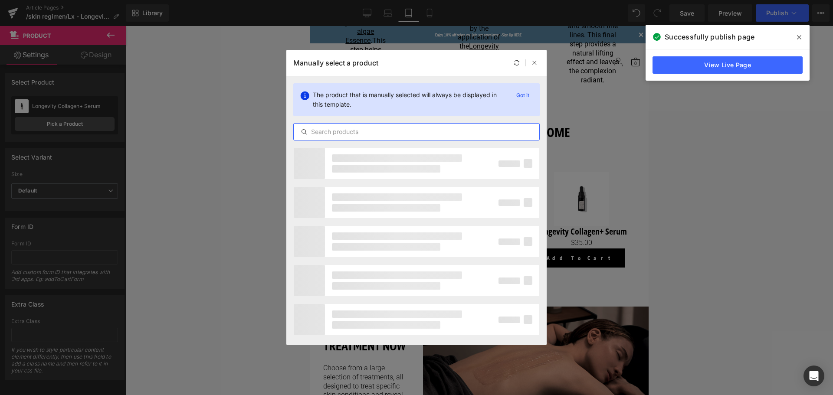
click at [420, 132] on input "text" at bounding box center [416, 132] width 245 height 10
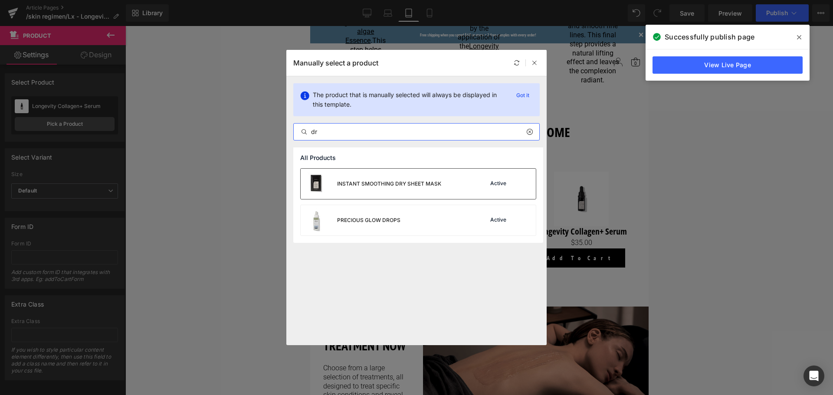
type input "dr"
click at [414, 182] on div "INSTANT SMOOTHING DRY SHEET MASK" at bounding box center [389, 184] width 104 height 8
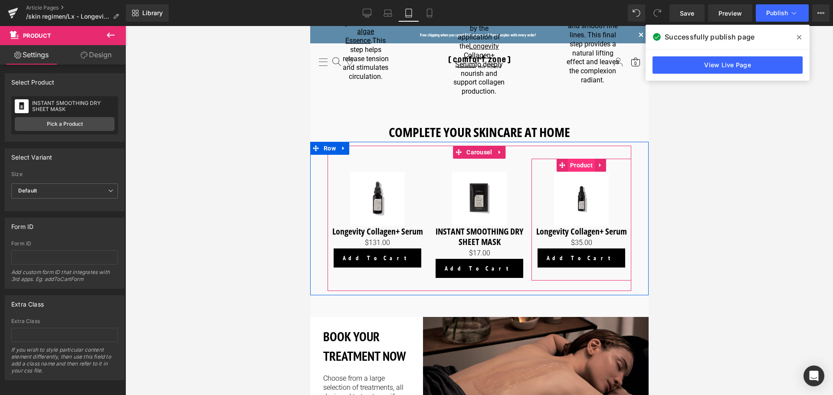
click at [581, 159] on span "Product" at bounding box center [580, 165] width 27 height 13
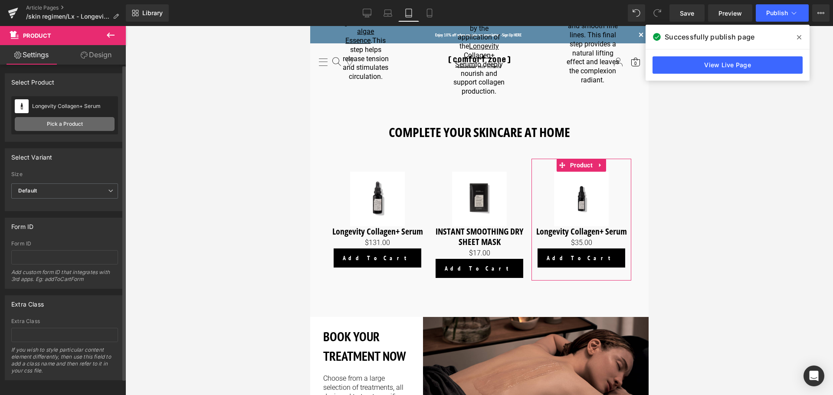
click at [75, 123] on link "Pick a Product" at bounding box center [65, 124] width 100 height 14
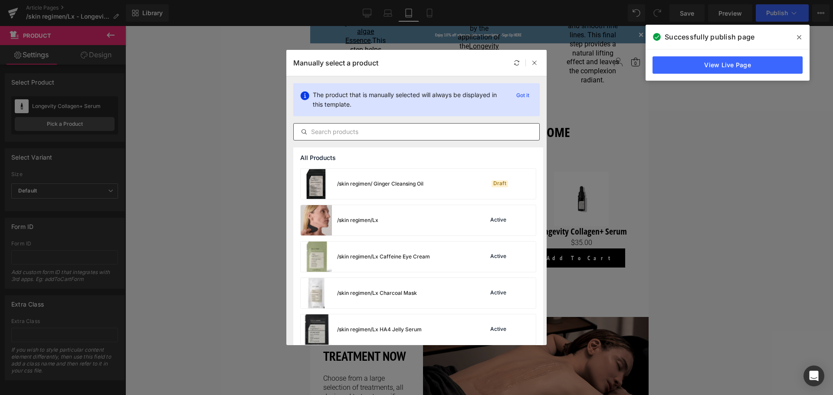
click at [382, 133] on input "text" at bounding box center [416, 132] width 245 height 10
click at [380, 137] on input "text" at bounding box center [416, 132] width 245 height 10
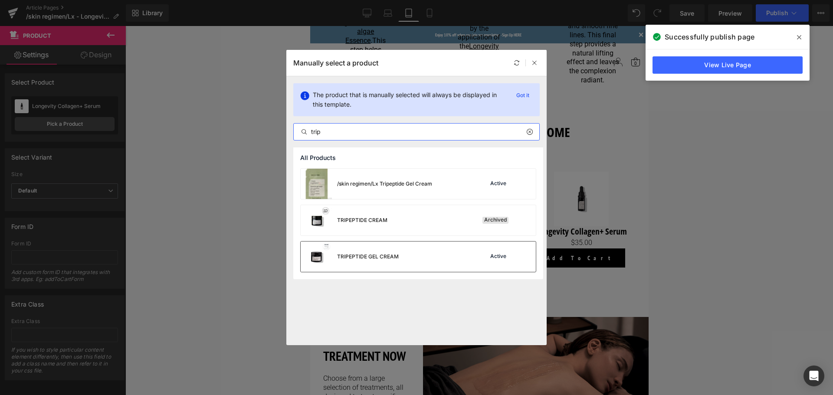
type input "trip"
click at [389, 254] on div "TRIPEPTIDE GEL CREAM" at bounding box center [368, 257] width 62 height 8
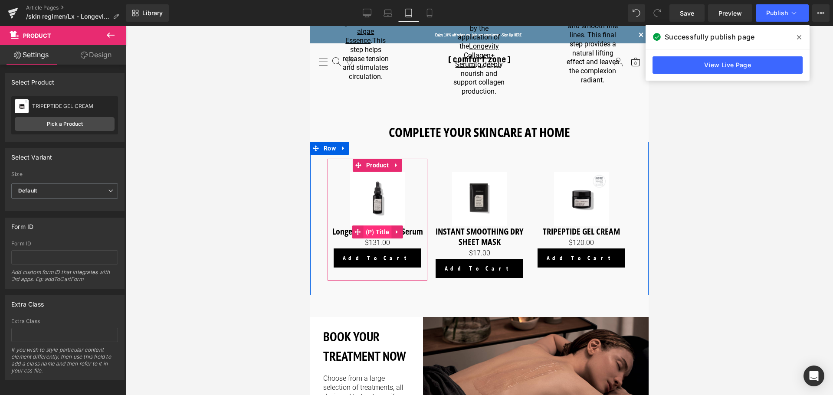
click at [376, 225] on span "(P) Title" at bounding box center [377, 231] width 28 height 13
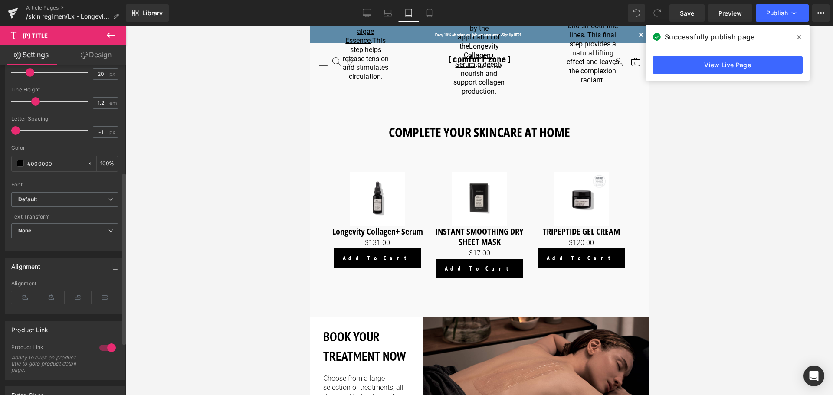
scroll to position [217, 0]
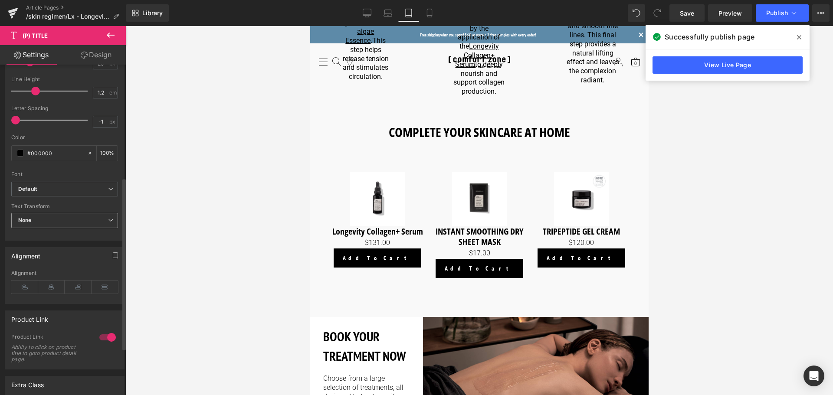
click at [69, 224] on span "None" at bounding box center [64, 220] width 107 height 15
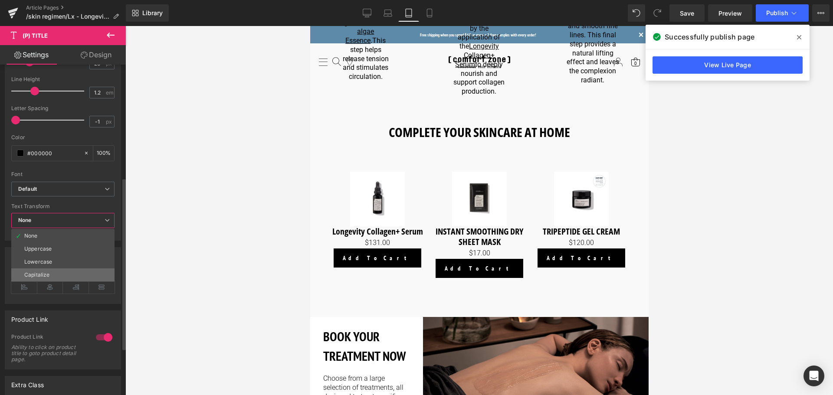
click at [66, 275] on li "Capitalize" at bounding box center [62, 274] width 103 height 13
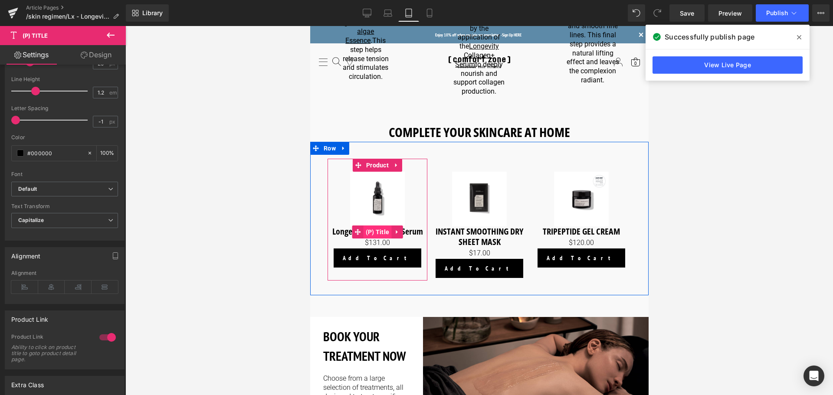
click at [372, 225] on span "(P) Title" at bounding box center [377, 231] width 28 height 13
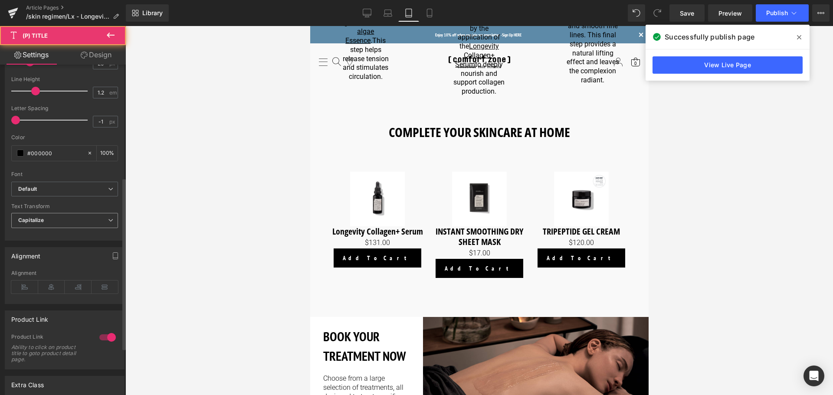
click at [101, 221] on span "Capitalize" at bounding box center [64, 220] width 107 height 15
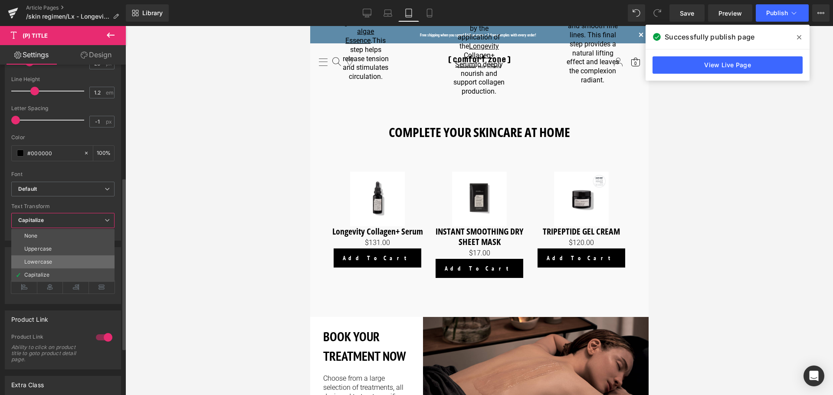
click at [70, 255] on li "Lowercase" at bounding box center [62, 261] width 103 height 13
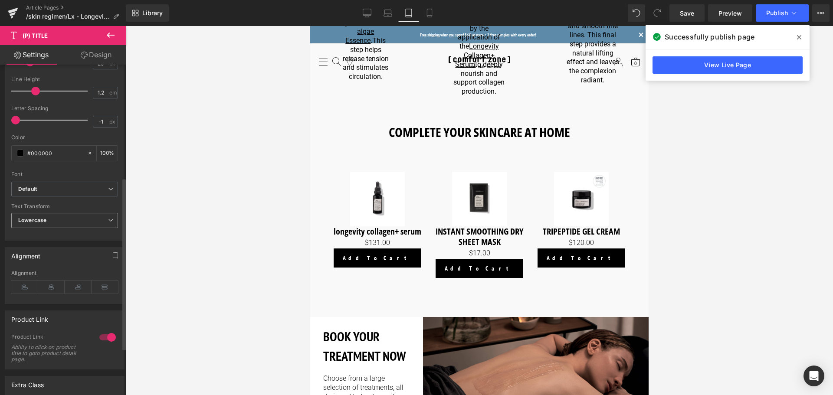
click at [100, 222] on span "Lowercase" at bounding box center [64, 220] width 107 height 15
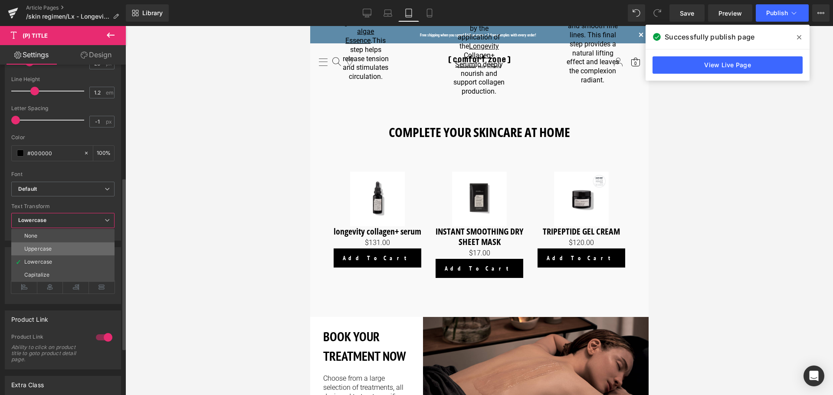
click at [63, 245] on li "Uppercase" at bounding box center [62, 248] width 103 height 13
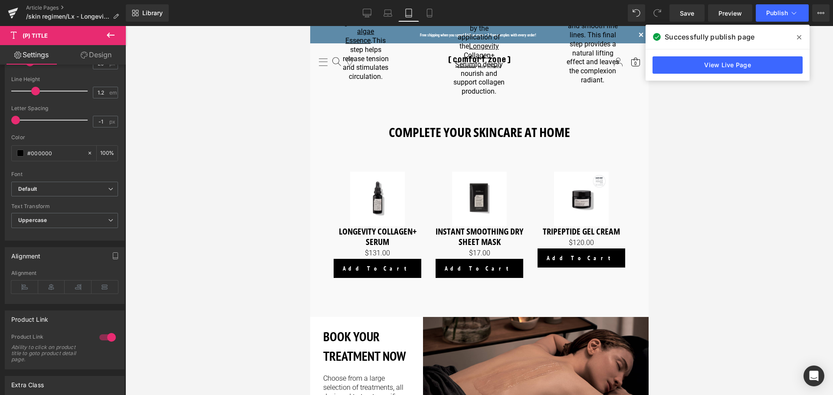
click at [112, 29] on button at bounding box center [110, 35] width 30 height 19
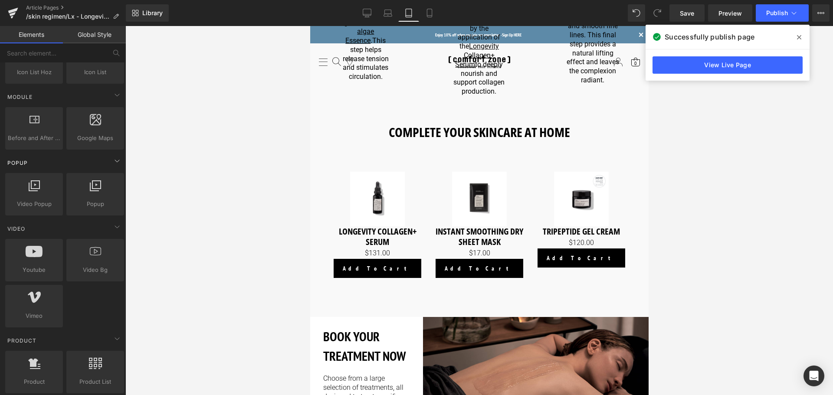
scroll to position [0, 0]
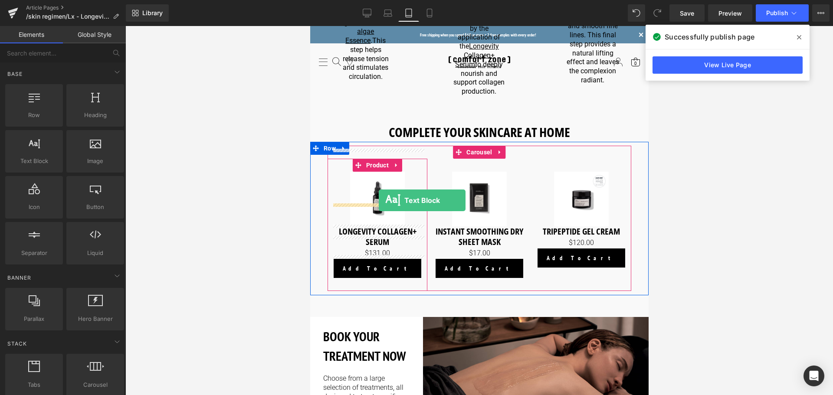
drag, startPoint x: 357, startPoint y: 170, endPoint x: 378, endPoint y: 200, distance: 36.7
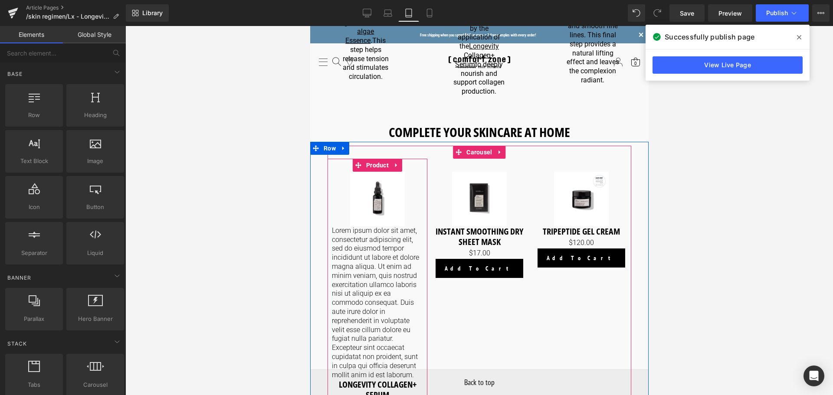
click at [372, 233] on p "Lorem ipsum dolor sit amet, consectetur adipiscing elit, sed do eiusmod tempor …" at bounding box center [376, 303] width 91 height 154
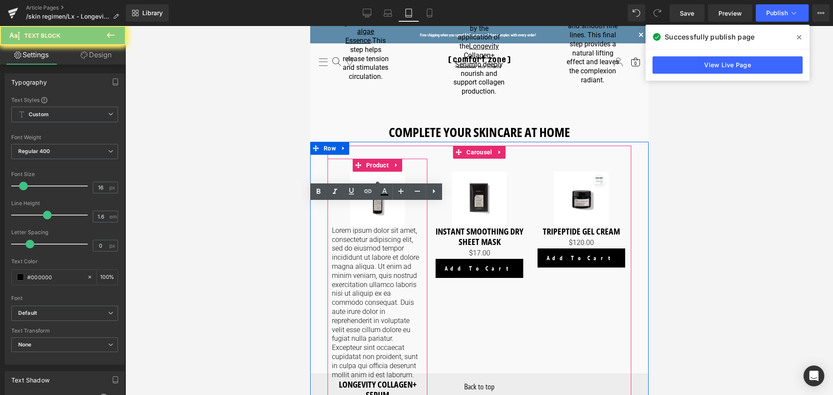
click at [372, 233] on p "Lorem ipsum dolor sit amet, consectetur adipiscing elit, sed do eiusmod tempor …" at bounding box center [376, 303] width 91 height 154
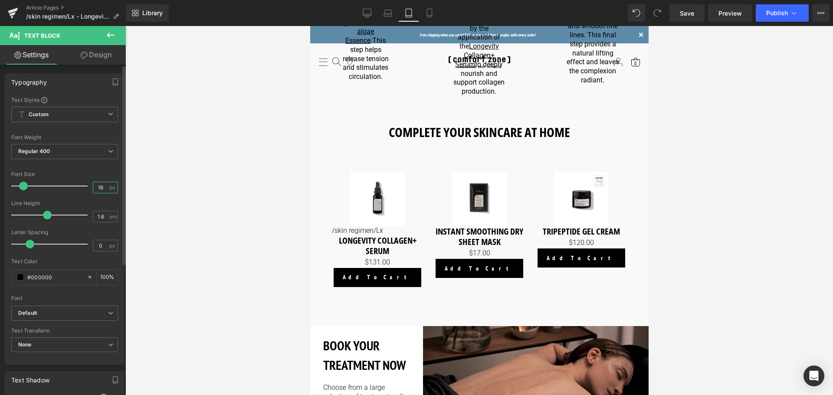
drag, startPoint x: 100, startPoint y: 186, endPoint x: 91, endPoint y: 191, distance: 10.1
click at [93, 191] on input "16" at bounding box center [100, 187] width 15 height 11
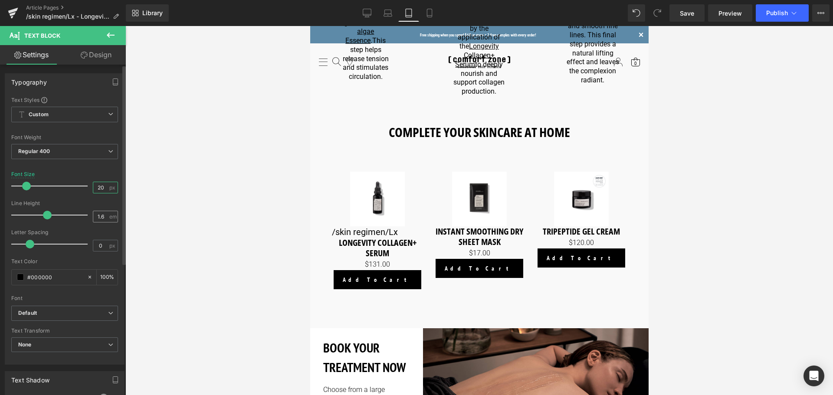
type input "20"
click at [101, 216] on input "1.6" at bounding box center [100, 216] width 15 height 11
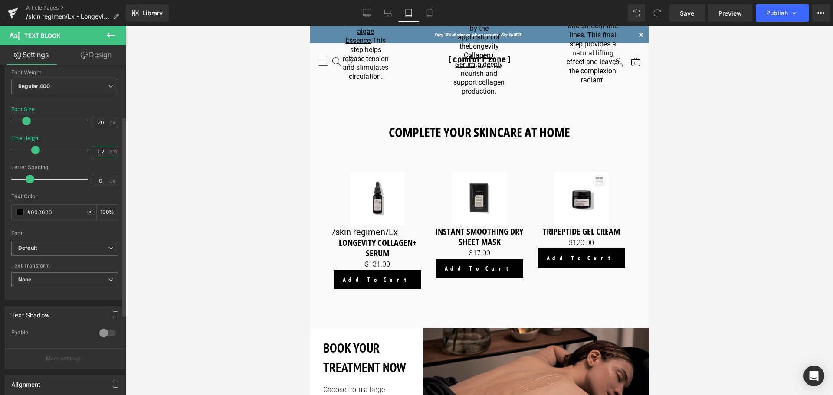
scroll to position [87, 0]
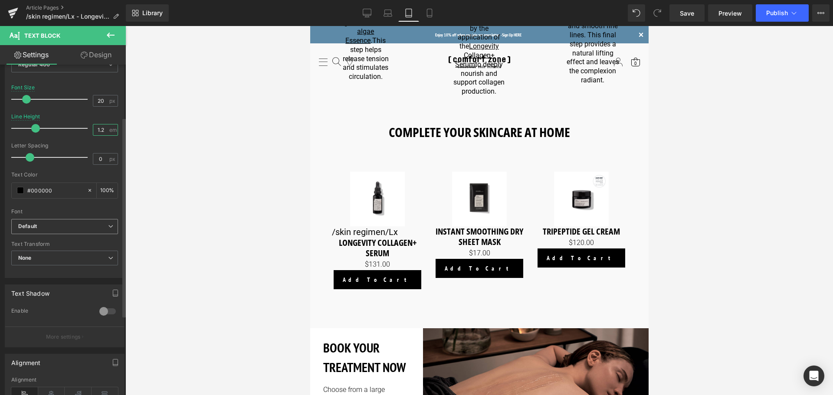
type input "1.2"
click at [101, 230] on b "Default" at bounding box center [63, 226] width 90 height 7
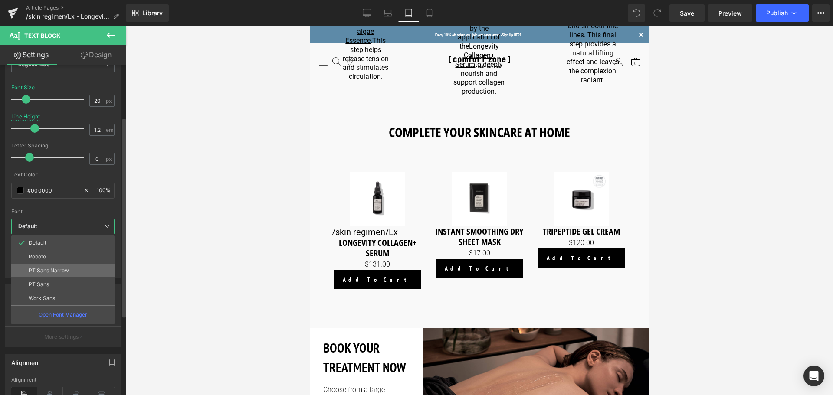
click at [72, 273] on li "PT Sans Narrow" at bounding box center [62, 271] width 103 height 14
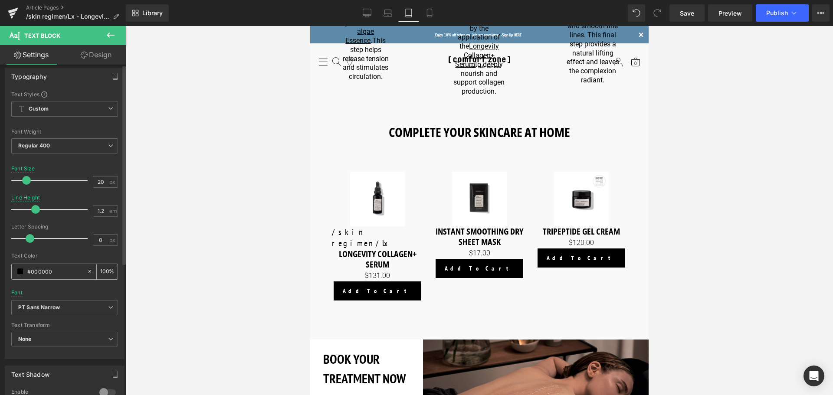
scroll to position [0, 0]
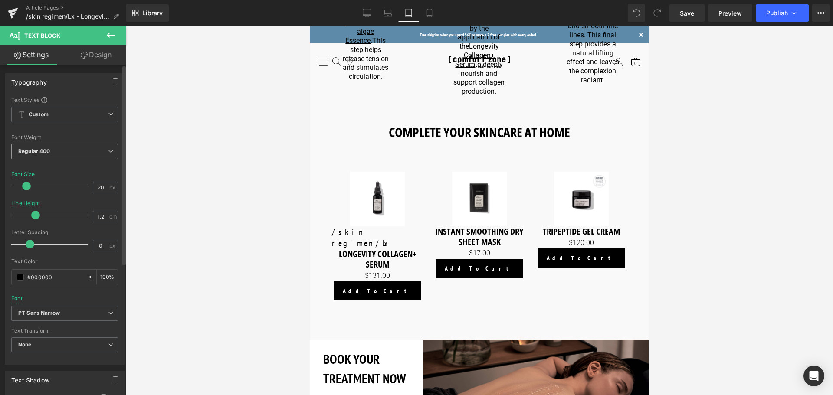
click at [80, 146] on span "Regular 400" at bounding box center [64, 151] width 107 height 15
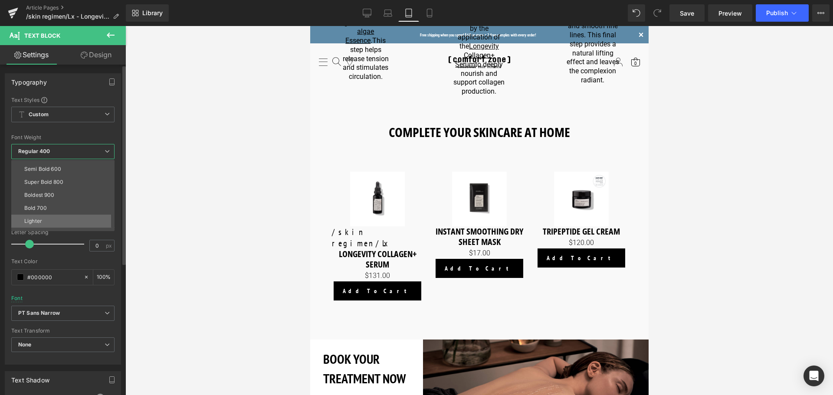
scroll to position [72, 0]
click at [62, 200] on li "Bold 700" at bounding box center [64, 198] width 107 height 13
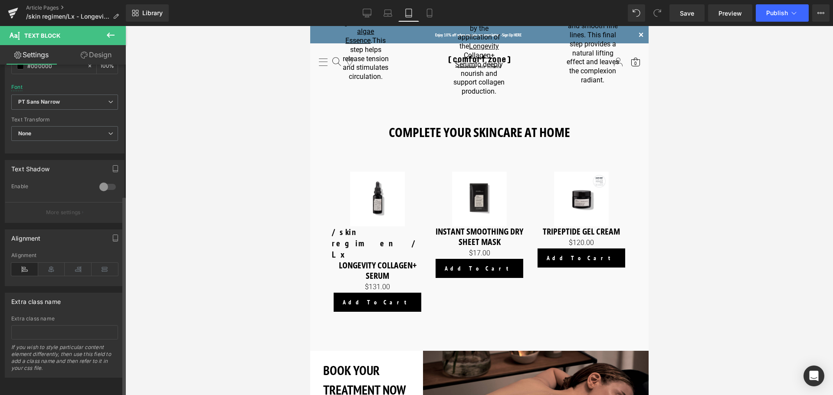
scroll to position [217, 0]
click at [52, 264] on icon at bounding box center [51, 268] width 27 height 13
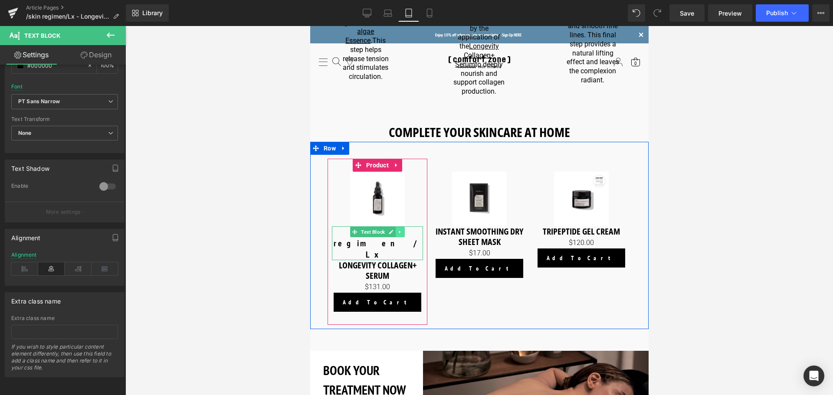
click at [397, 229] on icon at bounding box center [399, 231] width 5 height 5
click at [397, 227] on link at bounding box center [395, 232] width 9 height 10
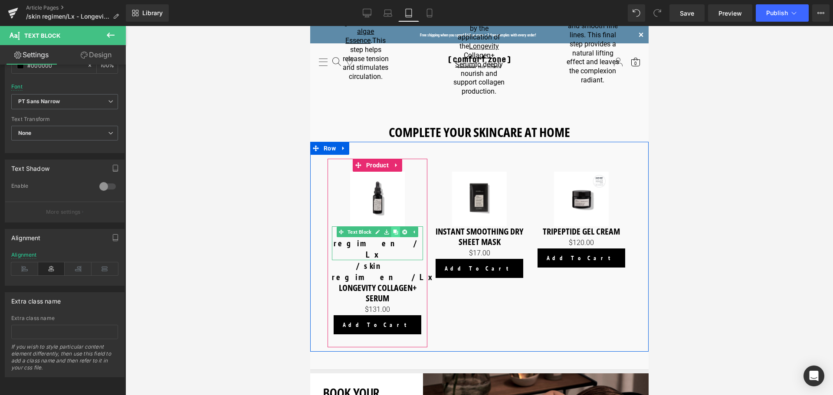
click at [397, 227] on link at bounding box center [395, 232] width 9 height 10
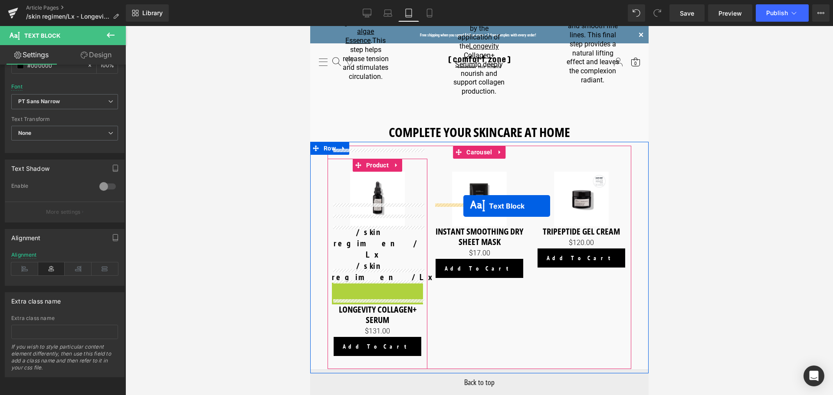
drag, startPoint x: 352, startPoint y: 232, endPoint x: 463, endPoint y: 206, distance: 113.6
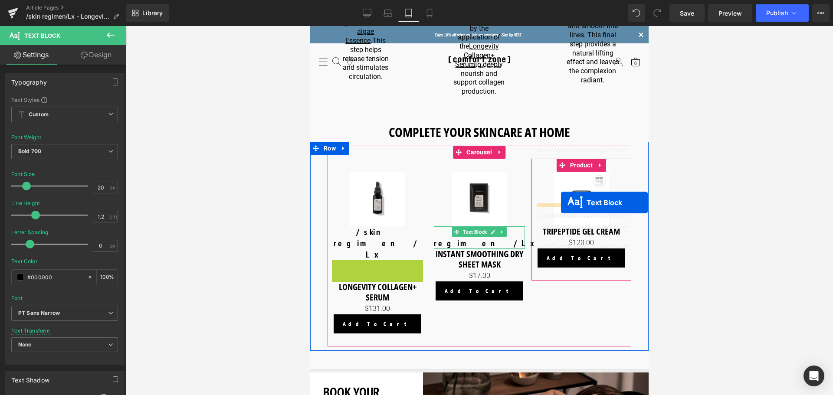
drag, startPoint x: 349, startPoint y: 221, endPoint x: 560, endPoint y: 203, distance: 212.4
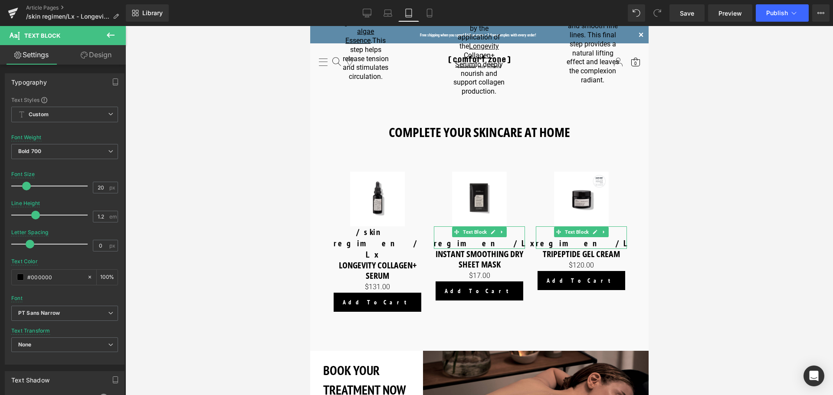
click at [268, 203] on div at bounding box center [478, 210] width 707 height 369
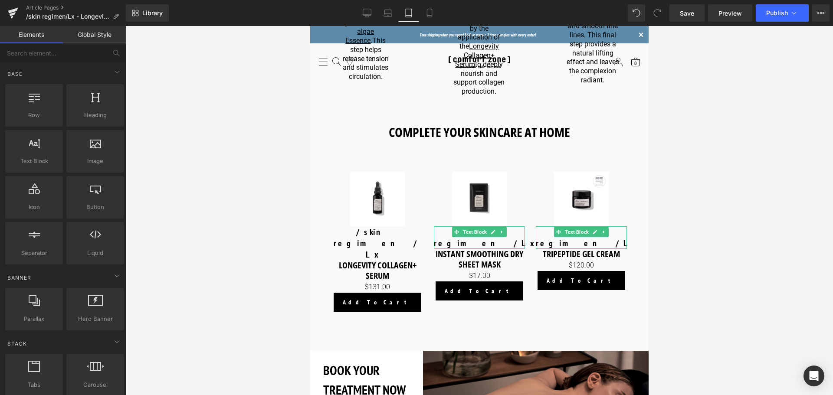
click at [699, 196] on div at bounding box center [478, 210] width 707 height 369
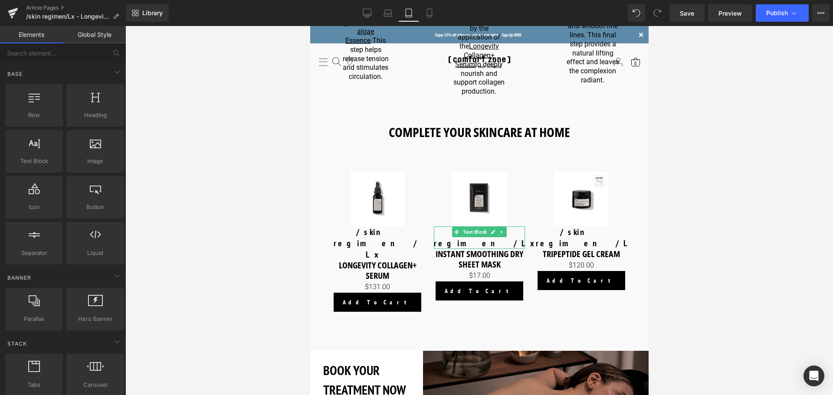
scroll to position [1339, 0]
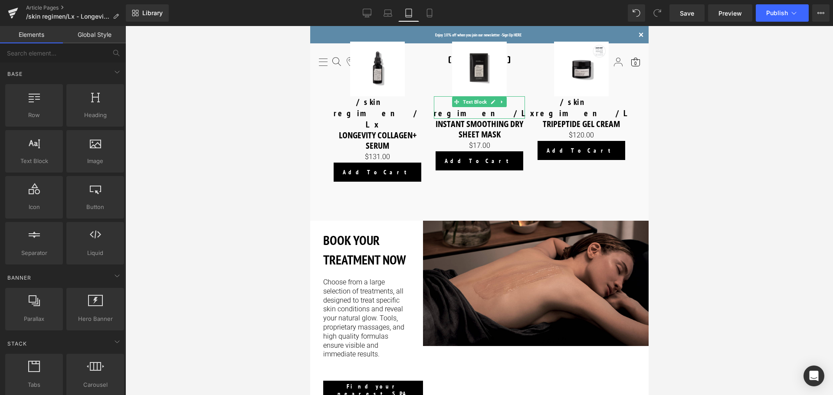
click at [357, 381] on div "Find your nearest SPA Button" at bounding box center [373, 390] width 100 height 19
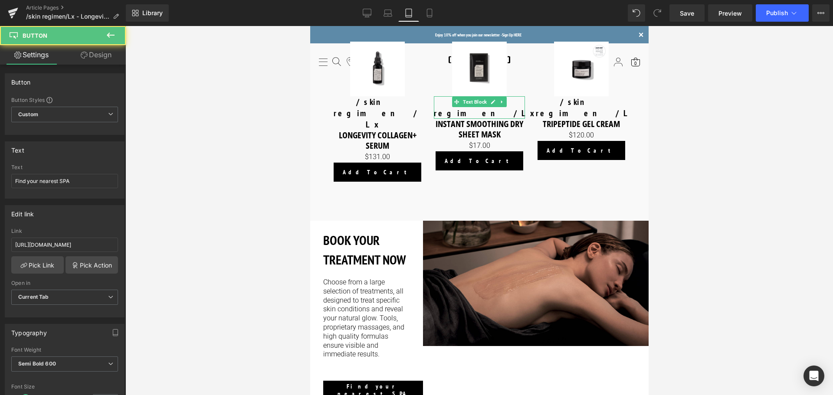
scroll to position [1469, 0]
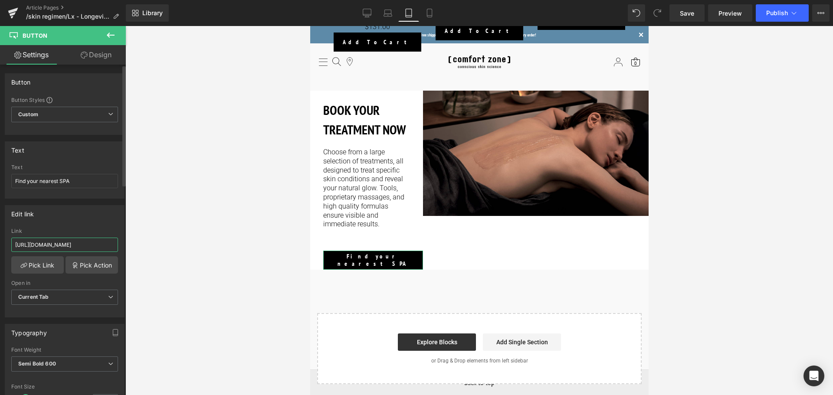
click at [48, 244] on input "https://world.comfortzoneskin.com/pages/spa-locator?_gl=1*17ps2ce*_up*MQ..&gcli…" at bounding box center [64, 245] width 107 height 14
type input "https://us.comfortzoneskin.com/pages/spa-locator?_gl=1*17ps2ce*_up*MQ..&gclid=C…"
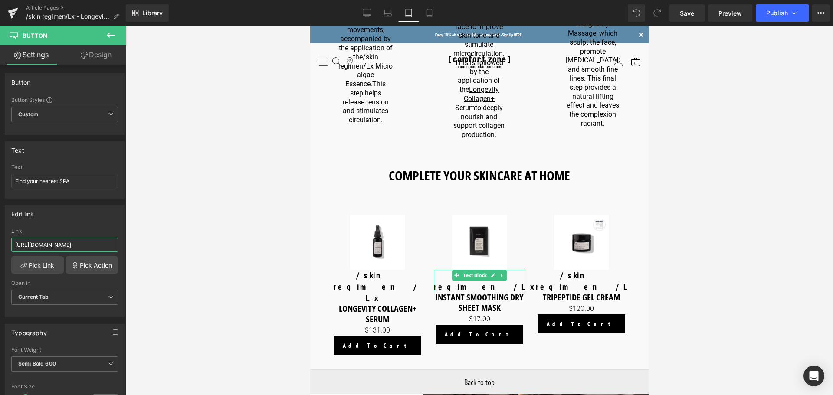
scroll to position [1035, 0]
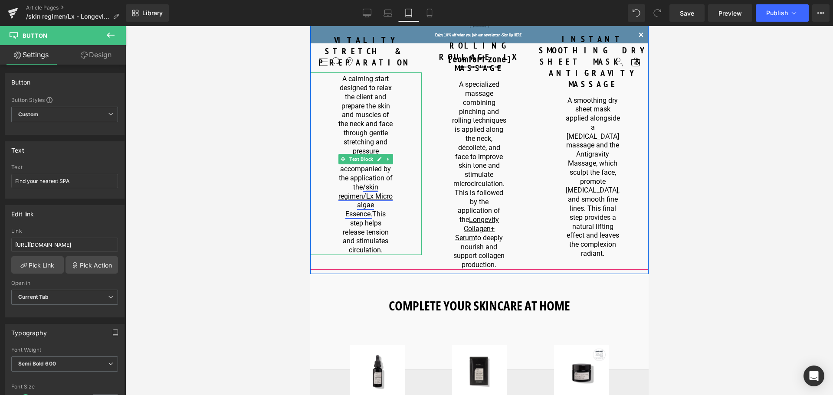
click at [373, 189] on u "skin regimen/Lx Microalgae Essence" at bounding box center [365, 200] width 54 height 35
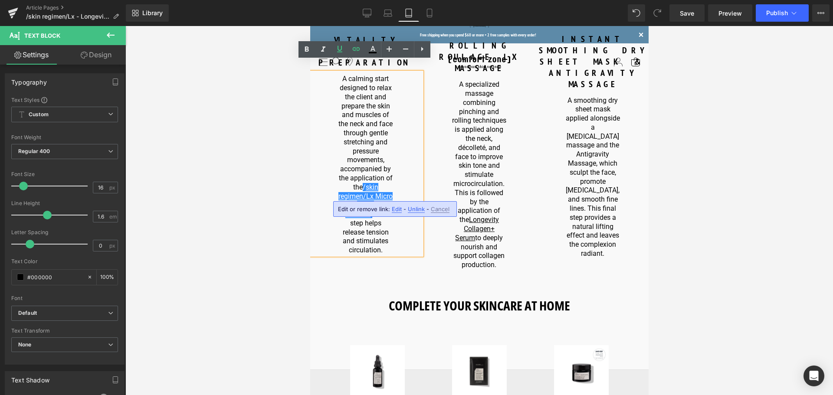
click at [393, 209] on span "Edit" at bounding box center [397, 209] width 10 height 7
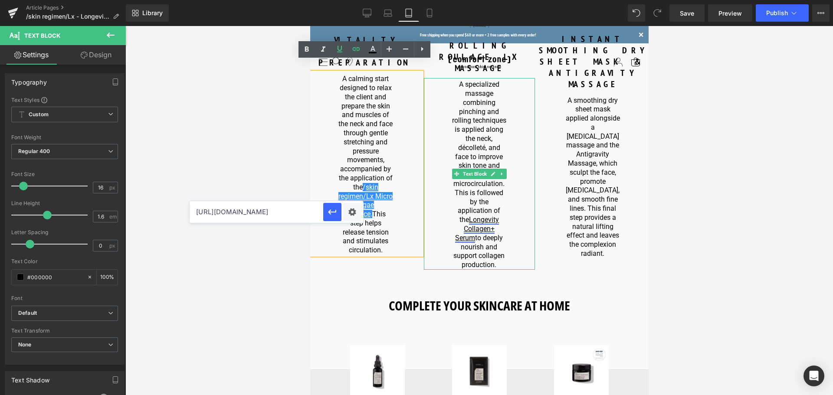
click at [477, 216] on link "Longevity Collagen+ Serum" at bounding box center [476, 229] width 44 height 26
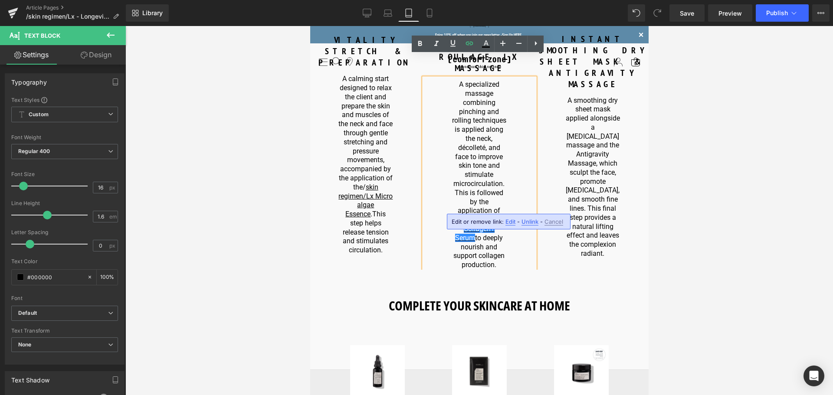
click at [510, 221] on span "Edit" at bounding box center [510, 221] width 10 height 7
type input "https://us.comfortzoneskin.com/products/skin-regimen-lx-longevity-collagen-serum"
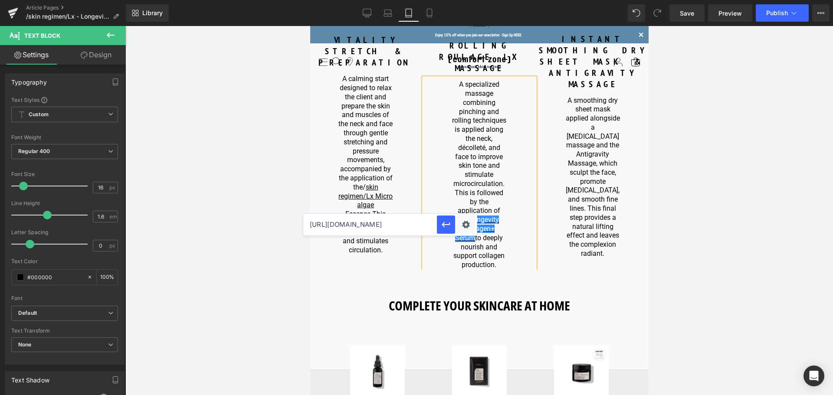
click at [696, 185] on div at bounding box center [478, 210] width 707 height 369
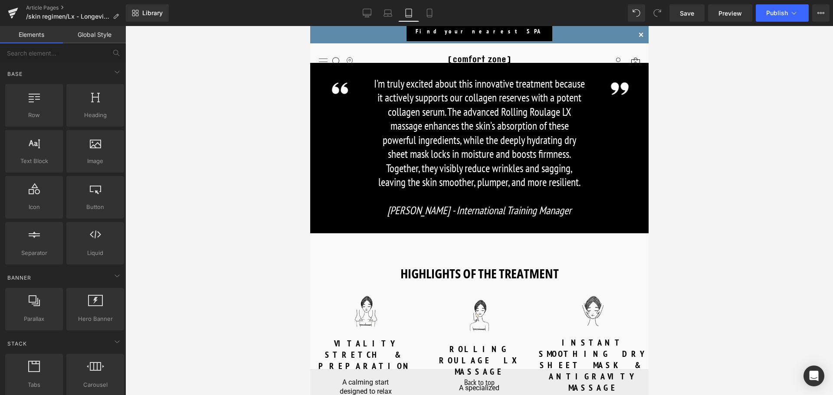
scroll to position [601, 0]
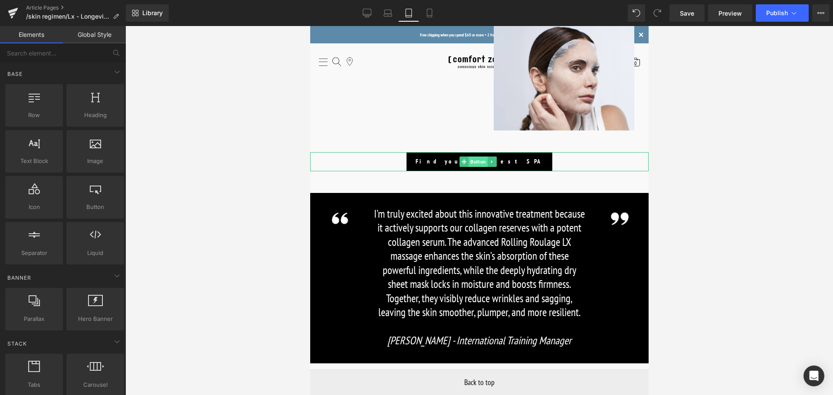
click at [482, 162] on span "Button" at bounding box center [477, 162] width 19 height 10
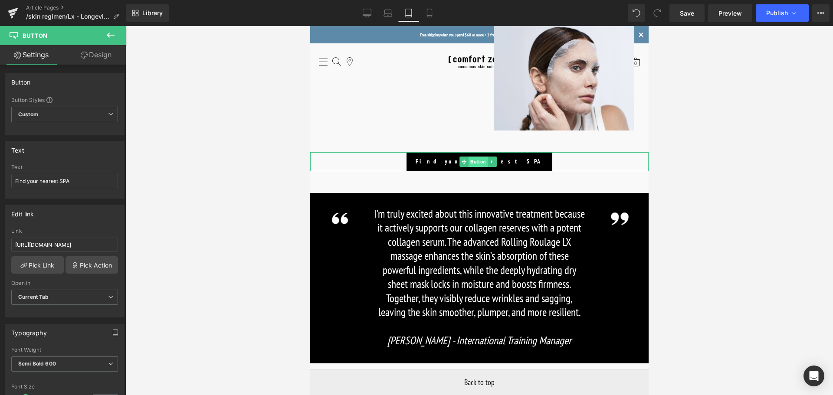
click at [472, 161] on span "Button" at bounding box center [477, 162] width 19 height 10
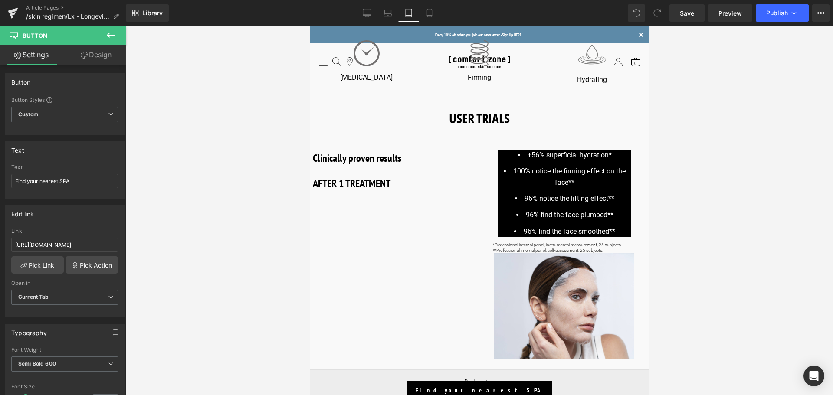
scroll to position [385, 0]
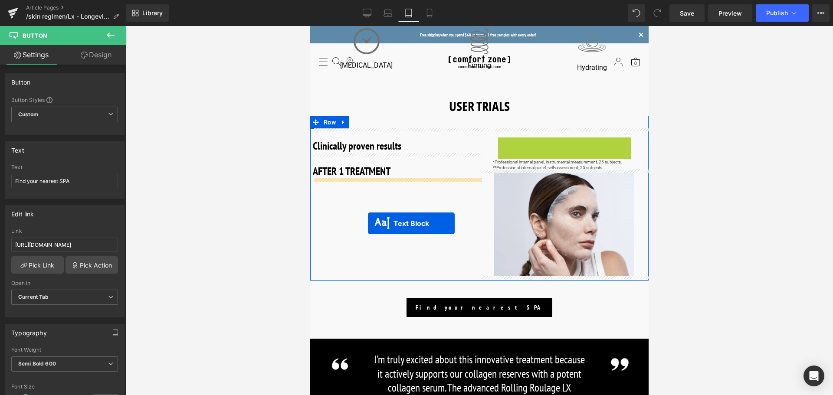
drag, startPoint x: 540, startPoint y: 180, endPoint x: 367, endPoint y: 223, distance: 178.4
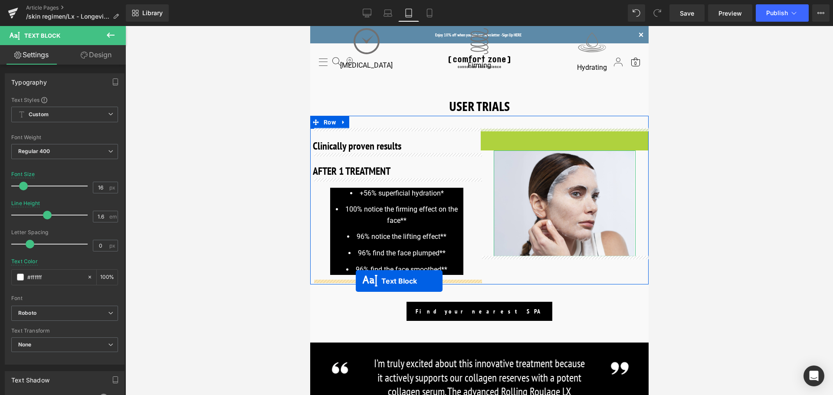
drag, startPoint x: 539, startPoint y: 133, endPoint x: 355, endPoint y: 281, distance: 235.9
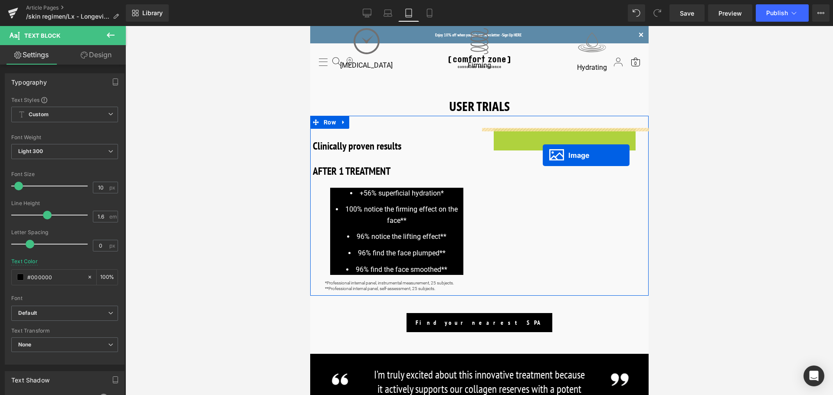
drag, startPoint x: 560, startPoint y: 180, endPoint x: 542, endPoint y: 155, distance: 30.7
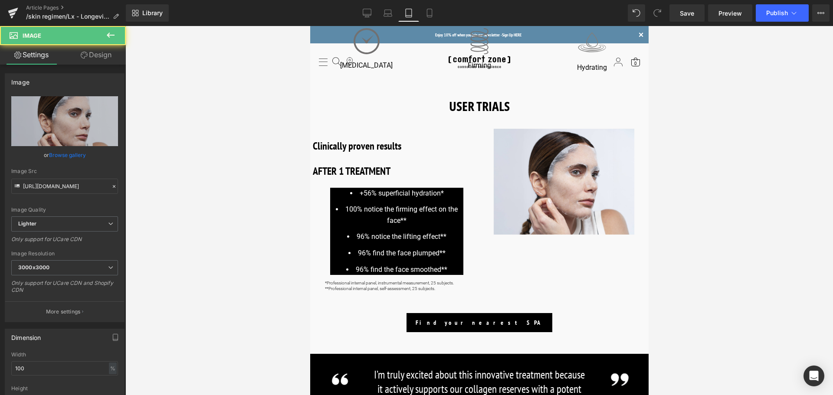
click at [731, 186] on div at bounding box center [478, 210] width 707 height 369
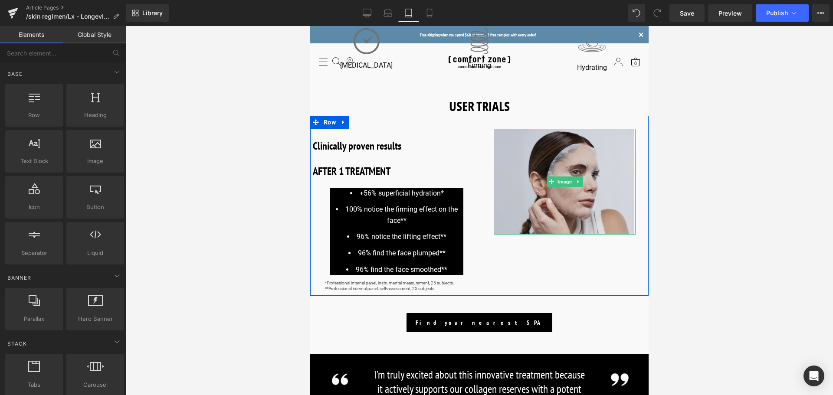
scroll to position [341, 0]
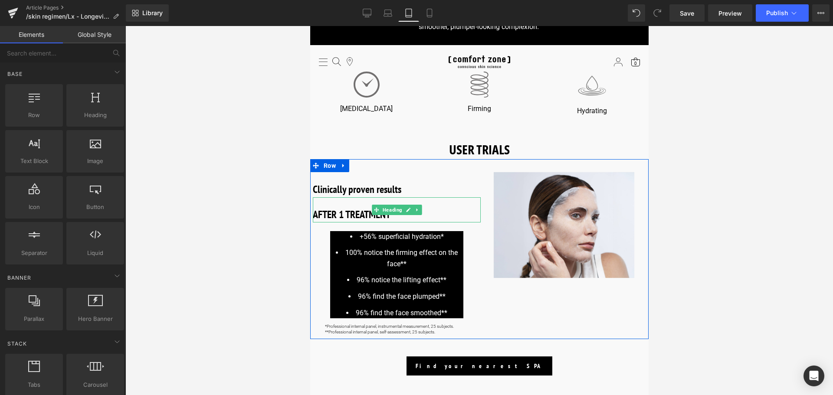
click at [348, 215] on b "AFTER 1 TREATMENT" at bounding box center [351, 214] width 78 height 13
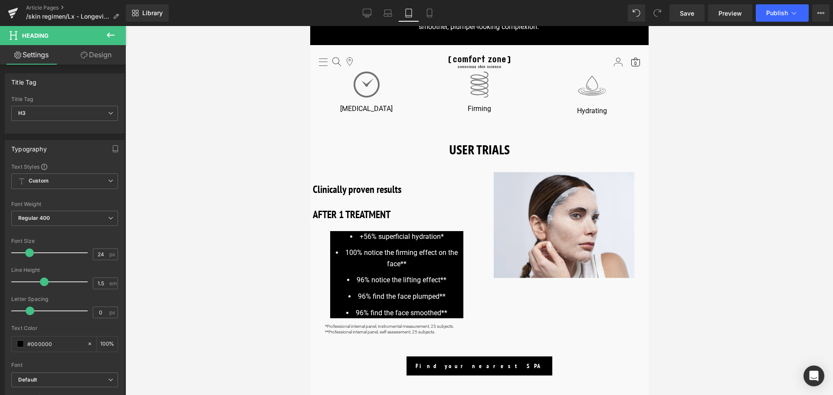
click at [100, 57] on link "Design" at bounding box center [96, 55] width 63 height 20
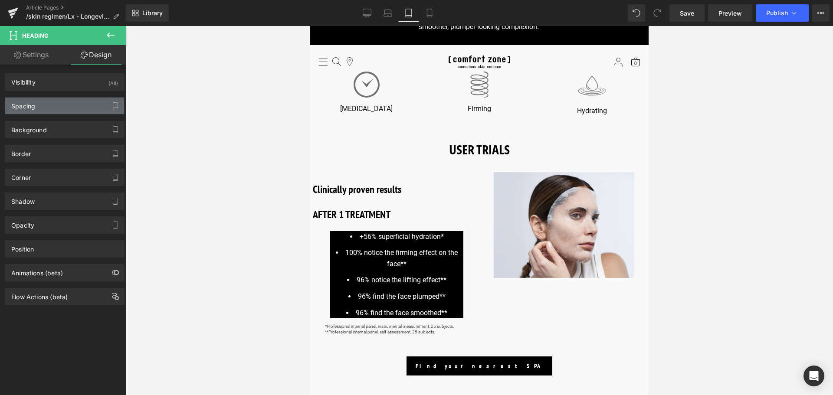
type input "0"
type input "22"
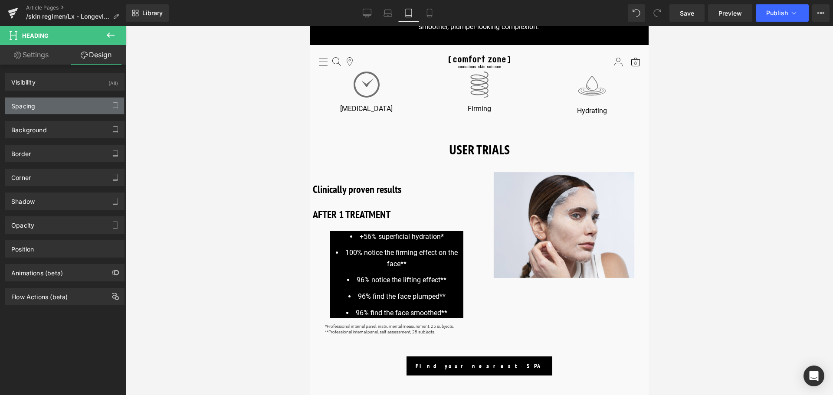
type input "0"
click at [62, 111] on div "Spacing" at bounding box center [64, 106] width 119 height 16
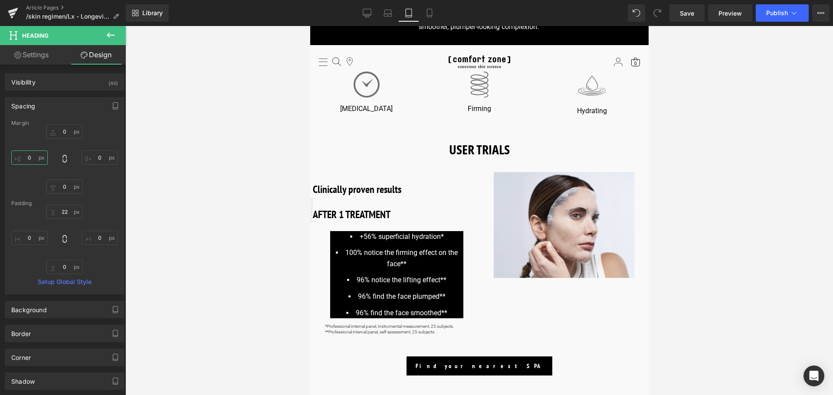
click at [32, 160] on input "0" at bounding box center [29, 157] width 36 height 14
type input "20"
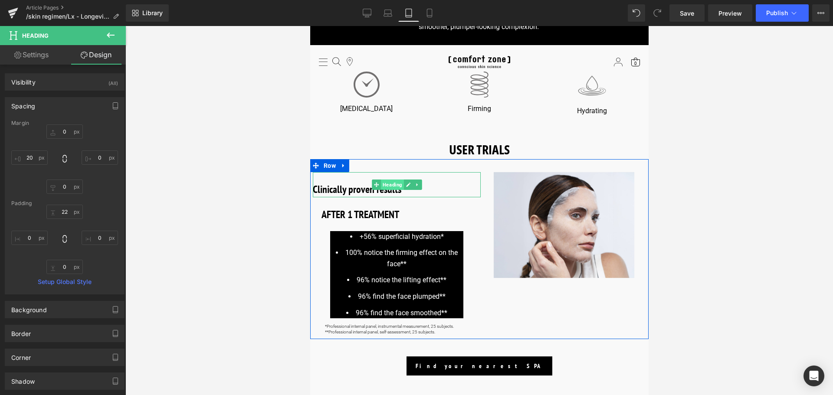
click at [386, 185] on span "Heading" at bounding box center [391, 185] width 23 height 10
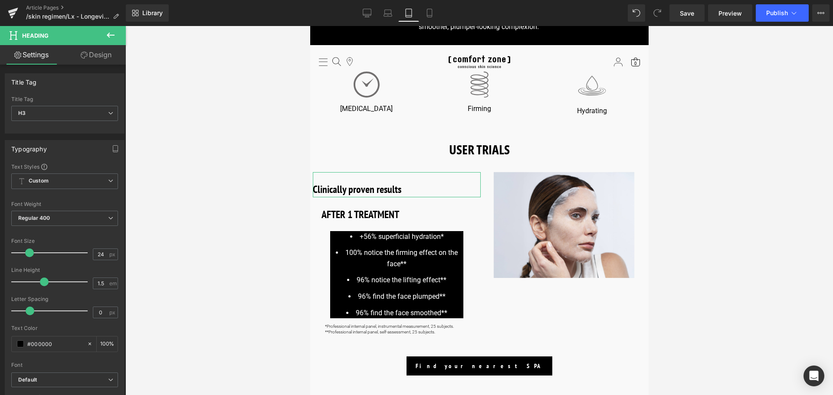
click at [88, 50] on link "Design" at bounding box center [96, 55] width 63 height 20
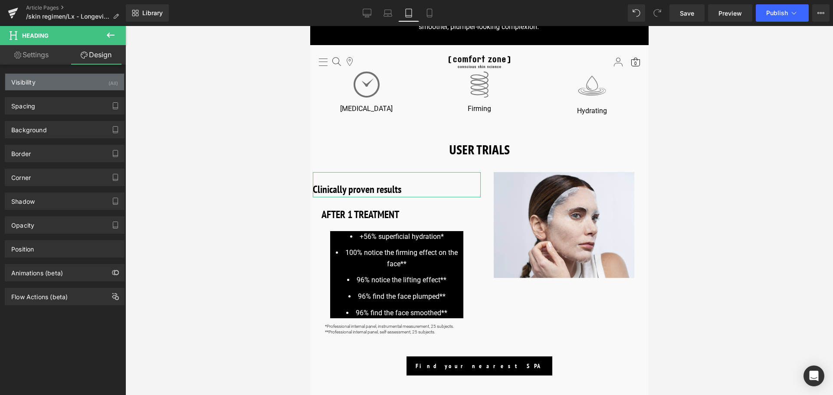
type input "0"
type input "22"
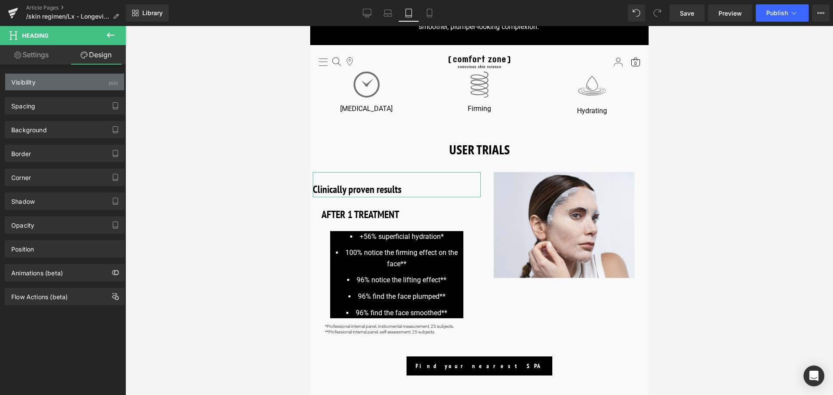
type input "0"
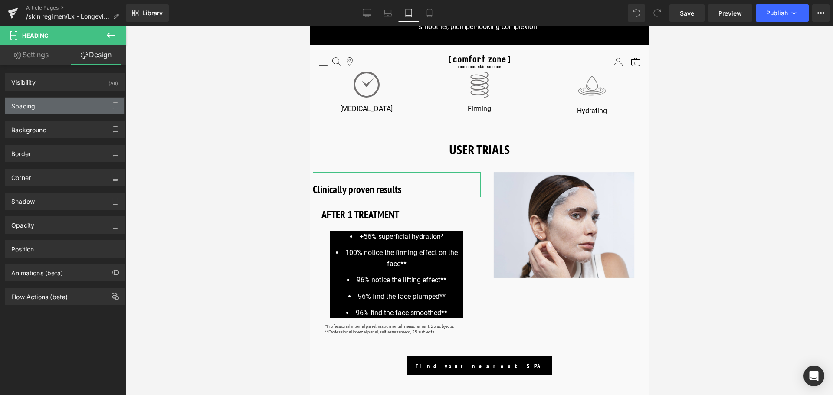
click at [53, 103] on div "Spacing" at bounding box center [64, 106] width 119 height 16
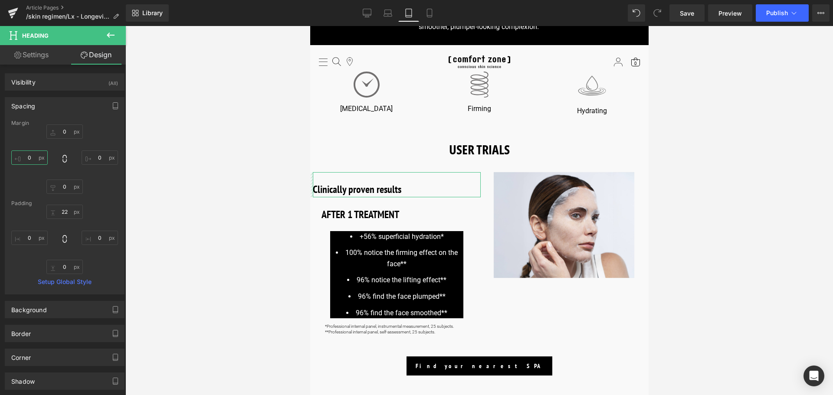
click at [35, 156] on input "0" at bounding box center [29, 157] width 36 height 14
type input "20"
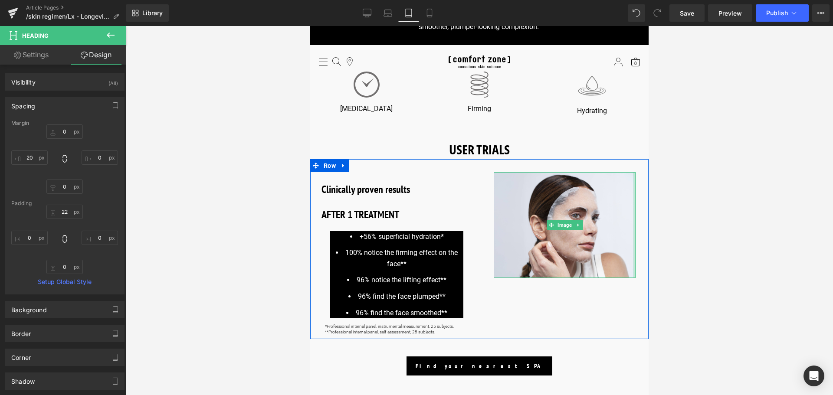
click at [635, 268] on div "Image" at bounding box center [564, 225] width 168 height 106
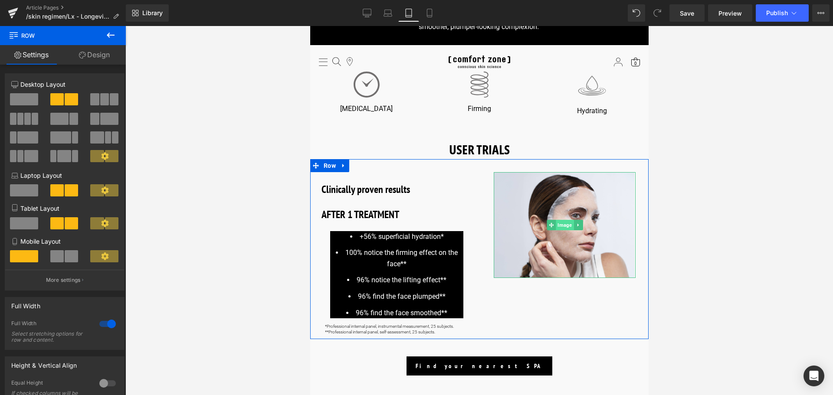
click at [560, 227] on span "Image" at bounding box center [564, 225] width 18 height 10
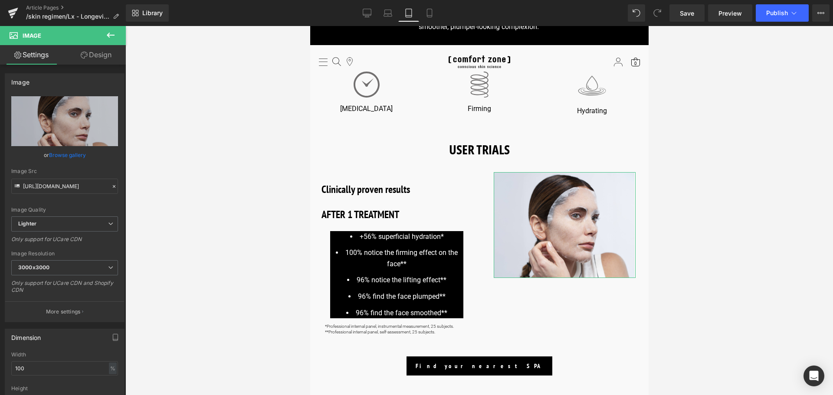
click at [108, 58] on link "Design" at bounding box center [96, 55] width 63 height 20
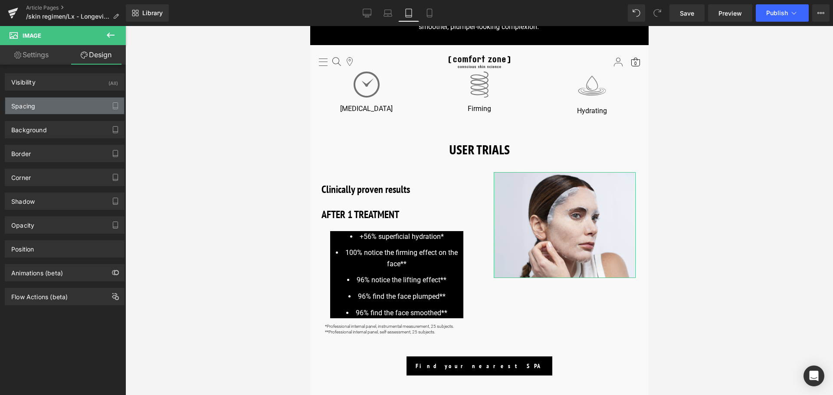
type input "0"
type input "30"
type input "0"
type input "30"
type input "0"
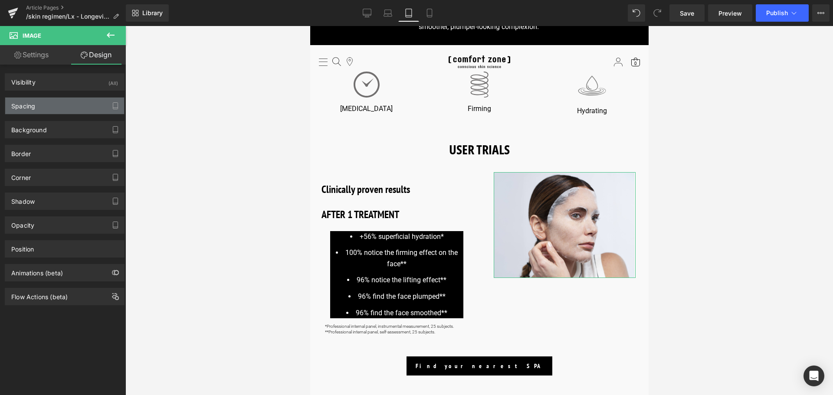
type input "3"
type input "0"
click at [65, 108] on div "Spacing" at bounding box center [64, 106] width 119 height 16
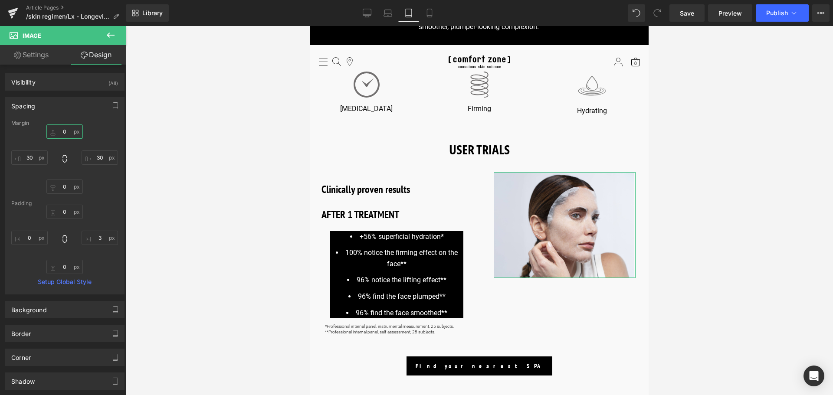
click at [64, 128] on input "0" at bounding box center [64, 131] width 36 height 14
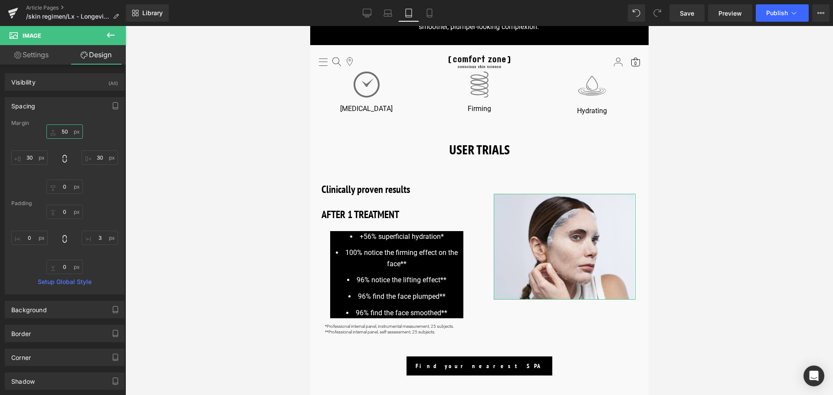
type input "5"
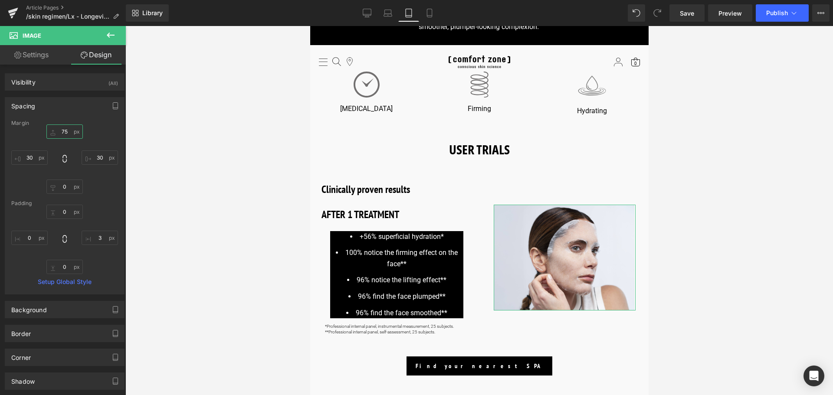
type input "7"
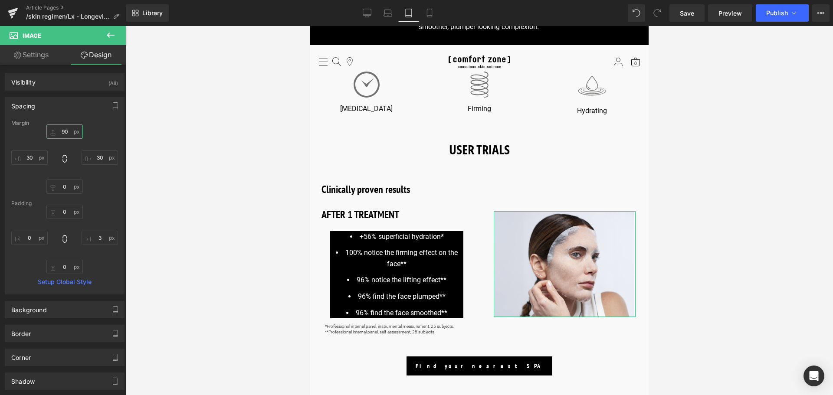
type input "9"
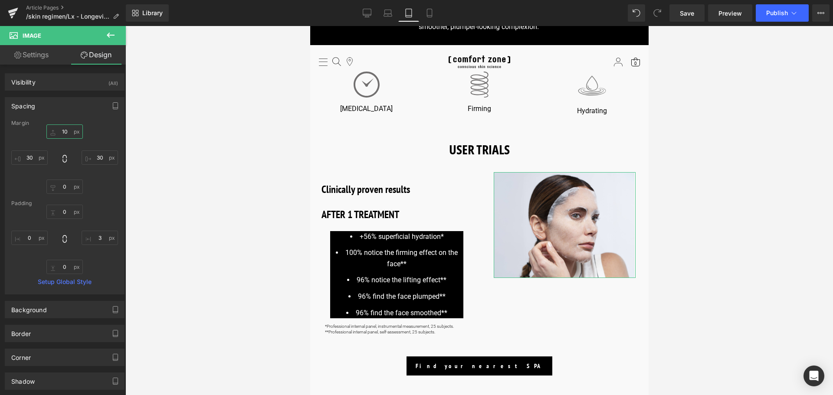
type input "100"
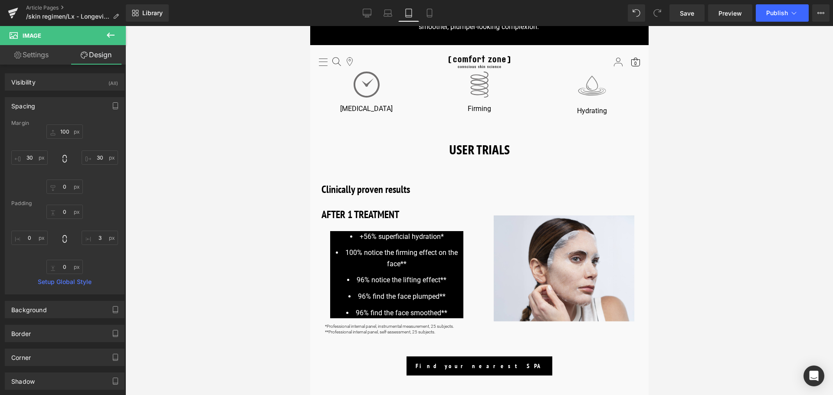
click at [674, 214] on div at bounding box center [478, 210] width 707 height 369
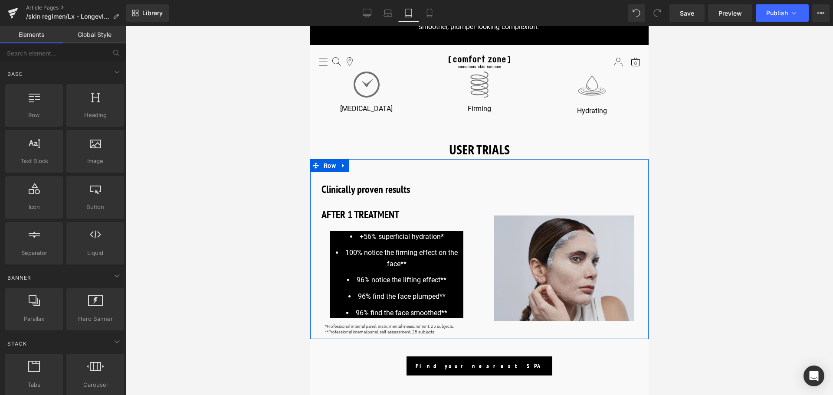
click at [565, 274] on img at bounding box center [564, 269] width 142 height 106
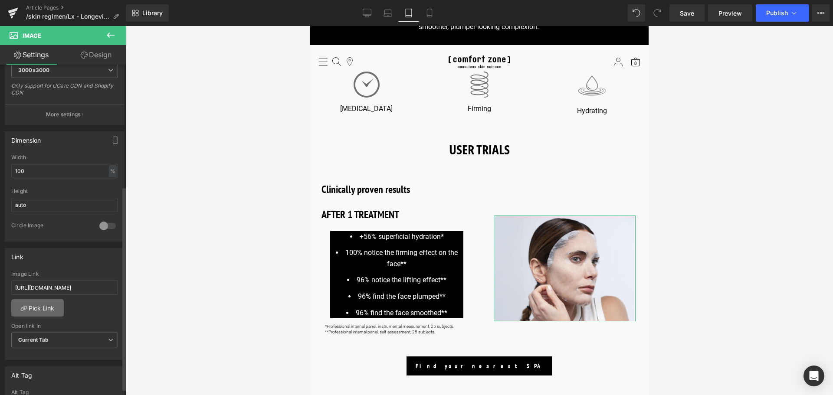
scroll to position [217, 0]
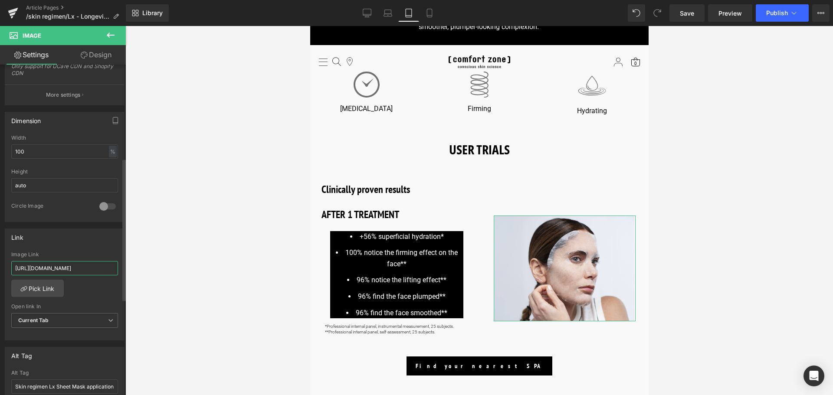
click at [46, 268] on input "https://world.comfortzoneskin.com/pages/skin-regimen-lx" at bounding box center [64, 268] width 107 height 14
type input "https://us.comfortzoneskin.com/pages/skin-regimen-lx"
click at [294, 172] on div at bounding box center [478, 210] width 707 height 369
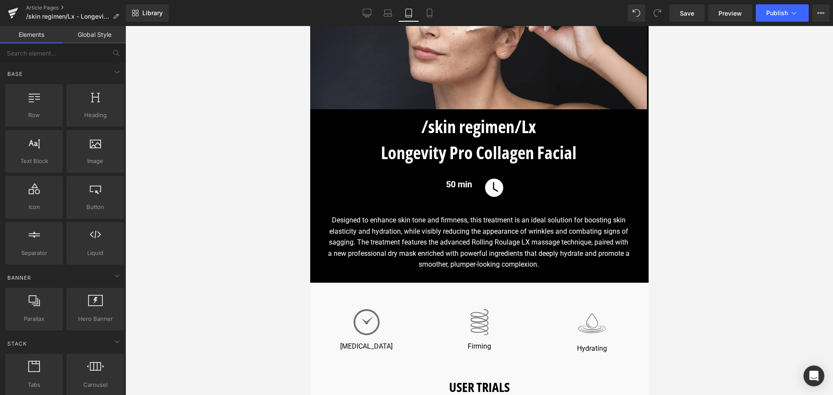
scroll to position [81, 0]
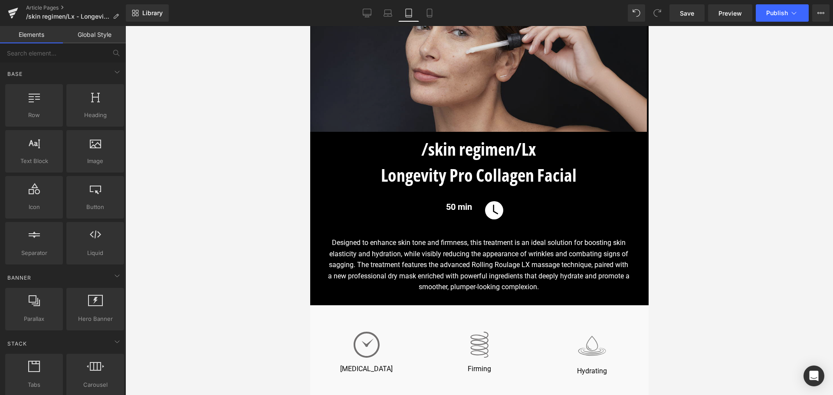
click at [467, 94] on img at bounding box center [478, 43] width 337 height 177
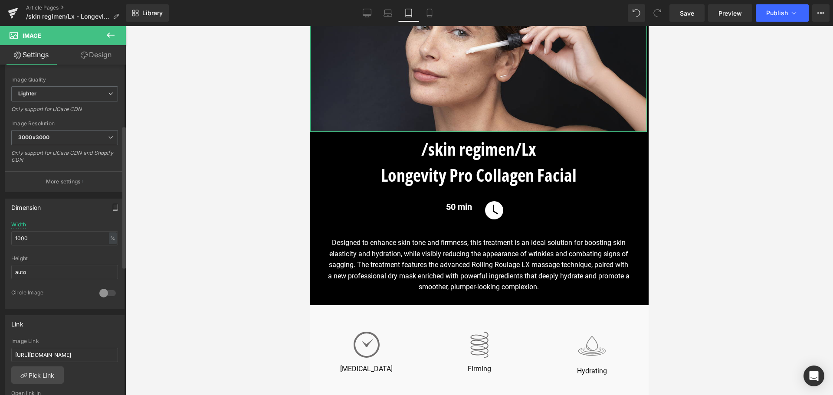
scroll to position [217, 0]
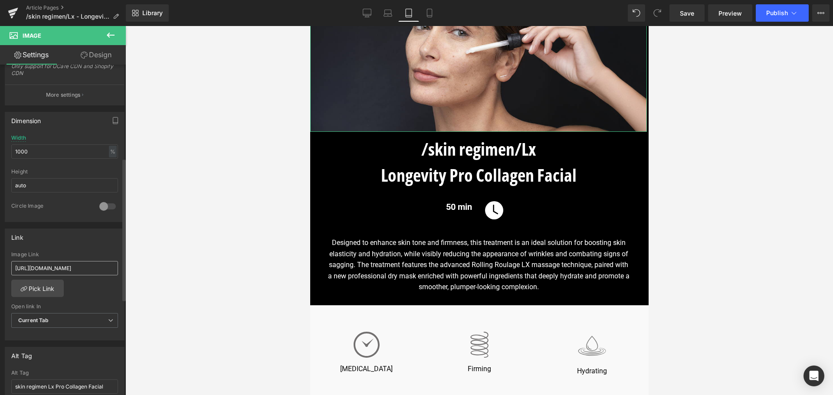
click at [45, 270] on input "https://world.comfortzoneskin.com/pages/skin-regimen-lx" at bounding box center [64, 268] width 107 height 14
type input "https://us.comfortzoneskin.com/pages/skin-regimen-lx"
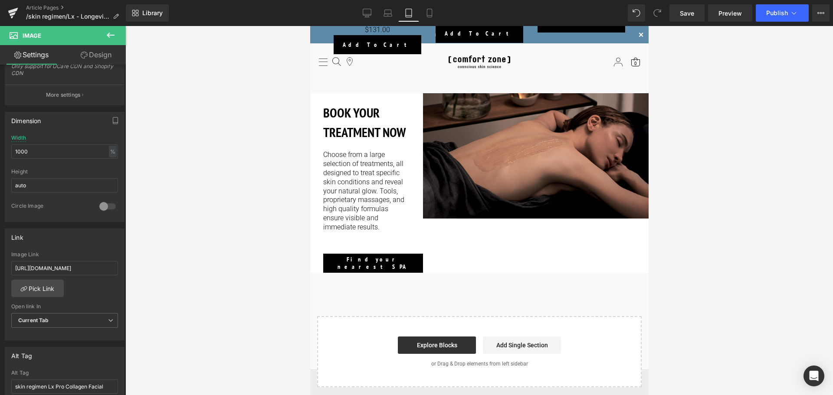
scroll to position [1431, 0]
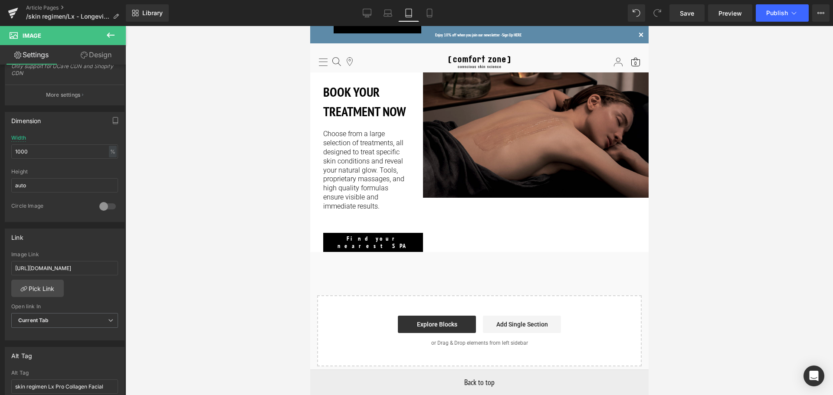
click at [536, 82] on img at bounding box center [534, 134] width 225 height 125
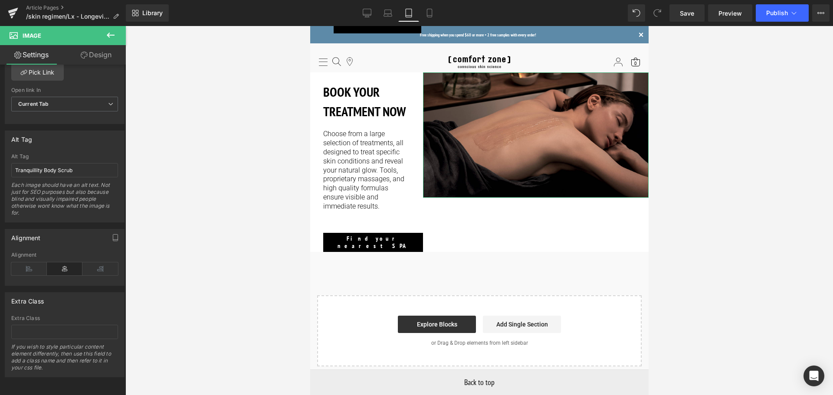
scroll to position [434, 0]
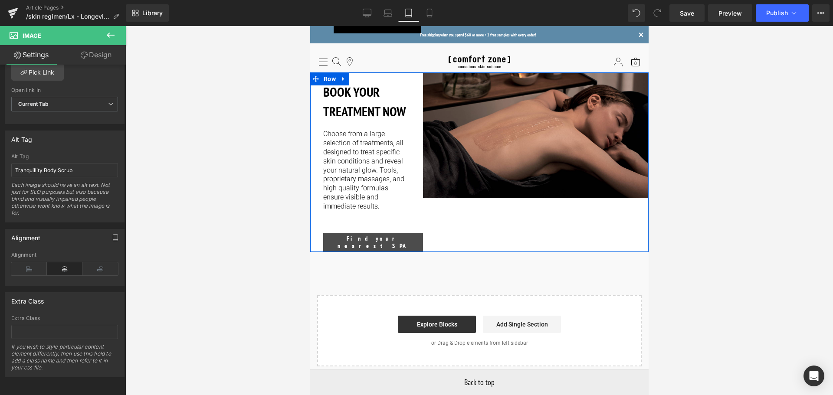
click at [358, 237] on span "Button" at bounding box center [358, 242] width 19 height 10
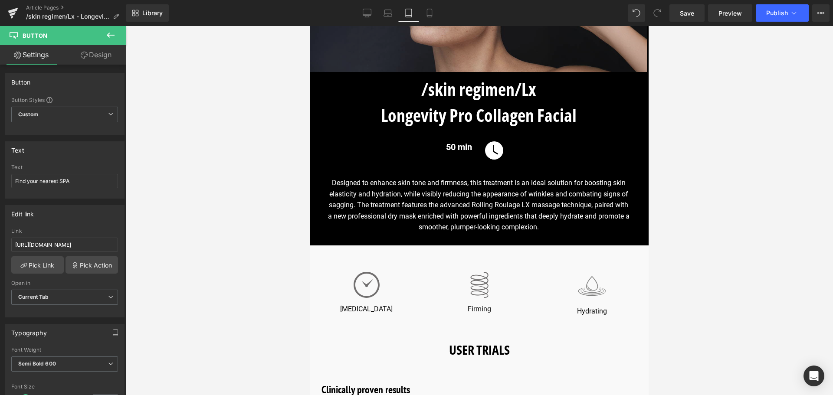
scroll to position [130, 0]
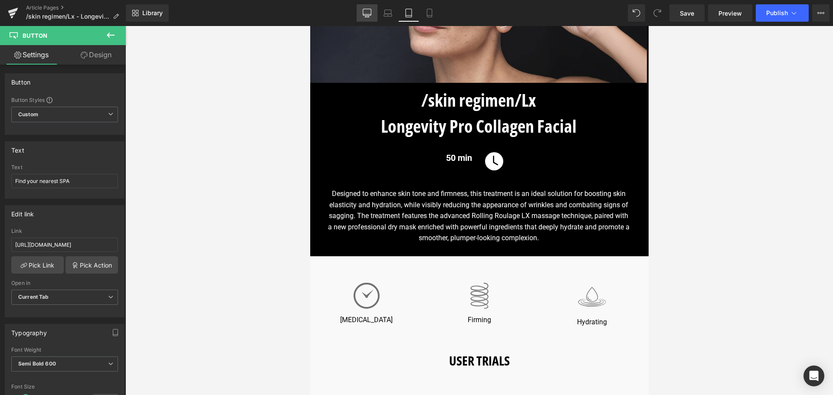
click at [372, 14] on link "Desktop" at bounding box center [366, 12] width 21 height 17
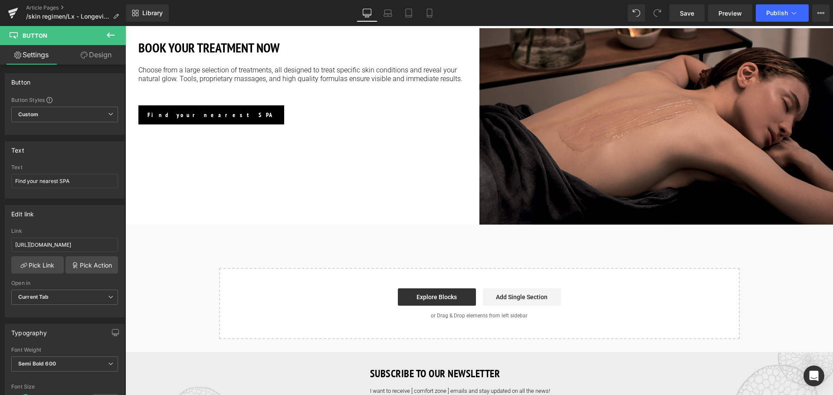
scroll to position [1546, 0]
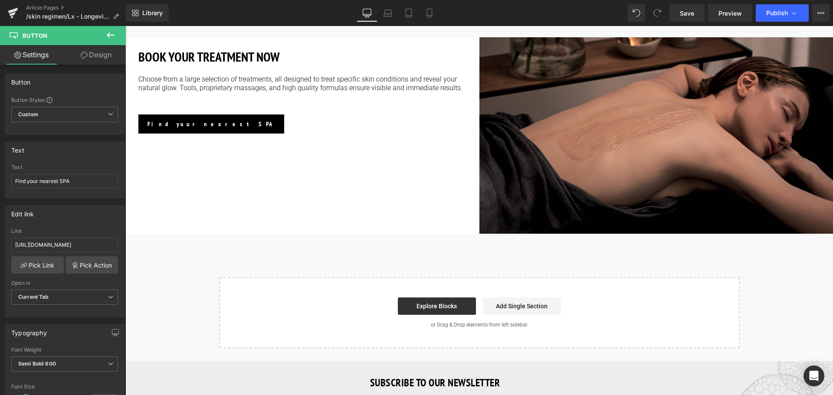
click at [169, 119] on span "Button" at bounding box center [174, 124] width 19 height 10
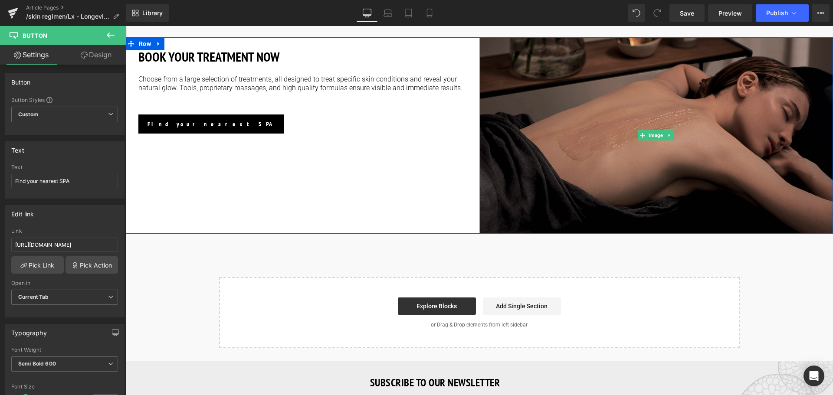
click at [640, 140] on img at bounding box center [656, 135] width 354 height 196
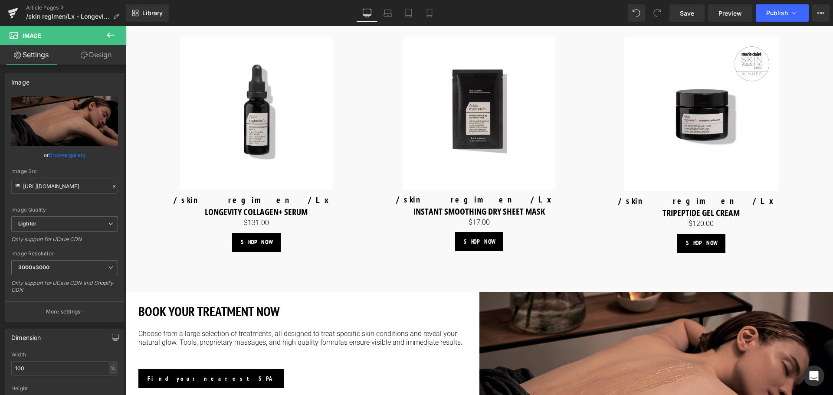
scroll to position [1243, 0]
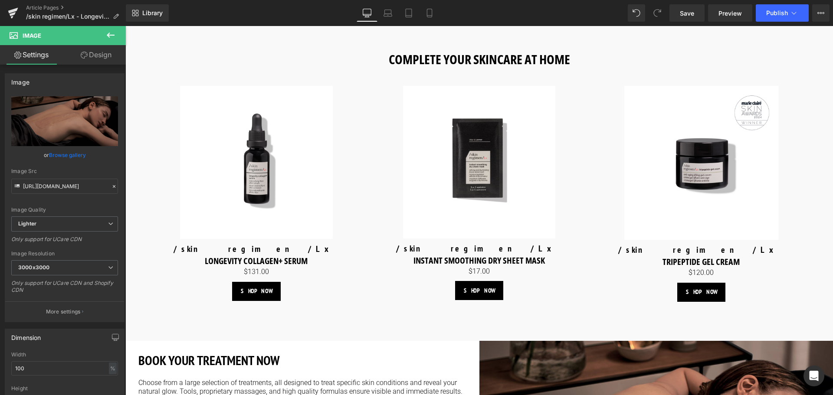
click at [265, 157] on div "Sale Off (P) Image" at bounding box center [256, 162] width 219 height 153
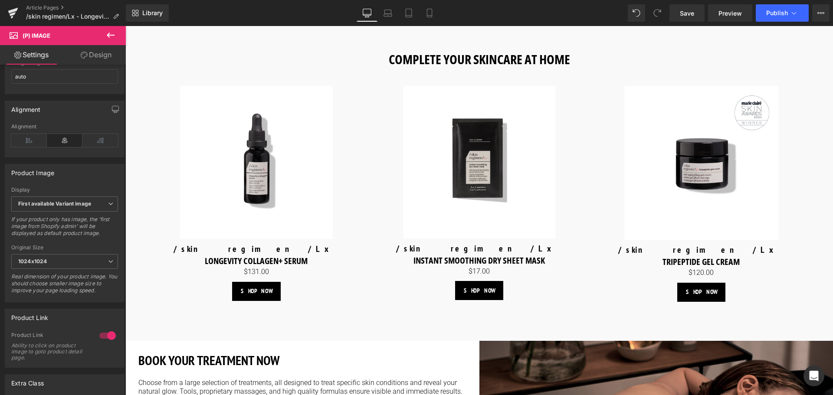
scroll to position [260, 0]
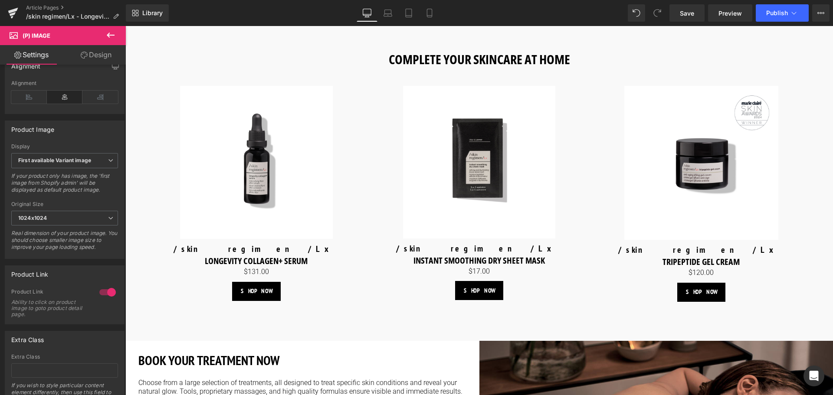
click at [463, 168] on img at bounding box center [479, 162] width 153 height 153
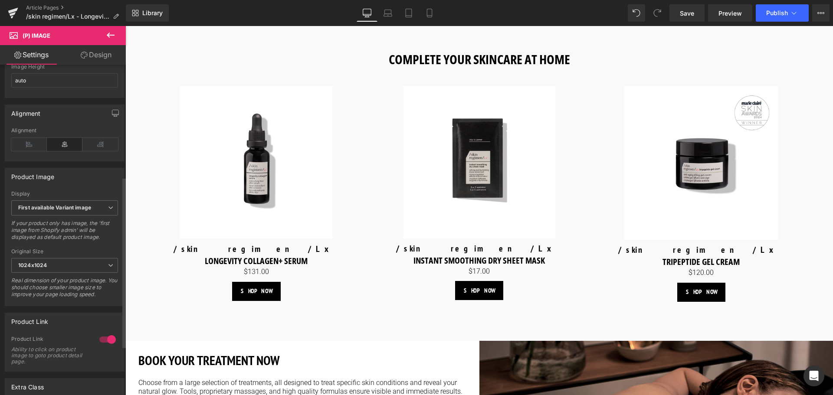
scroll to position [217, 0]
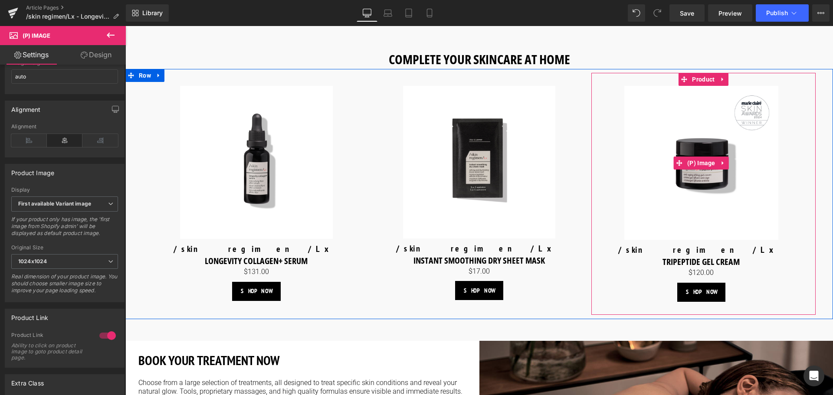
click at [687, 180] on img at bounding box center [701, 163] width 154 height 154
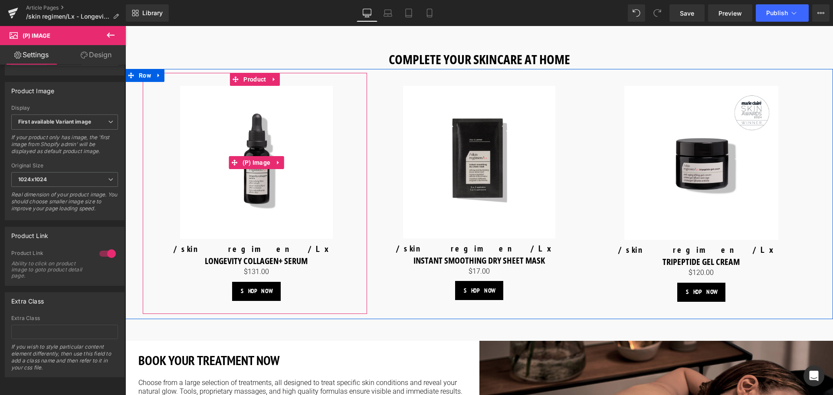
scroll to position [1199, 0]
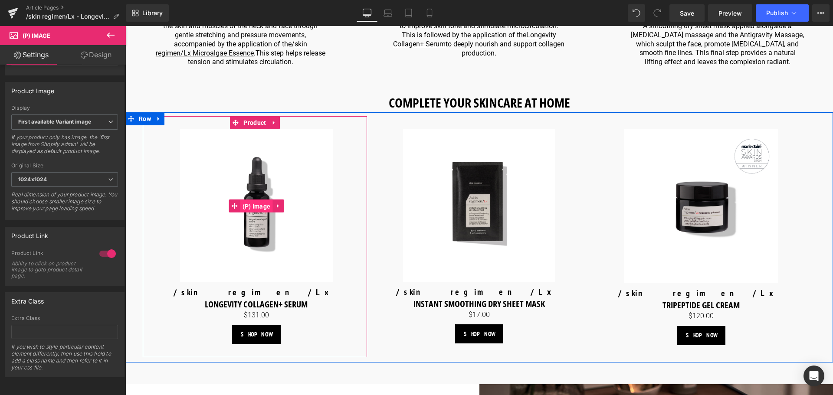
click at [252, 200] on span "(P) Image" at bounding box center [256, 206] width 33 height 13
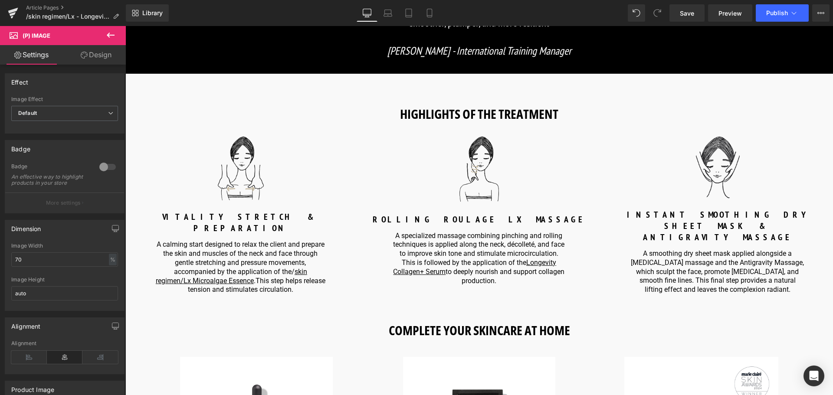
scroll to position [939, 0]
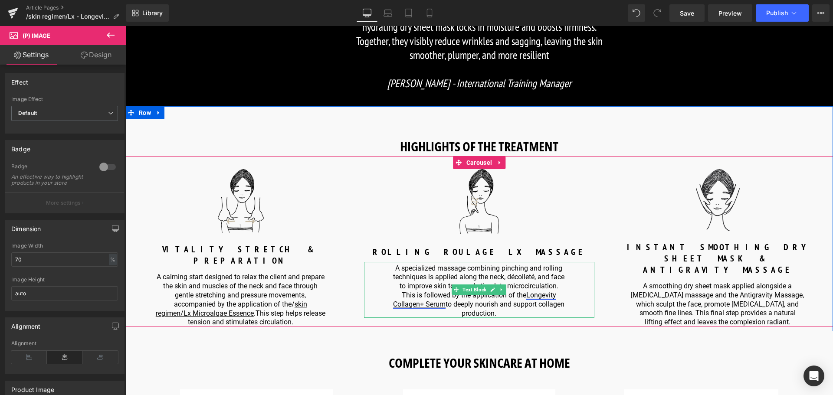
click at [425, 305] on link "Longevity Collagen+ Serum" at bounding box center [474, 299] width 163 height 17
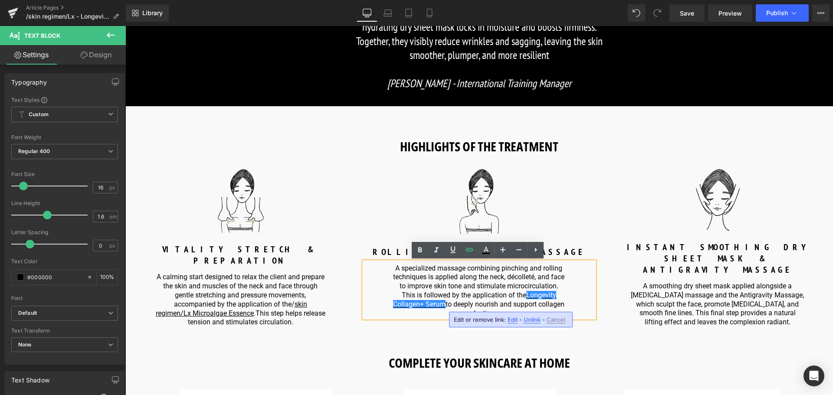
click at [511, 322] on span "Edit" at bounding box center [512, 319] width 10 height 7
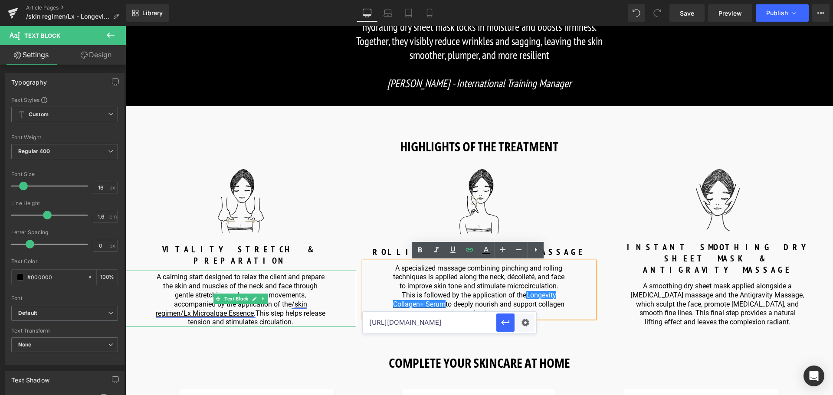
click at [228, 304] on u "skin regimen/Lx Microalgae Essence" at bounding box center [231, 308] width 151 height 17
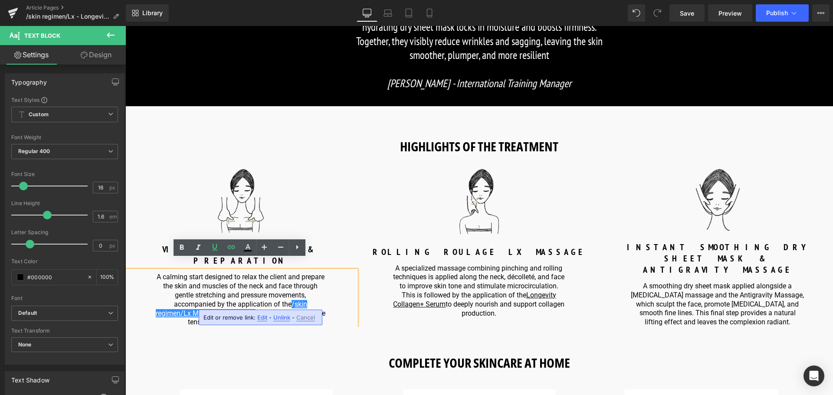
click at [261, 317] on span "Edit" at bounding box center [262, 317] width 10 height 7
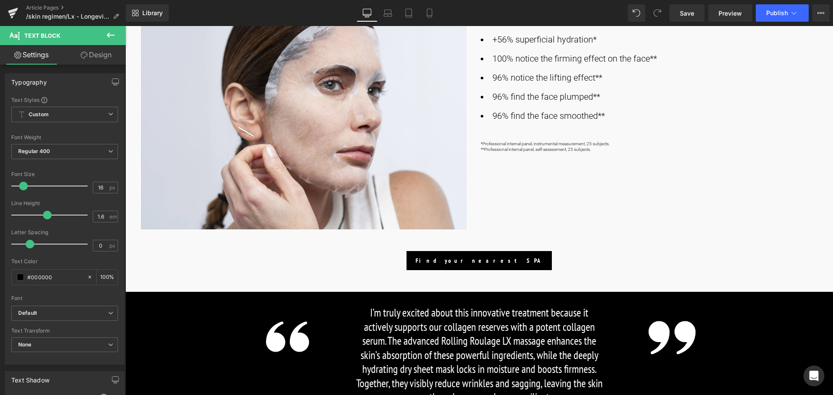
scroll to position [592, 0]
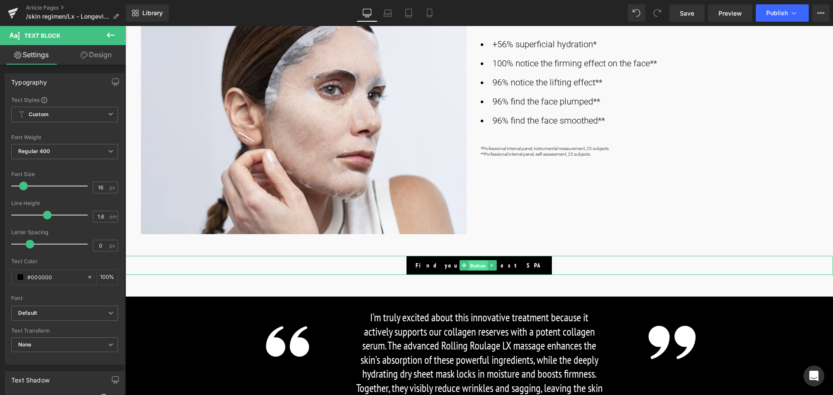
click at [474, 263] on span "Button" at bounding box center [477, 266] width 19 height 10
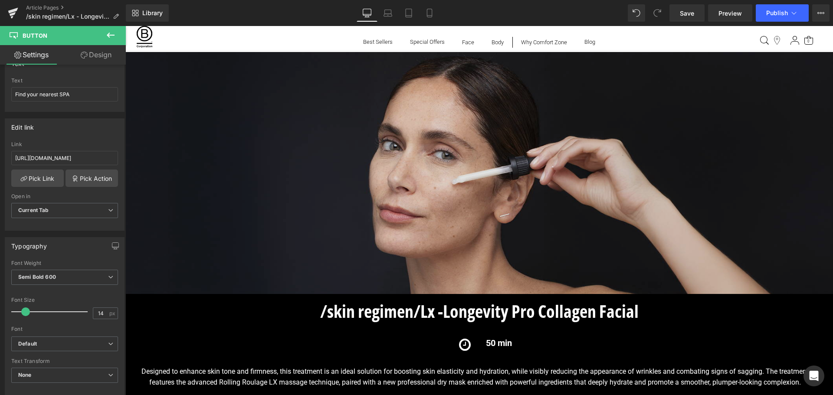
scroll to position [29, 0]
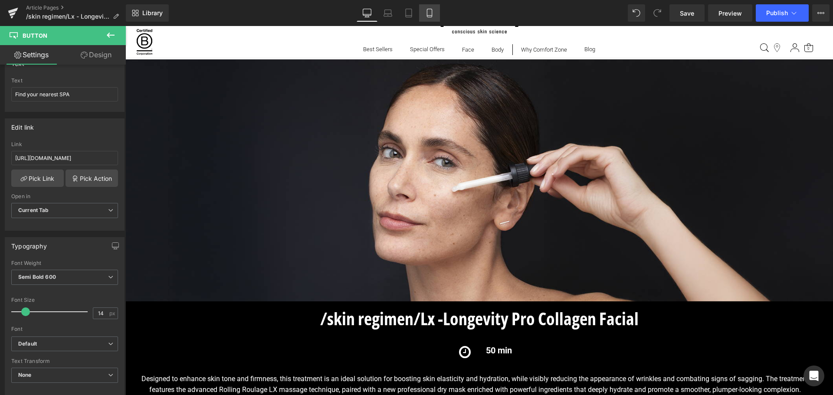
click at [427, 18] on link "Mobile" at bounding box center [429, 12] width 21 height 17
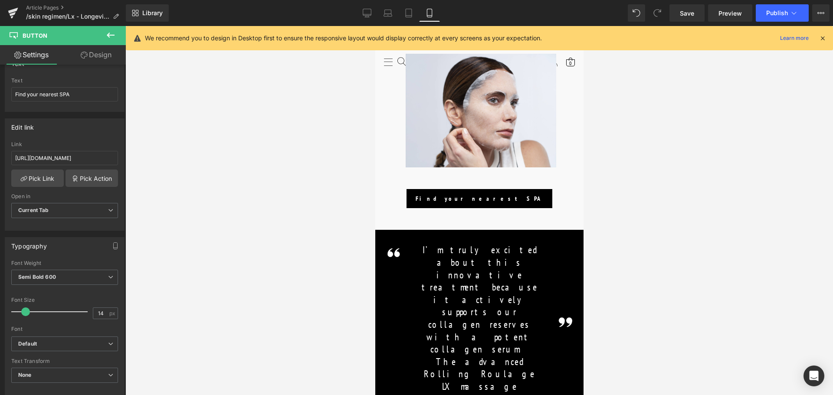
scroll to position [564, 0]
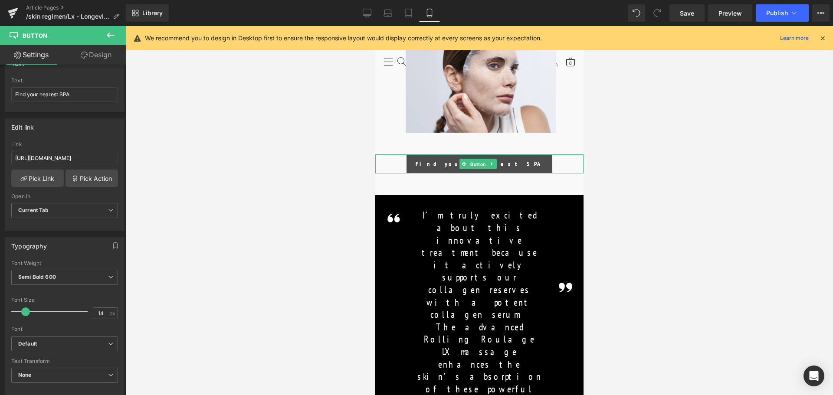
click at [476, 163] on span "Button" at bounding box center [477, 164] width 19 height 10
click at [476, 164] on span "Button" at bounding box center [477, 164] width 19 height 10
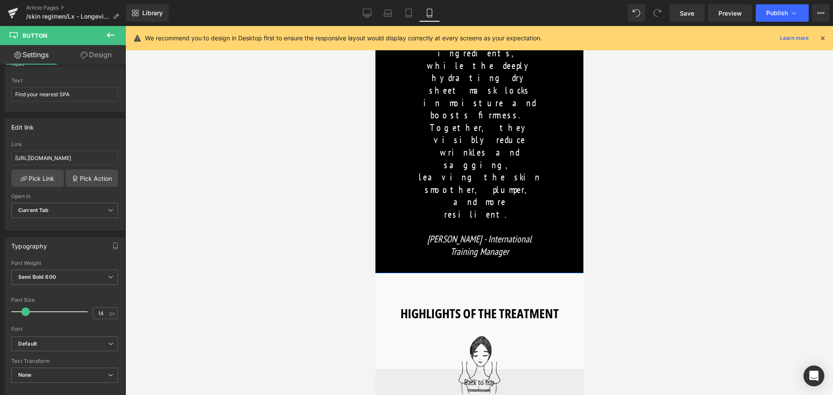
scroll to position [954, 0]
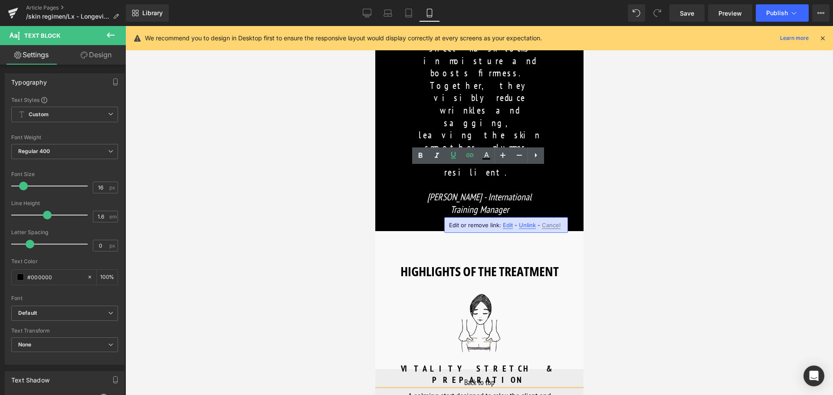
click at [505, 229] on div "Edit or remove link: Edit - Unlink - Cancel" at bounding box center [506, 225] width 124 height 16
click at [506, 226] on span "Edit" at bounding box center [508, 225] width 10 height 7
type input "https://us.comfortzoneskin.com/products/skin-regimen-lx-microalgae-essence"
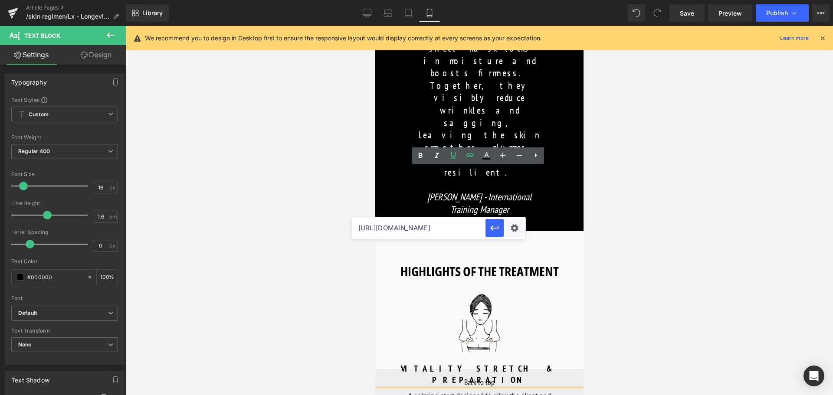
click at [641, 212] on div at bounding box center [478, 210] width 707 height 369
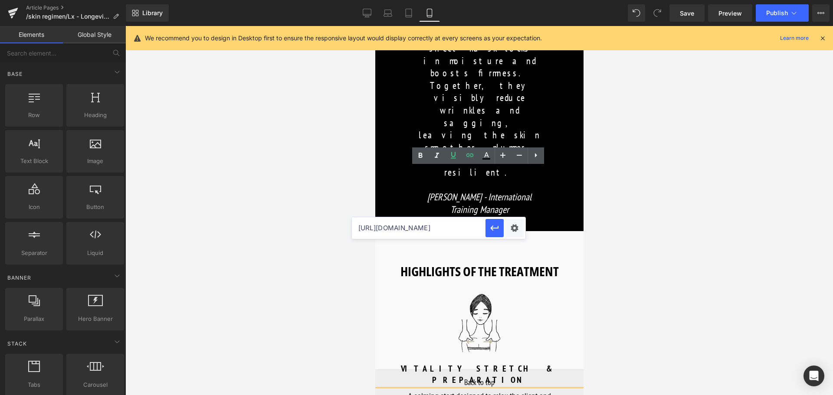
click at [653, 180] on div at bounding box center [478, 210] width 707 height 369
drag, startPoint x: 667, startPoint y: 150, endPoint x: 207, endPoint y: 165, distance: 460.3
click at [667, 150] on div at bounding box center [478, 210] width 707 height 369
click at [656, 183] on div at bounding box center [478, 210] width 707 height 369
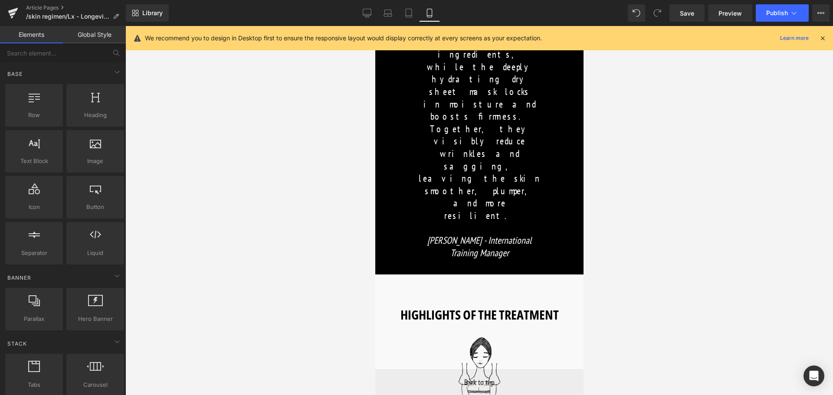
scroll to position [867, 0]
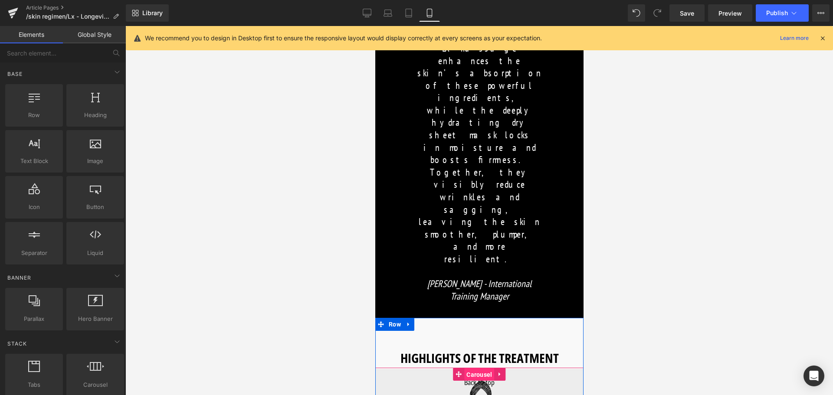
click at [480, 368] on span "Carousel" at bounding box center [479, 374] width 30 height 13
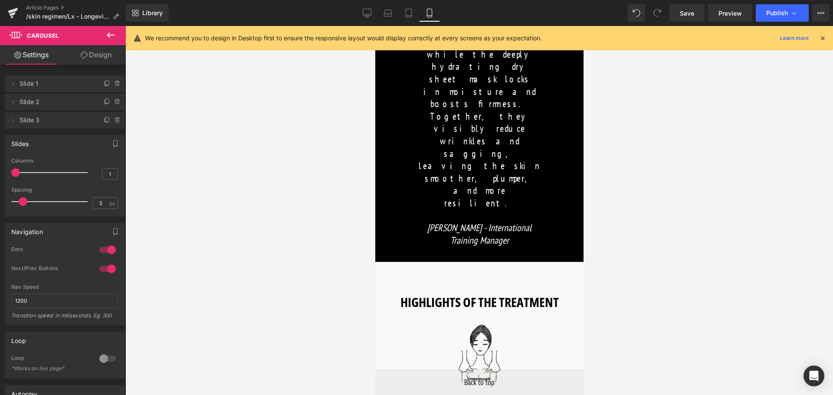
scroll to position [954, 0]
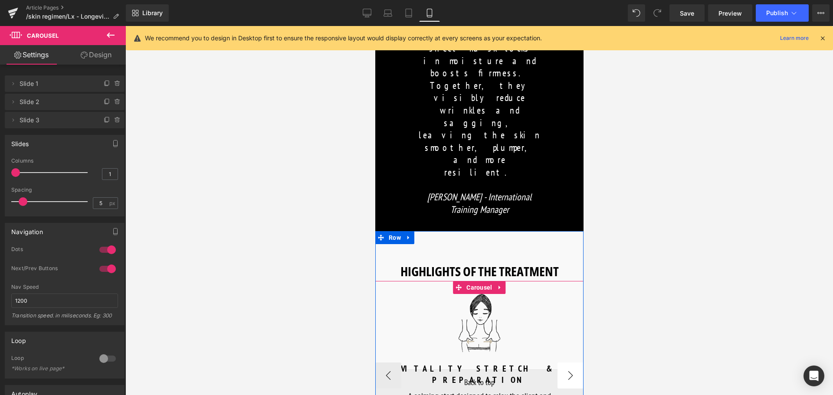
click at [566, 363] on button "›" at bounding box center [570, 376] width 26 height 26
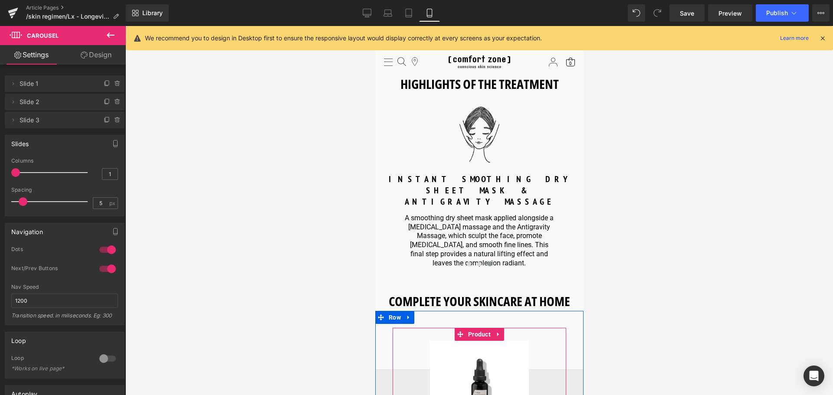
scroll to position [1127, 0]
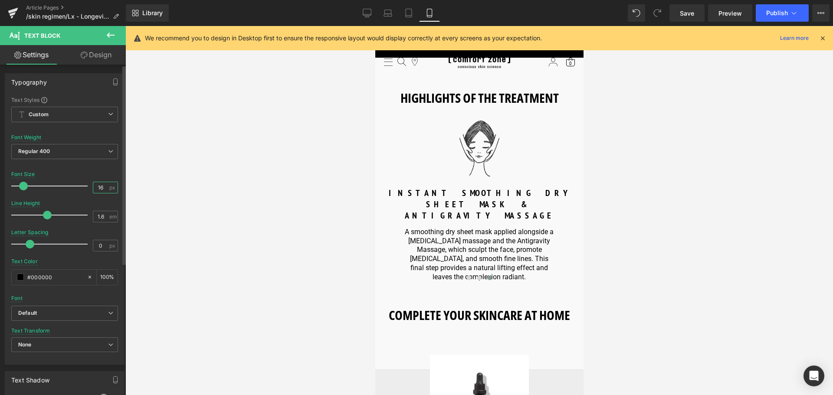
click at [101, 188] on input "16" at bounding box center [100, 187] width 15 height 11
type input "1"
type input "20"
click at [99, 215] on input "1.6" at bounding box center [100, 216] width 15 height 11
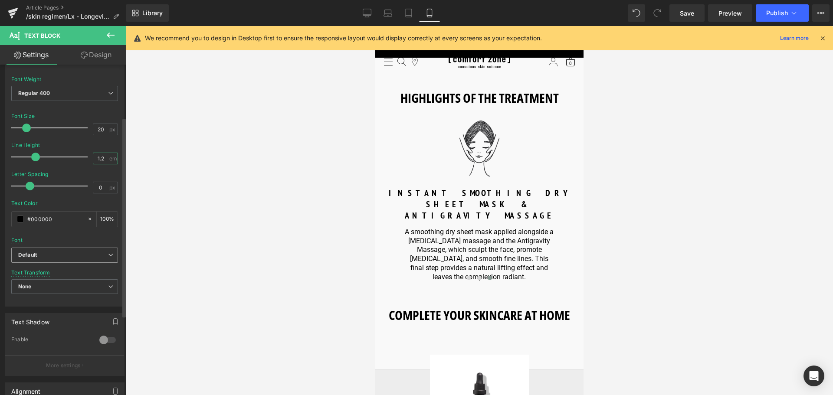
scroll to position [87, 0]
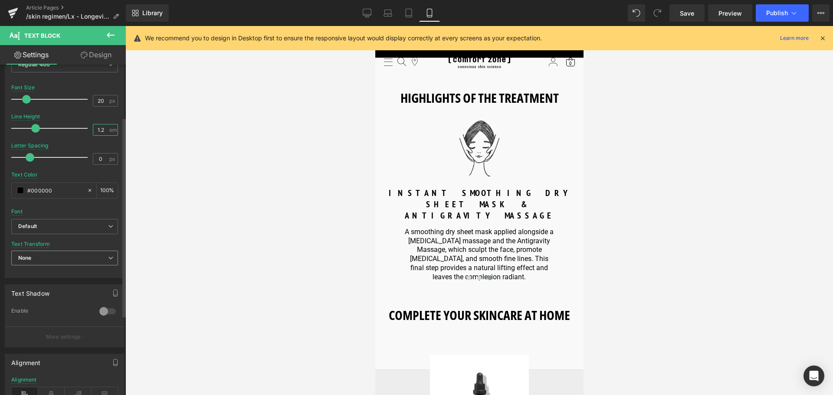
type input "1.2"
click at [103, 258] on span "None" at bounding box center [64, 258] width 107 height 15
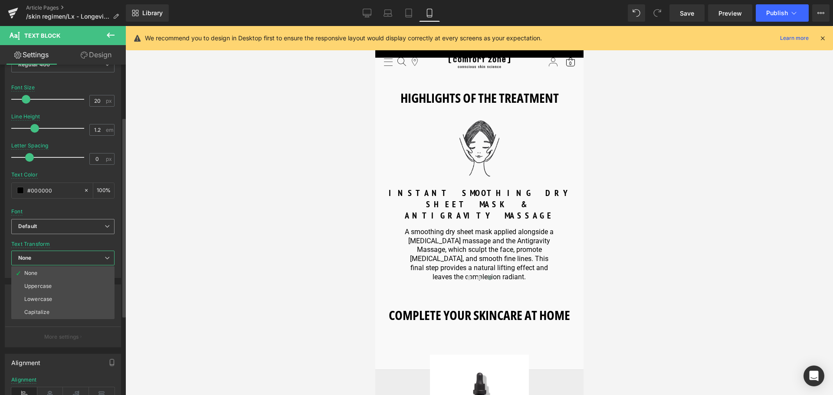
click at [105, 230] on span "Default" at bounding box center [62, 226] width 103 height 15
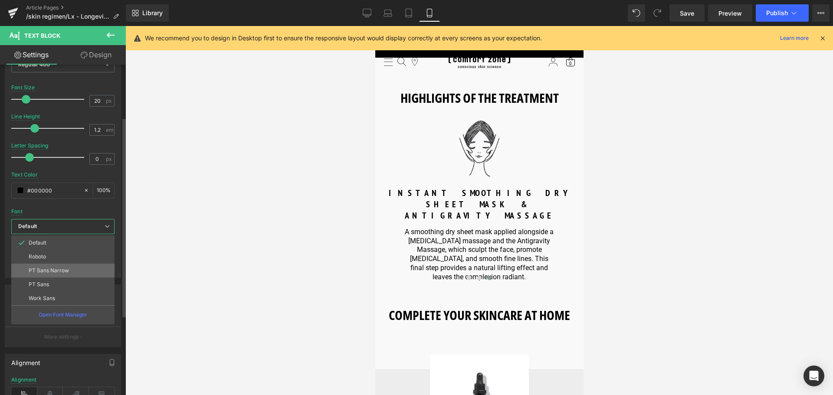
click at [86, 271] on li "PT Sans Narrow" at bounding box center [62, 271] width 103 height 14
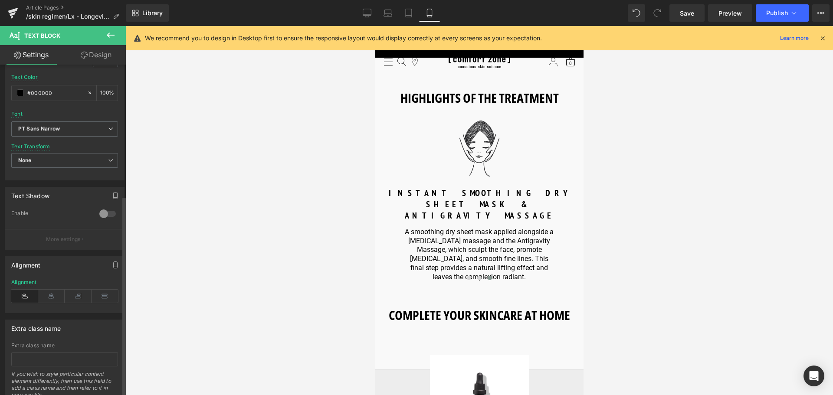
scroll to position [217, 0]
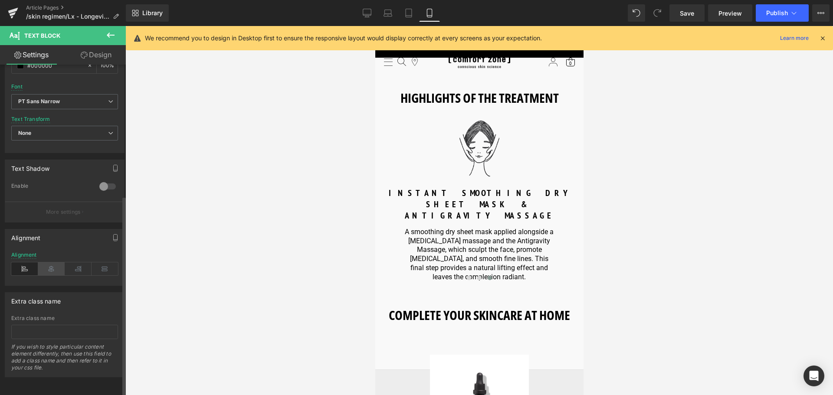
click at [51, 266] on icon at bounding box center [51, 268] width 27 height 13
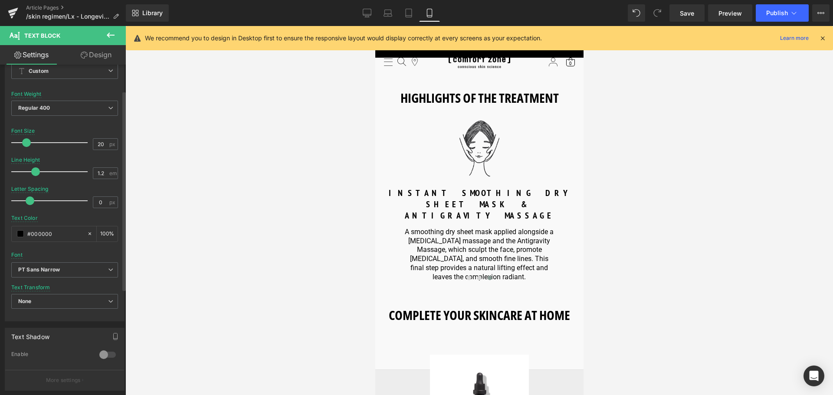
scroll to position [0, 0]
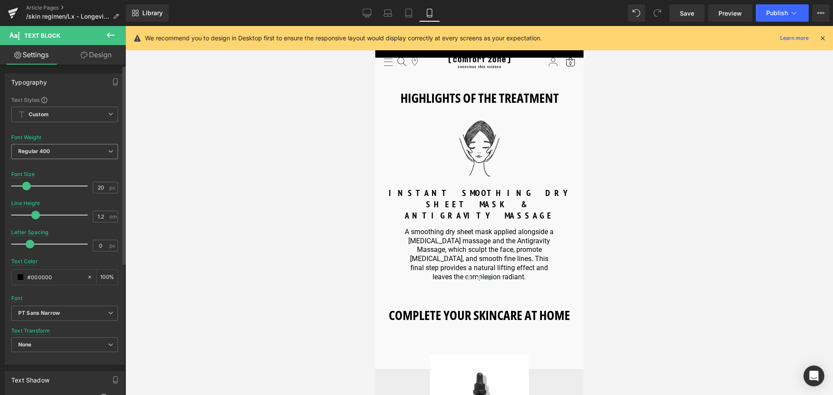
click at [99, 154] on span "Regular 400" at bounding box center [64, 151] width 107 height 15
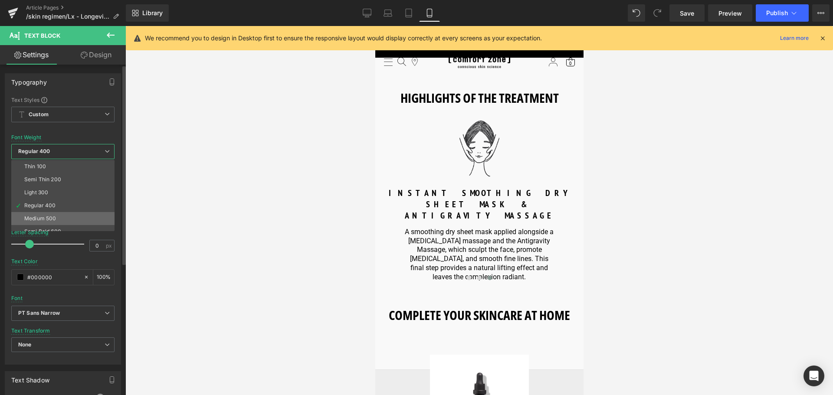
scroll to position [72, 0]
click at [67, 196] on li "Bold 700" at bounding box center [64, 198] width 107 height 13
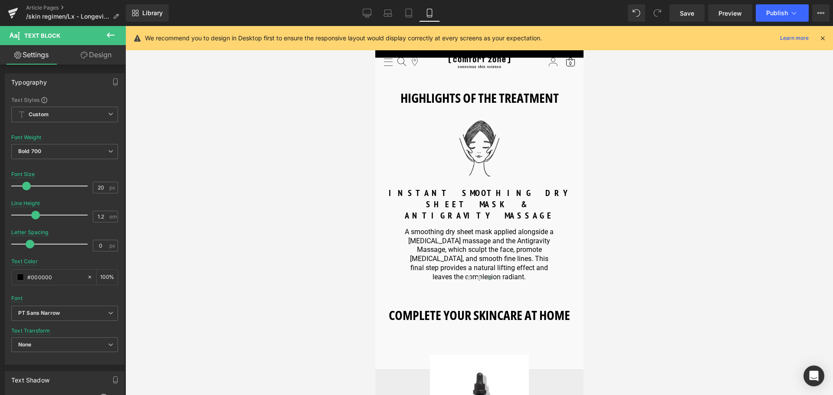
click at [95, 59] on link "Design" at bounding box center [96, 55] width 63 height 20
click at [0, 0] on div "Spacing" at bounding box center [0, 0] width 0 height 0
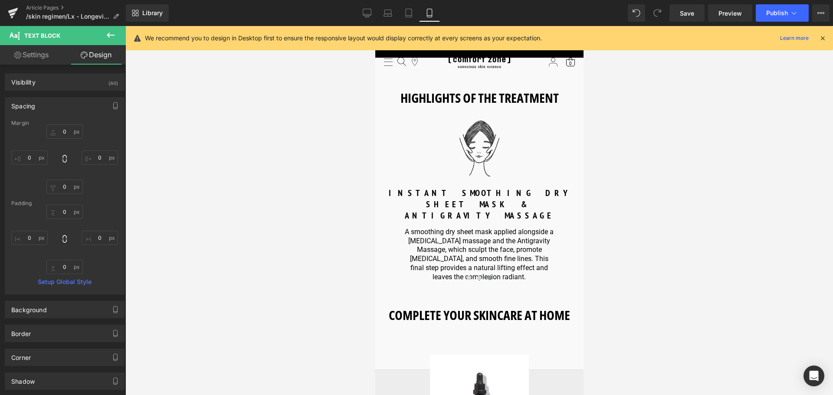
type input "0"
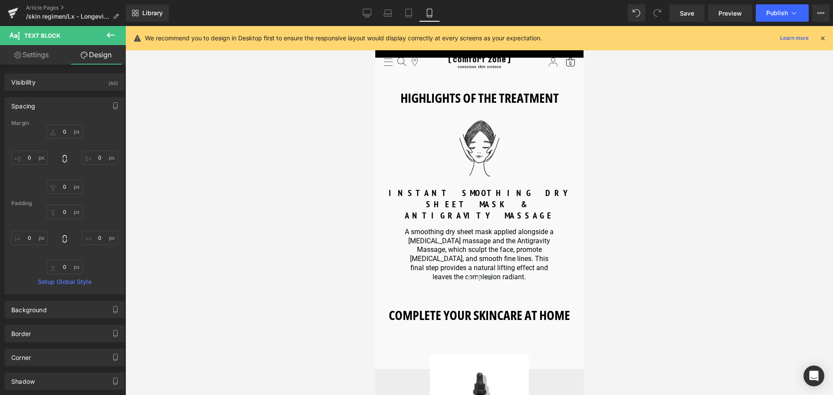
type input "0"
click at [65, 129] on input "0" at bounding box center [64, 131] width 36 height 14
type input "10"
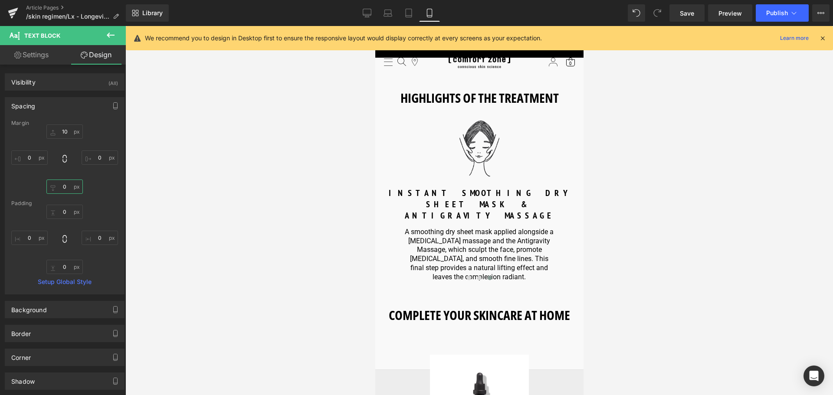
click at [64, 183] on input "0" at bounding box center [64, 187] width 36 height 14
type input "-10"
click at [214, 198] on div at bounding box center [478, 210] width 707 height 369
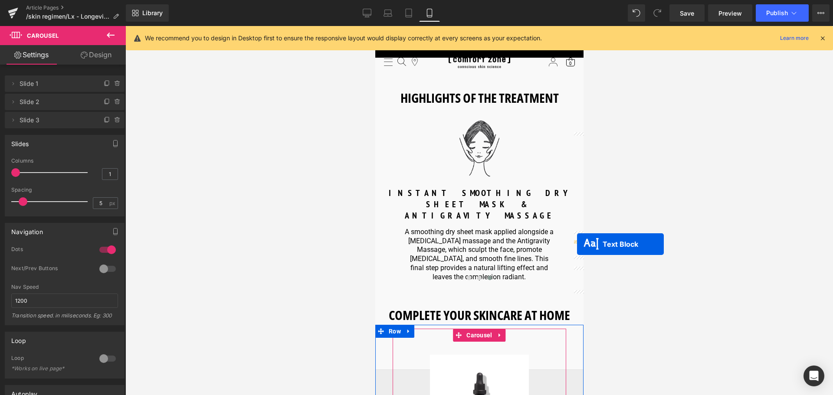
drag, startPoint x: 455, startPoint y: 253, endPoint x: 576, endPoint y: 244, distance: 121.7
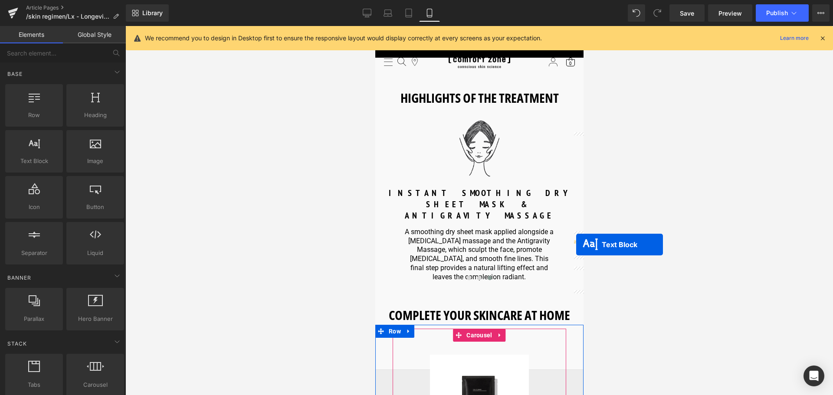
drag, startPoint x: 455, startPoint y: 255, endPoint x: 575, endPoint y: 245, distance: 120.6
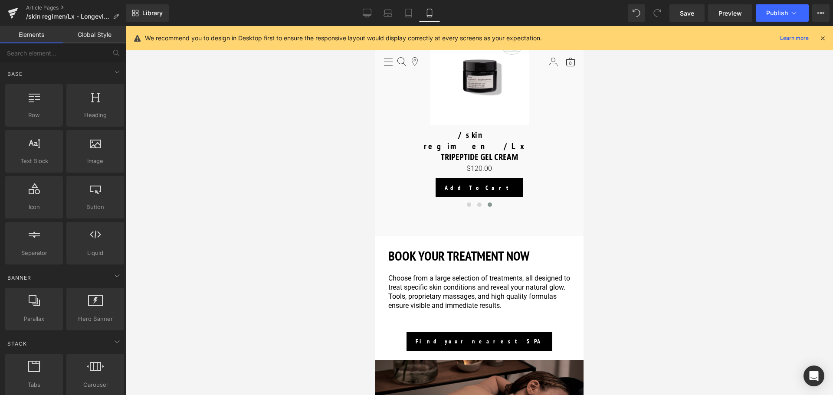
scroll to position [1474, 0]
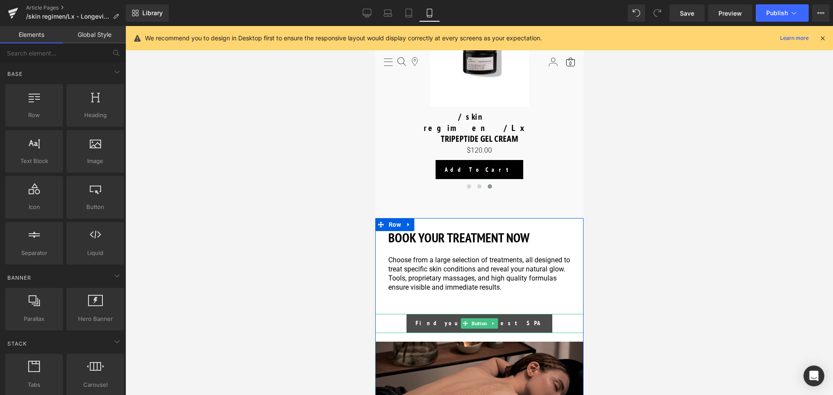
click at [478, 318] on span "Button" at bounding box center [478, 323] width 19 height 10
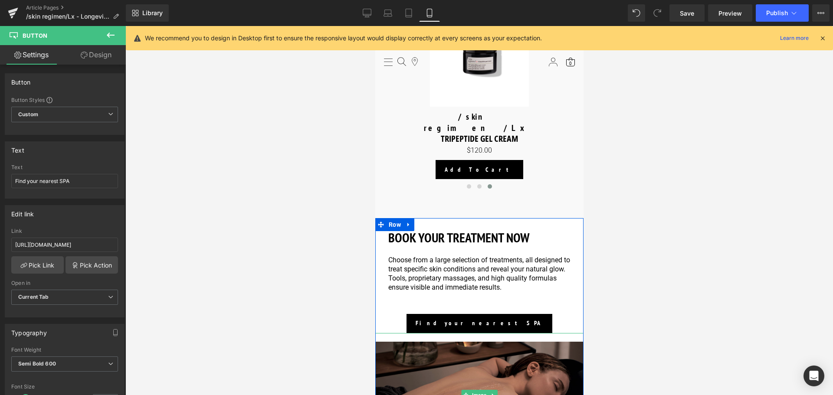
click at [478, 333] on img at bounding box center [479, 395] width 208 height 124
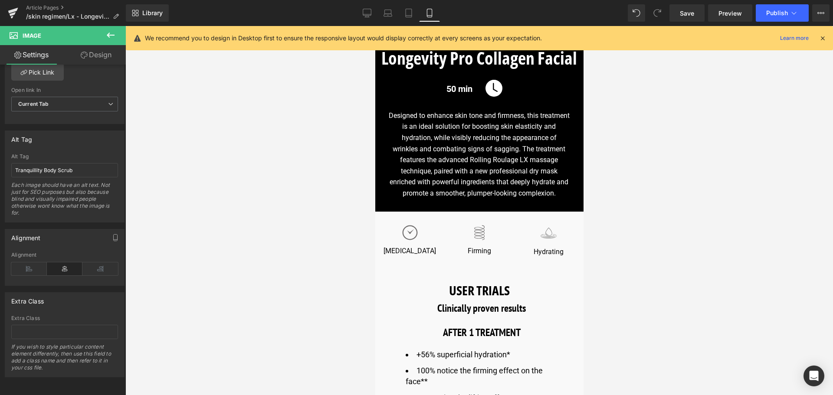
scroll to position [0, 0]
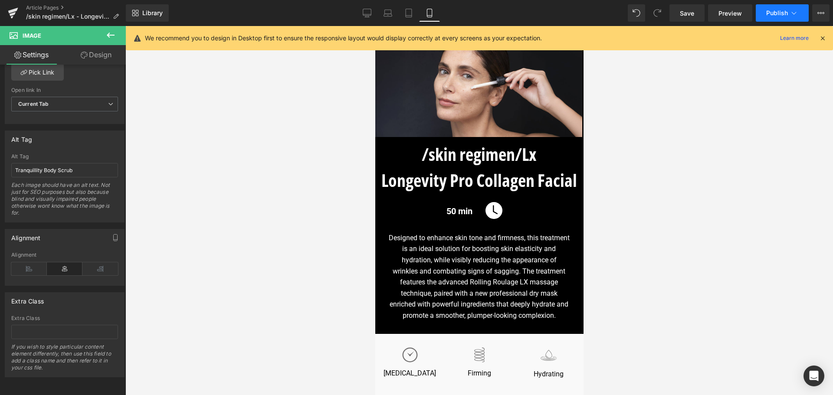
click at [784, 14] on span "Publish" at bounding box center [777, 13] width 22 height 7
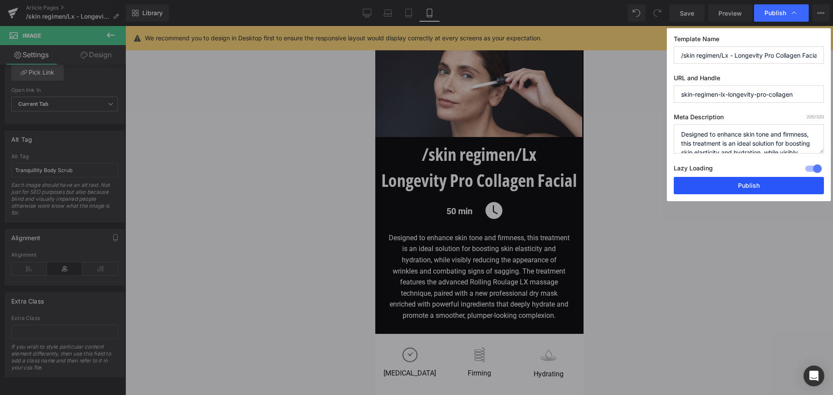
click at [748, 184] on button "Publish" at bounding box center [748, 185] width 150 height 17
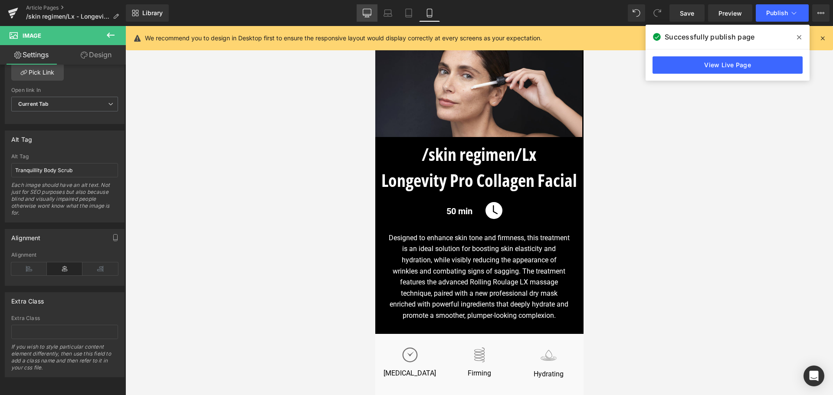
click at [359, 15] on link "Desktop" at bounding box center [366, 12] width 21 height 17
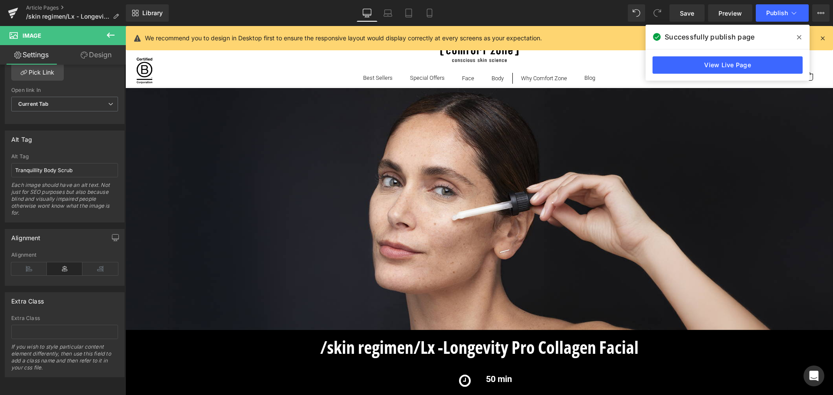
click at [363, 14] on icon at bounding box center [367, 12] width 8 height 7
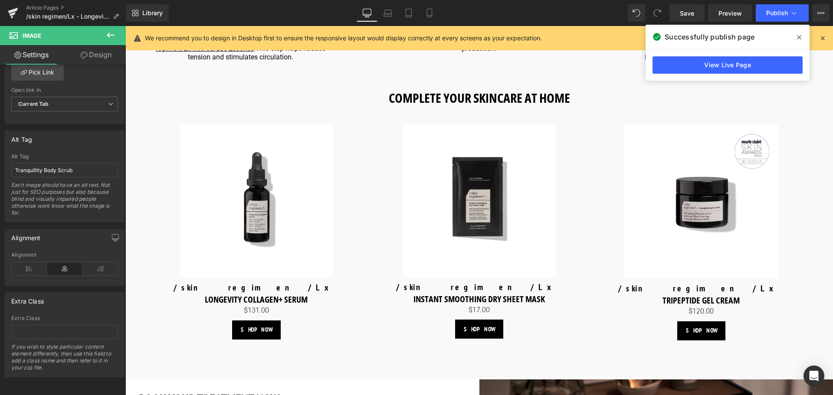
scroll to position [1261, 0]
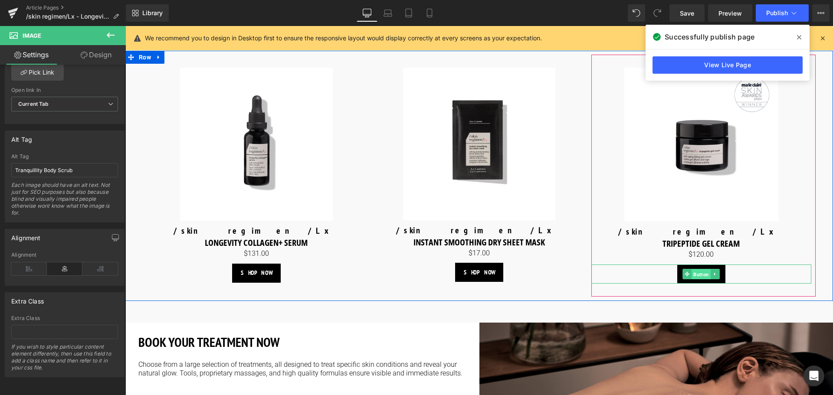
click at [696, 269] on span "Button" at bounding box center [701, 274] width 19 height 10
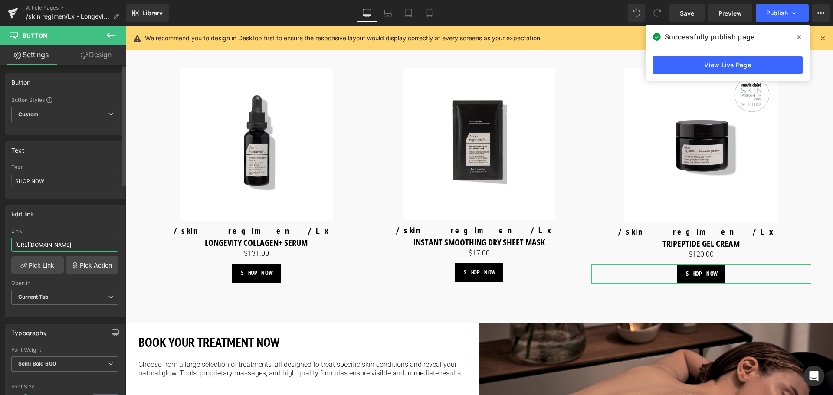
click at [47, 245] on input "https://world.comfortzoneskin.com/products/skin-regimen-lx-tripeptide-gel-cream" at bounding box center [64, 245] width 107 height 14
click at [80, 247] on input "https://us.comfortzoneskin.com/products/skin-regimen-lx-tripeptide-gel-cream" at bounding box center [64, 245] width 107 height 14
type input "https://us.comfortzoneskin.com/products/skin-regimen-lx-tripeptide-gel-cream"
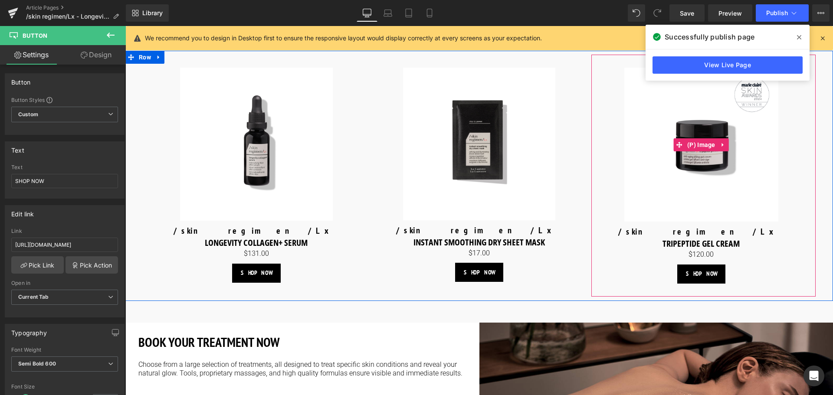
drag, startPoint x: 894, startPoint y: 103, endPoint x: 770, endPoint y: 81, distance: 126.0
click at [795, 106] on link "Sale Off" at bounding box center [701, 145] width 220 height 154
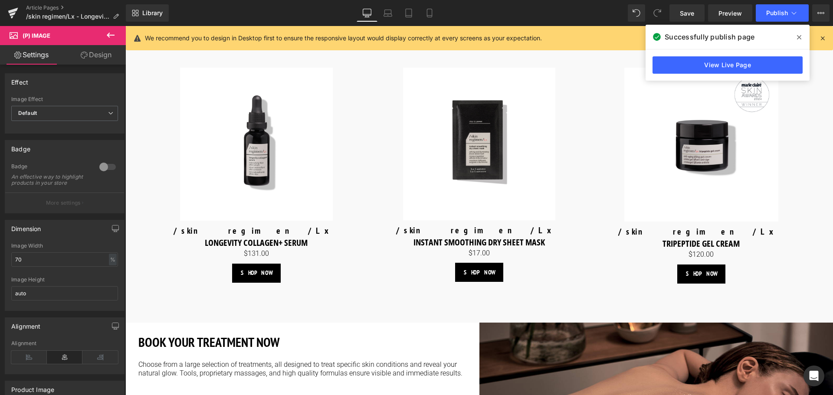
click at [796, 37] on span at bounding box center [799, 37] width 14 height 14
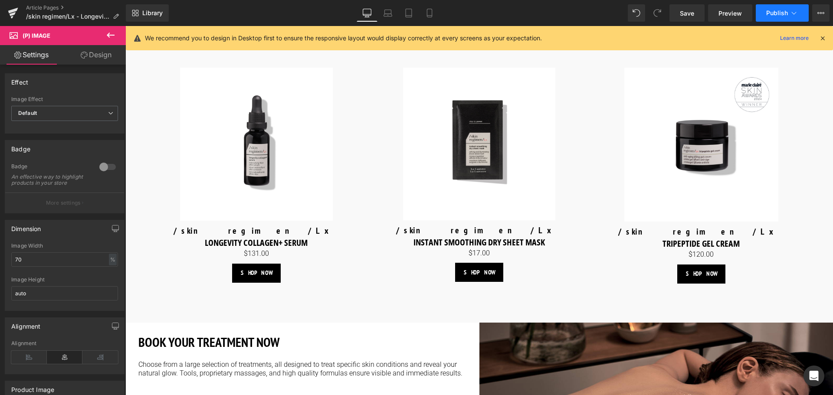
click at [777, 10] on span "Publish" at bounding box center [777, 13] width 22 height 7
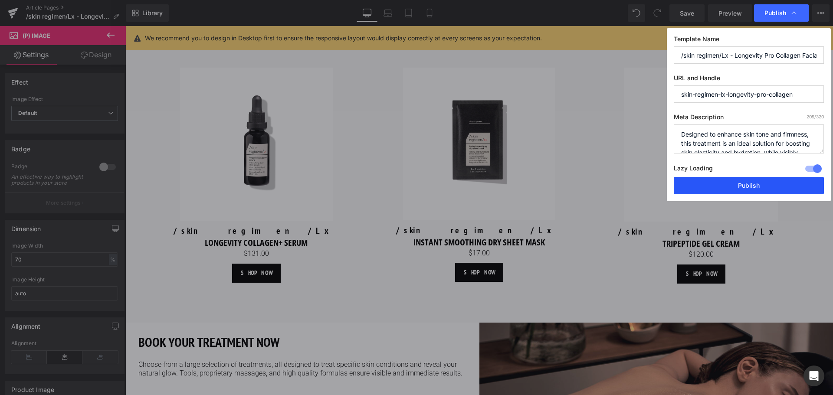
drag, startPoint x: 751, startPoint y: 180, endPoint x: 485, endPoint y: 54, distance: 294.1
click at [751, 180] on button "Publish" at bounding box center [748, 185] width 150 height 17
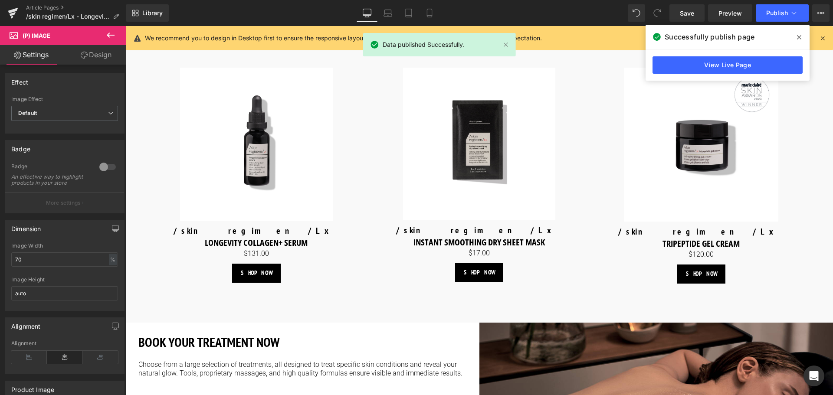
click at [801, 35] on span at bounding box center [799, 37] width 14 height 14
